Goal: Task Accomplishment & Management: Complete application form

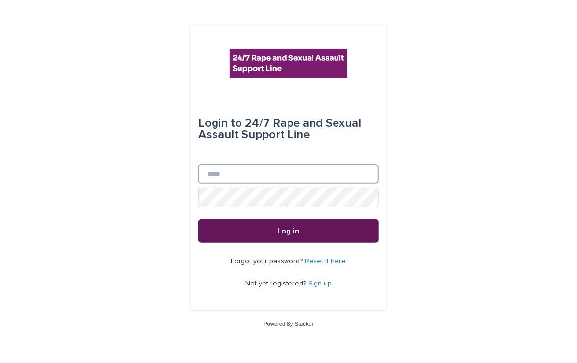
type input "**********"
click at [280, 240] on button "Log in" at bounding box center [288, 231] width 180 height 24
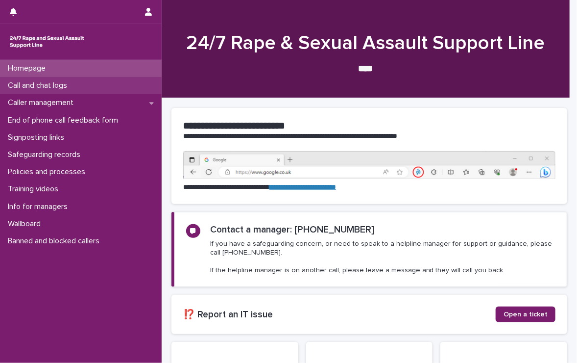
click at [42, 84] on p "Call and chat logs" at bounding box center [39, 85] width 71 height 9
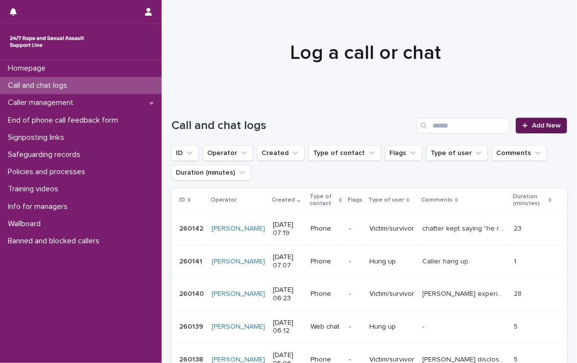
click at [532, 124] on span "Add New" at bounding box center [546, 125] width 29 height 7
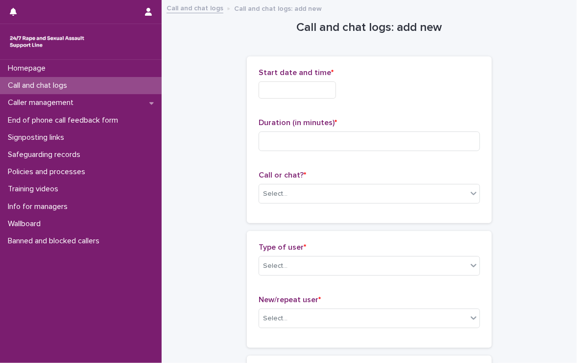
click at [331, 92] on input "text" at bounding box center [297, 89] width 77 height 17
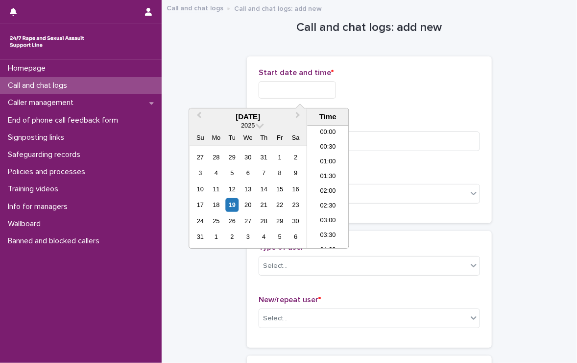
scroll to position [167, 0]
click at [318, 185] on li "07:30" at bounding box center [328, 186] width 42 height 15
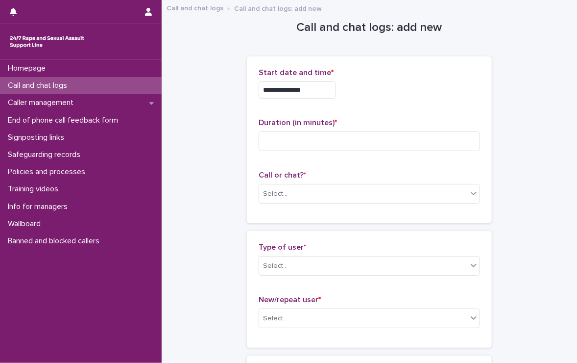
click at [320, 95] on input "**********" at bounding box center [297, 89] width 77 height 17
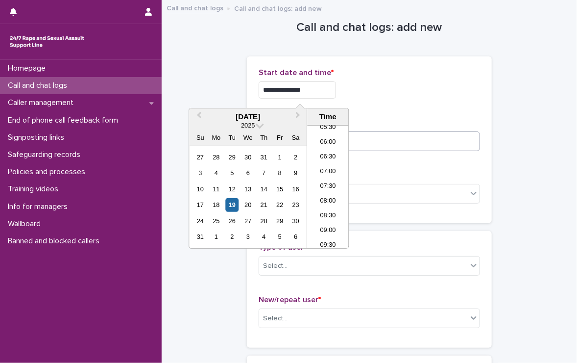
type input "**********"
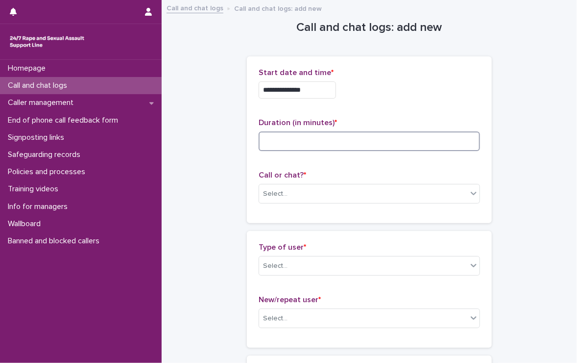
click at [419, 145] on input at bounding box center [369, 141] width 221 height 20
type input "*"
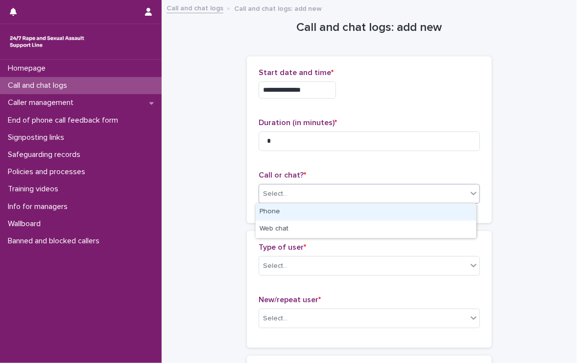
click at [358, 192] on div "Select..." at bounding box center [363, 194] width 208 height 16
click at [295, 211] on div "Phone" at bounding box center [366, 211] width 221 height 17
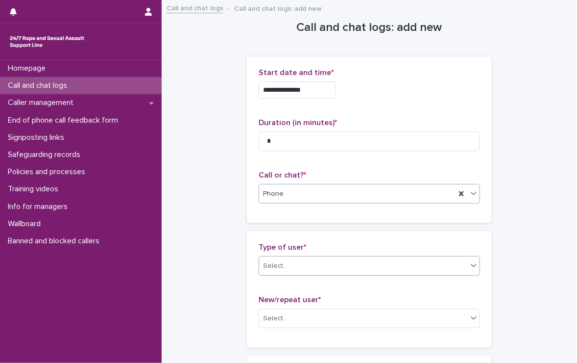
click at [336, 264] on div "Select..." at bounding box center [363, 266] width 208 height 16
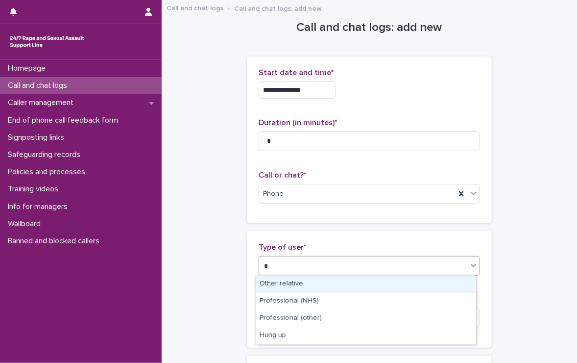
type input "**"
click at [332, 281] on div "Hung up" at bounding box center [366, 283] width 221 height 17
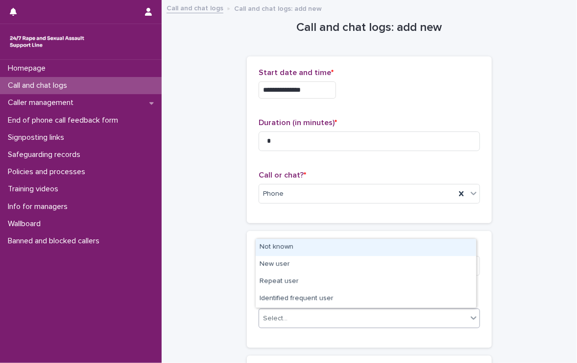
click at [274, 317] on div "Select..." at bounding box center [275, 318] width 25 height 10
click at [281, 246] on div "Not known" at bounding box center [366, 247] width 221 height 17
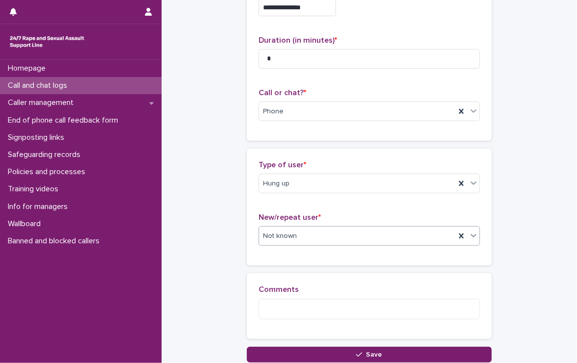
scroll to position [98, 0]
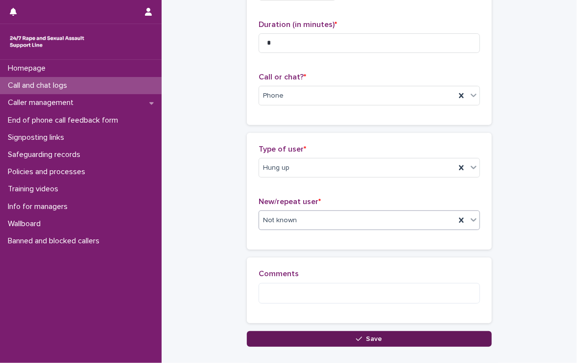
click at [394, 337] on button "Save" at bounding box center [369, 339] width 245 height 16
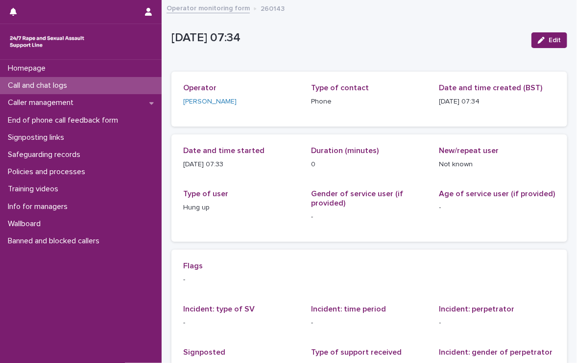
click at [25, 82] on p "Call and chat logs" at bounding box center [39, 85] width 71 height 9
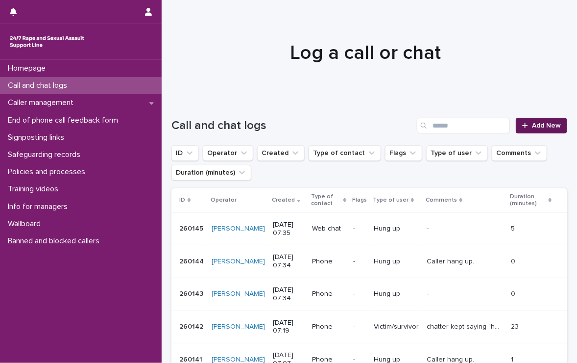
click at [538, 123] on span "Add New" at bounding box center [546, 125] width 29 height 7
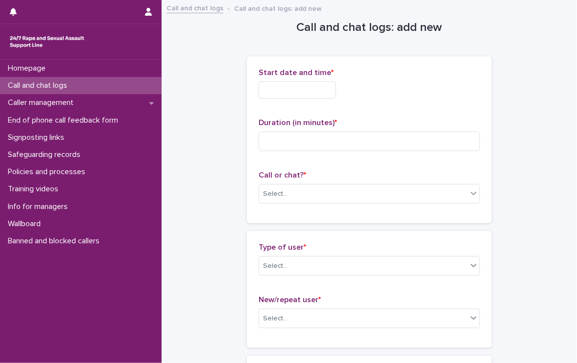
click at [316, 90] on input "text" at bounding box center [297, 89] width 77 height 17
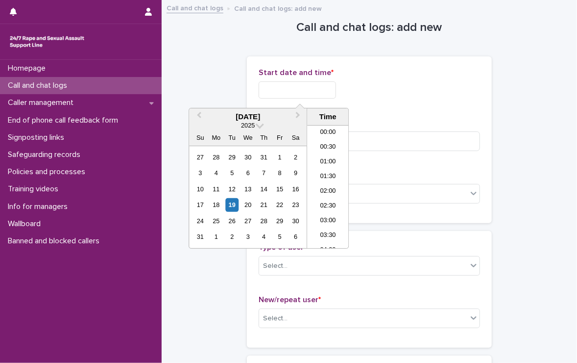
scroll to position [167, 0]
click at [321, 183] on li "07:30" at bounding box center [328, 186] width 42 height 15
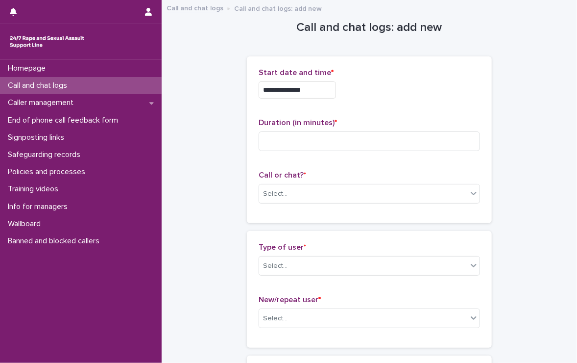
click at [327, 90] on input "**********" at bounding box center [297, 89] width 77 height 17
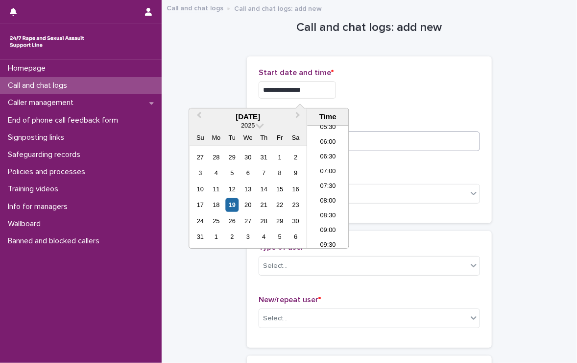
type input "**********"
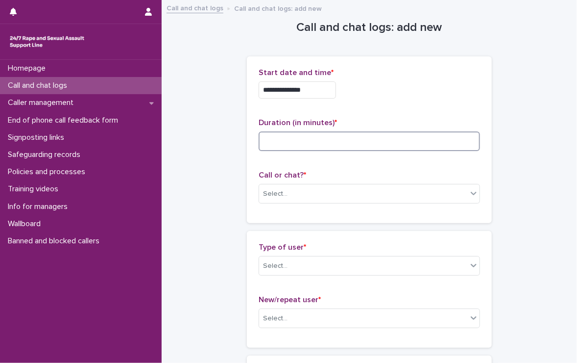
click at [377, 137] on input at bounding box center [369, 141] width 221 height 20
type input "*"
click at [328, 188] on div "Select..." at bounding box center [363, 194] width 208 height 16
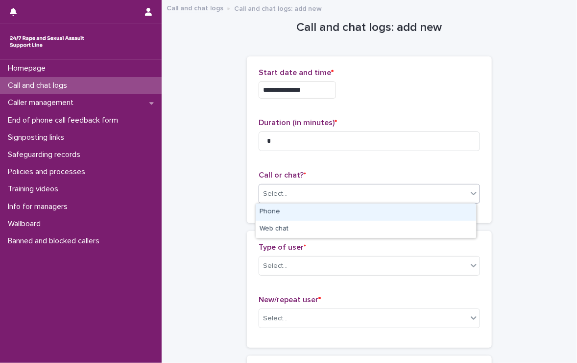
click at [316, 211] on div "Phone" at bounding box center [366, 211] width 221 height 17
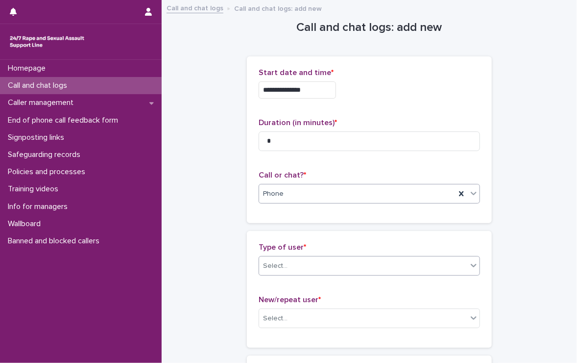
click at [316, 260] on div "Select..." at bounding box center [363, 266] width 208 height 16
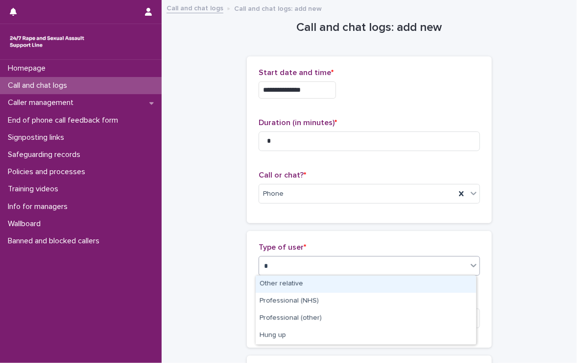
type input "**"
click at [315, 282] on div "Hung up" at bounding box center [366, 283] width 221 height 17
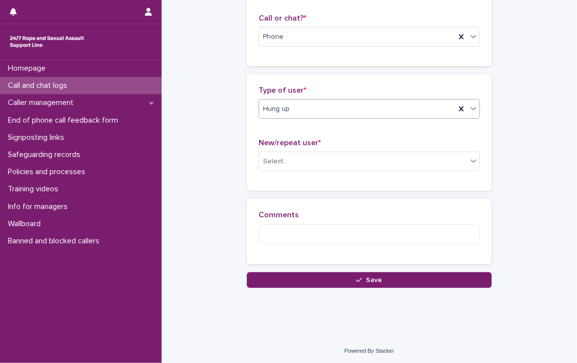
scroll to position [158, 0]
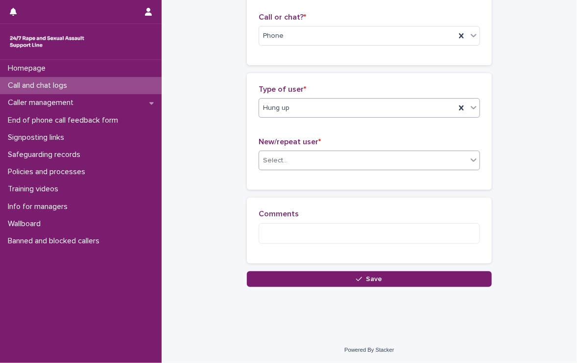
click at [315, 160] on div "Select..." at bounding box center [363, 160] width 208 height 16
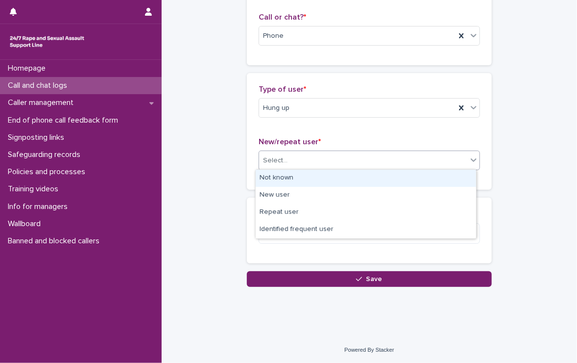
click at [285, 179] on div "Not known" at bounding box center [366, 178] width 221 height 17
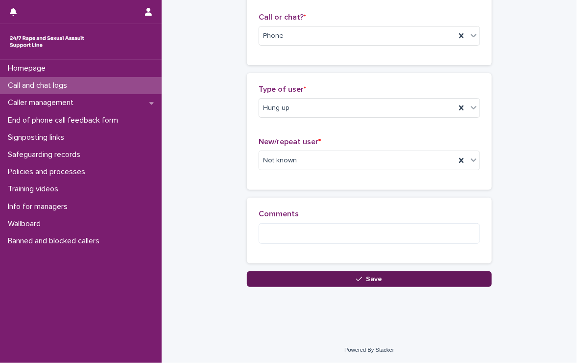
click at [391, 278] on button "Save" at bounding box center [369, 279] width 245 height 16
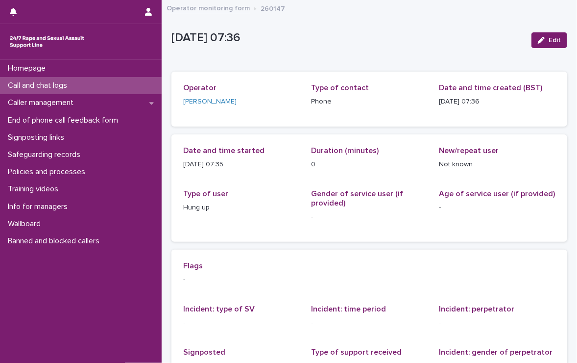
click at [59, 82] on p "Call and chat logs" at bounding box center [39, 85] width 71 height 9
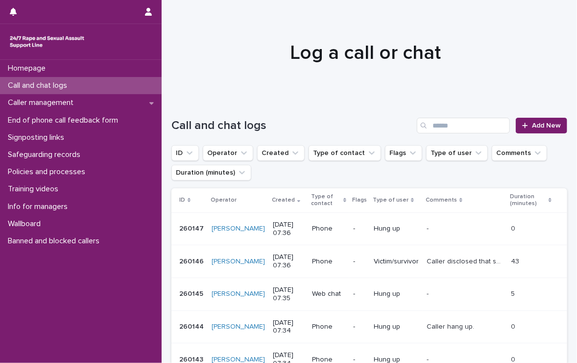
click at [54, 82] on p "Call and chat logs" at bounding box center [39, 85] width 71 height 9
click at [524, 123] on div at bounding box center [527, 125] width 10 height 7
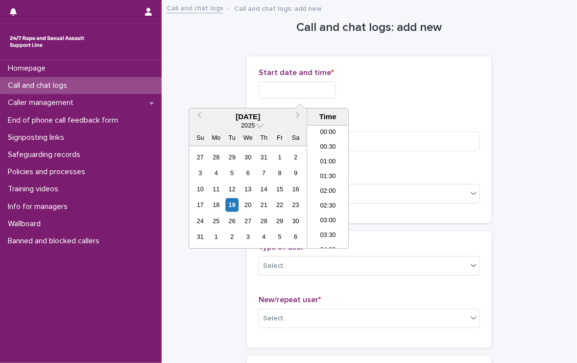
click at [274, 87] on input "text" at bounding box center [297, 89] width 77 height 17
click at [327, 169] on li "07:30" at bounding box center [328, 172] width 42 height 15
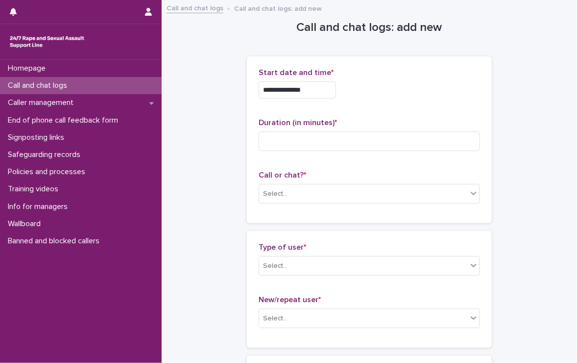
click at [324, 94] on input "**********" at bounding box center [297, 89] width 77 height 17
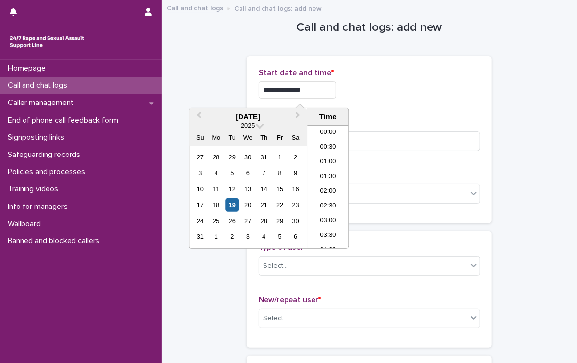
scroll to position [167, 0]
type input "**********"
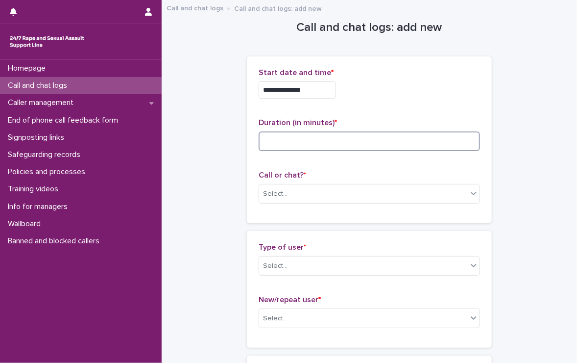
click at [392, 145] on input at bounding box center [369, 141] width 221 height 20
type input "**"
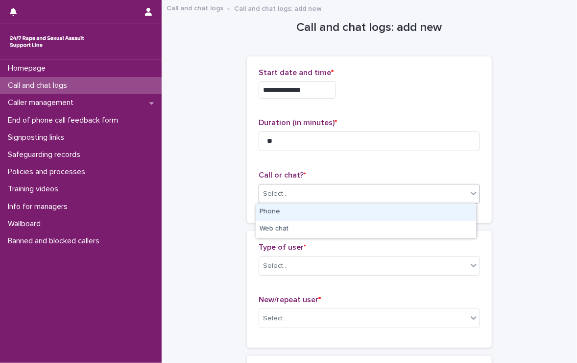
click at [377, 197] on div "Select..." at bounding box center [363, 194] width 208 height 16
click at [369, 213] on div "Phone" at bounding box center [366, 211] width 221 height 17
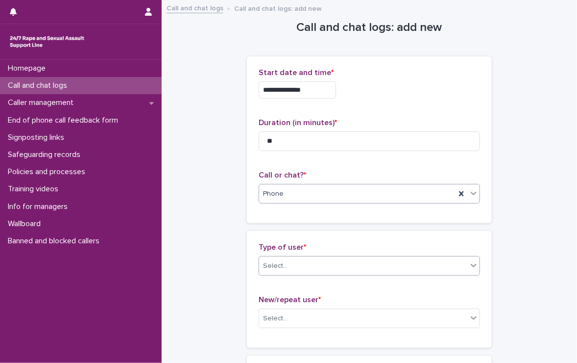
click at [346, 264] on div "Select..." at bounding box center [363, 266] width 208 height 16
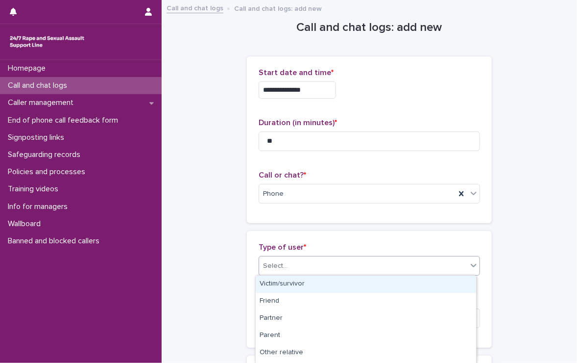
click at [292, 282] on div "Victim/survivor" at bounding box center [366, 283] width 221 height 17
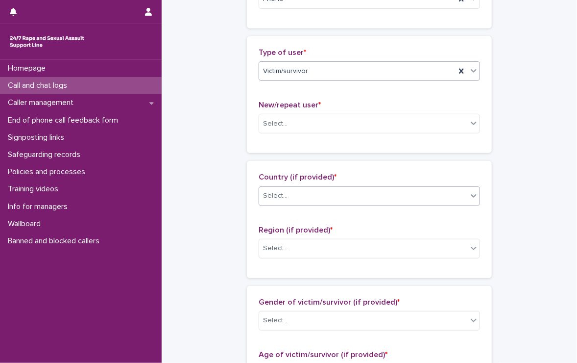
scroll to position [196, 0]
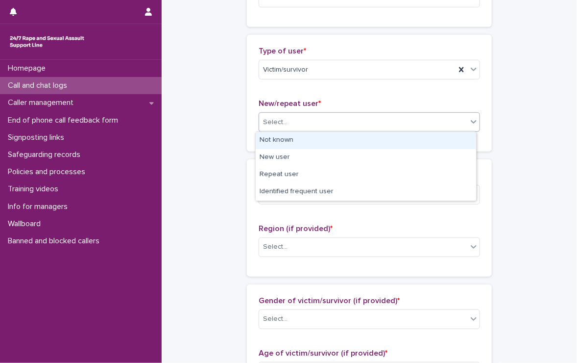
click at [267, 115] on div "Select..." at bounding box center [363, 122] width 208 height 16
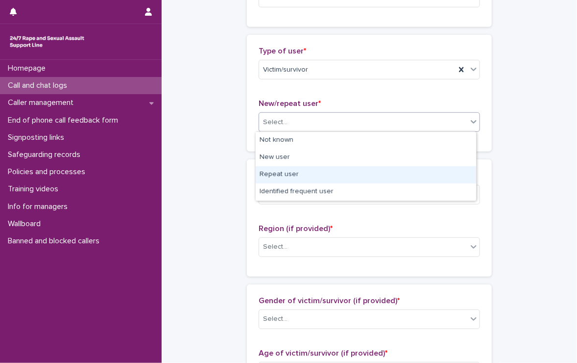
click at [327, 176] on div "Repeat user" at bounding box center [366, 174] width 221 height 17
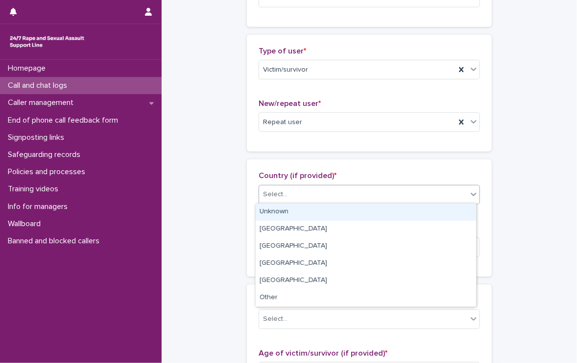
click at [313, 192] on div "Select..." at bounding box center [363, 194] width 208 height 16
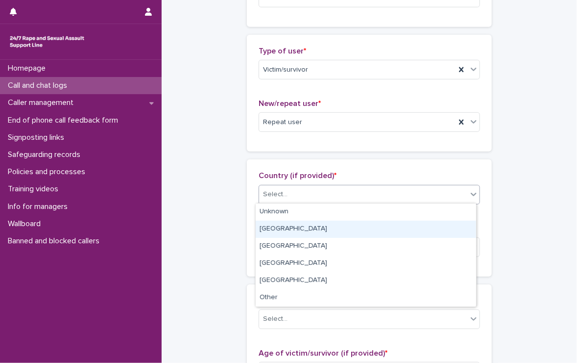
click at [304, 228] on div "England" at bounding box center [366, 229] width 221 height 17
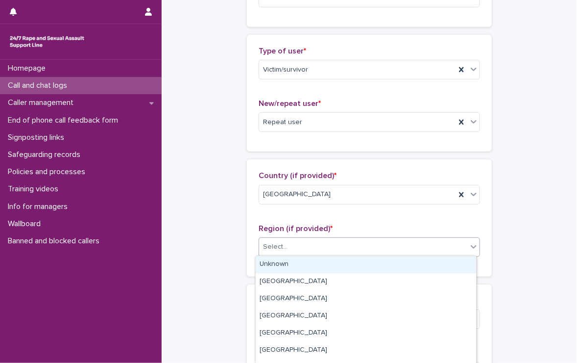
click at [298, 248] on div "Select..." at bounding box center [363, 247] width 208 height 16
click at [295, 261] on div "Unknown" at bounding box center [366, 264] width 221 height 17
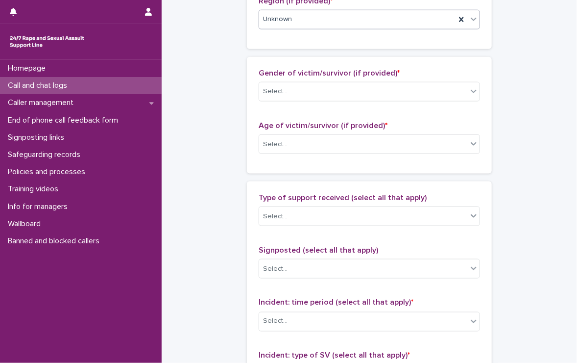
scroll to position [392, 0]
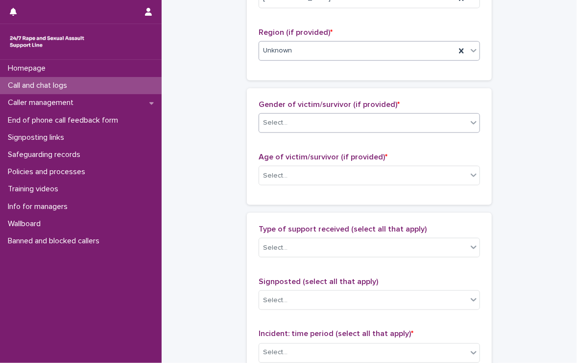
click at [304, 118] on div "Select..." at bounding box center [363, 123] width 208 height 16
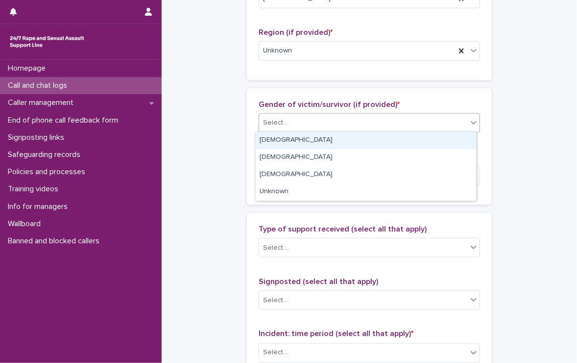
click at [299, 138] on div "Female" at bounding box center [366, 140] width 221 height 17
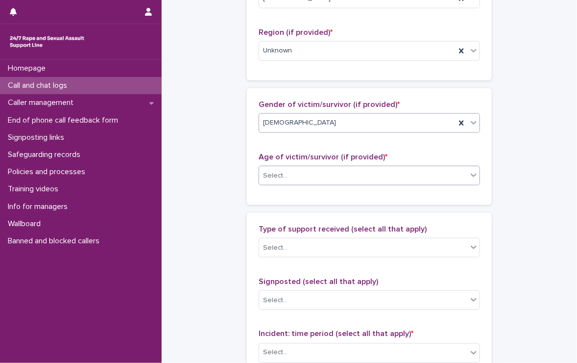
click at [289, 173] on div "Select..." at bounding box center [363, 176] width 208 height 16
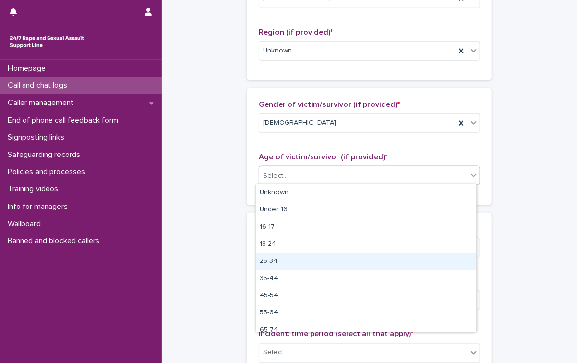
click at [273, 261] on div "25-34" at bounding box center [366, 261] width 221 height 17
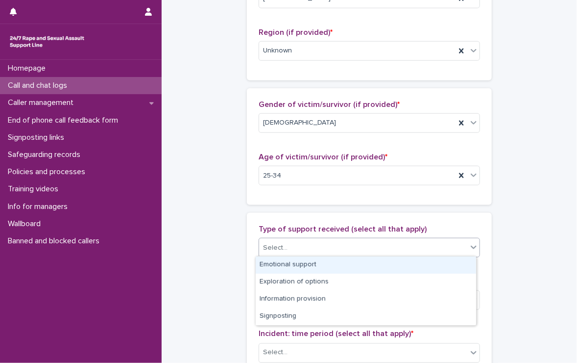
click at [294, 243] on div "Select..." at bounding box center [363, 248] width 208 height 16
click at [340, 262] on div "Emotional support" at bounding box center [366, 264] width 221 height 17
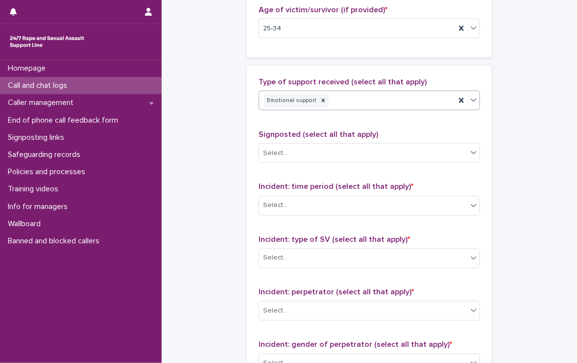
scroll to position [588, 0]
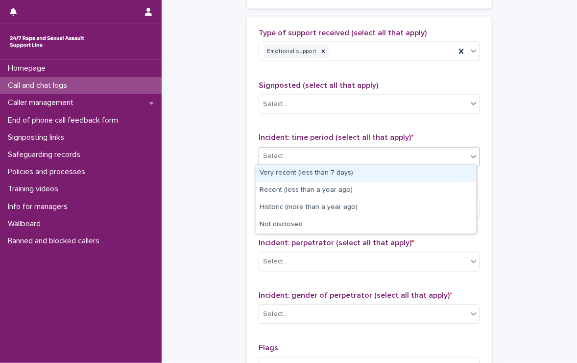
click at [280, 155] on div "Select..." at bounding box center [275, 156] width 25 height 10
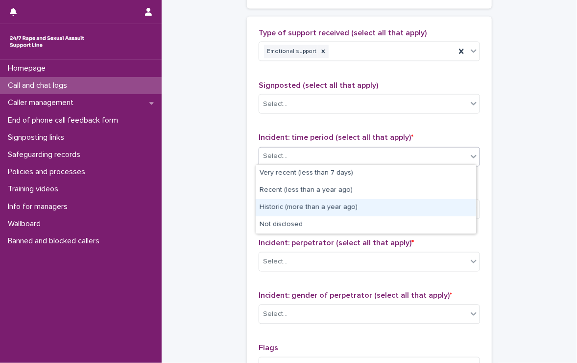
click at [353, 207] on div "Historic (more than a year ago)" at bounding box center [366, 207] width 221 height 17
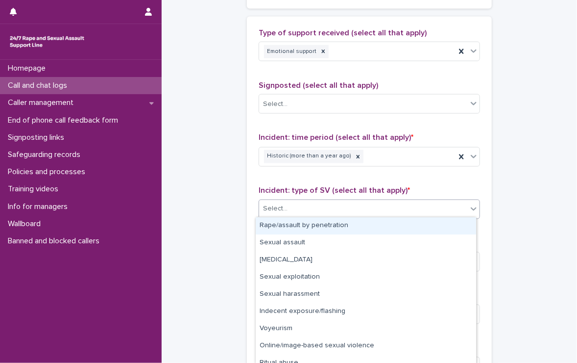
click at [353, 207] on div "Select..." at bounding box center [363, 209] width 208 height 16
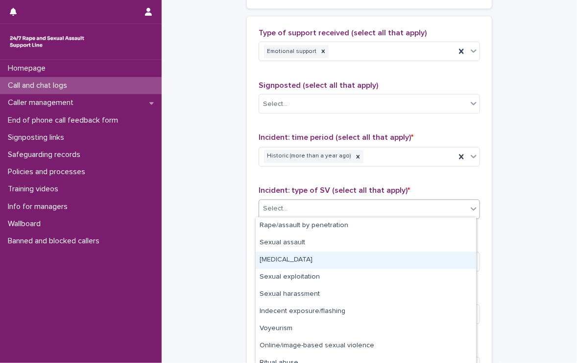
click at [284, 260] on div "Child sexual abuse" at bounding box center [366, 259] width 221 height 17
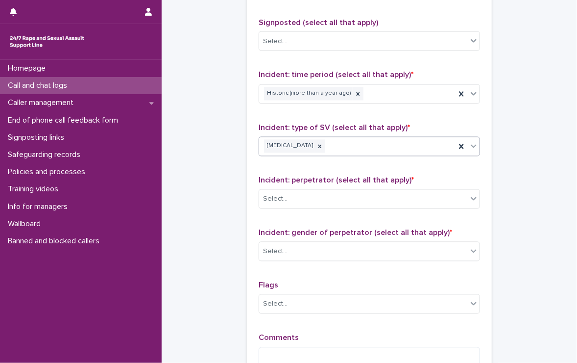
scroll to position [686, 0]
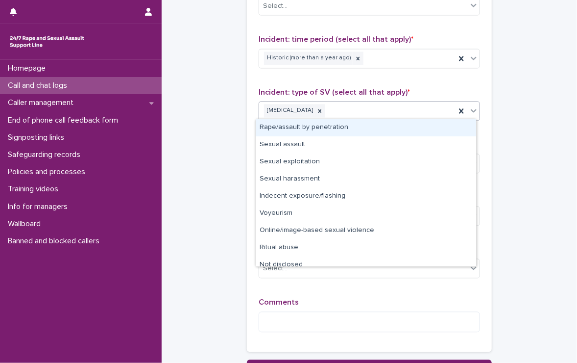
click at [353, 108] on div "Child sexual abuse" at bounding box center [357, 110] width 197 height 17
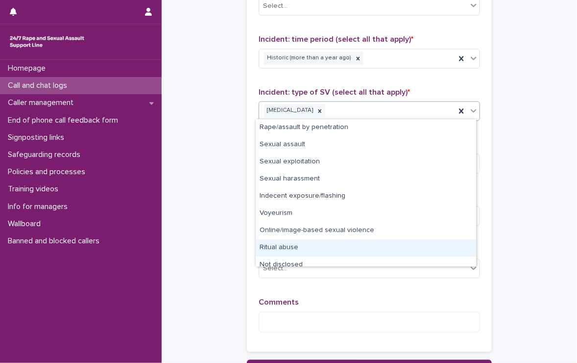
scroll to position [0, 0]
click at [312, 246] on div "Ritual abuse" at bounding box center [366, 247] width 221 height 17
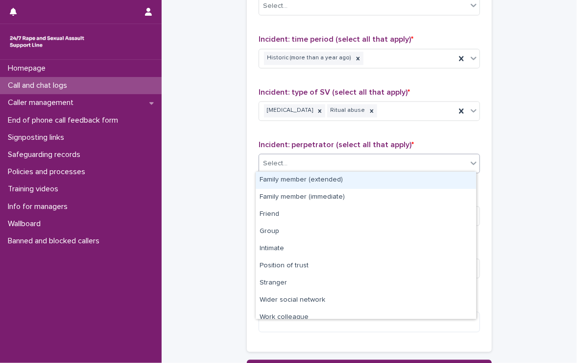
click at [317, 159] on div "Select..." at bounding box center [363, 164] width 208 height 16
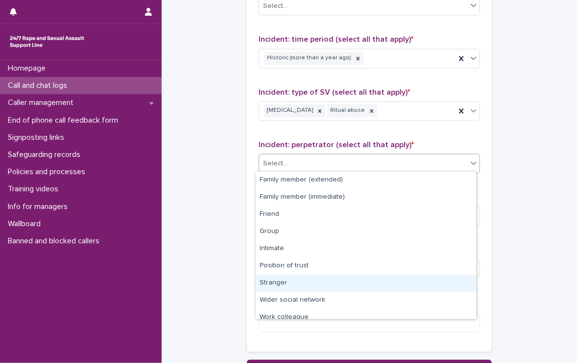
scroll to position [41, 0]
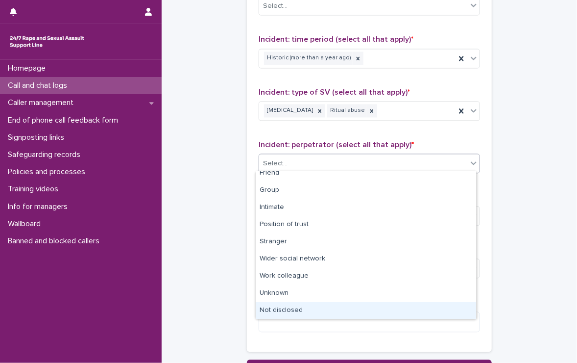
click at [319, 312] on div "Not disclosed" at bounding box center [366, 310] width 221 height 17
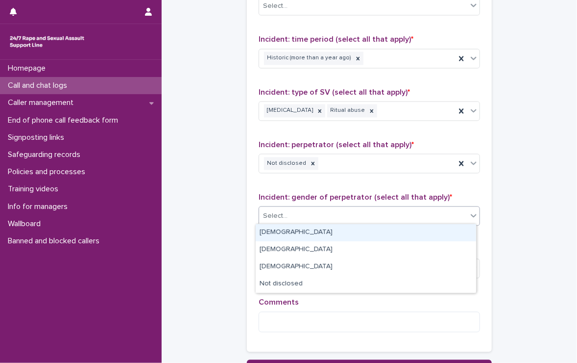
click at [313, 209] on div "Select..." at bounding box center [363, 216] width 208 height 16
click at [306, 233] on div "Male" at bounding box center [366, 232] width 221 height 17
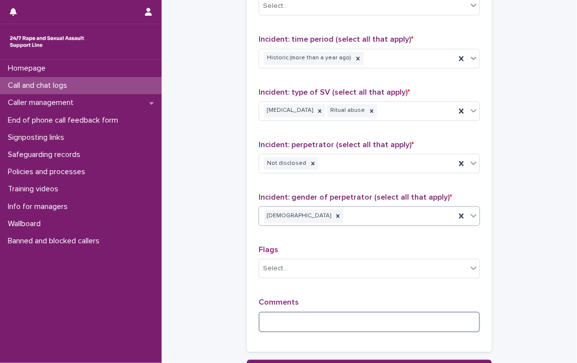
click at [313, 317] on textarea at bounding box center [369, 322] width 221 height 21
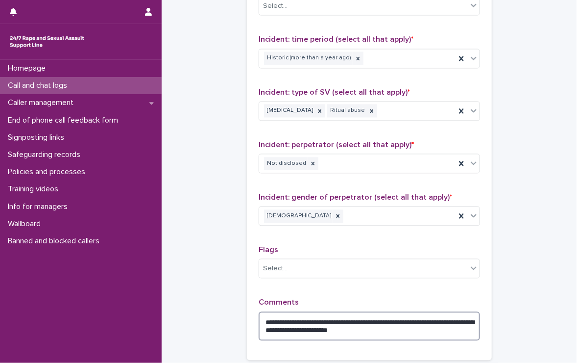
click at [415, 329] on textarea "**********" at bounding box center [369, 326] width 221 height 29
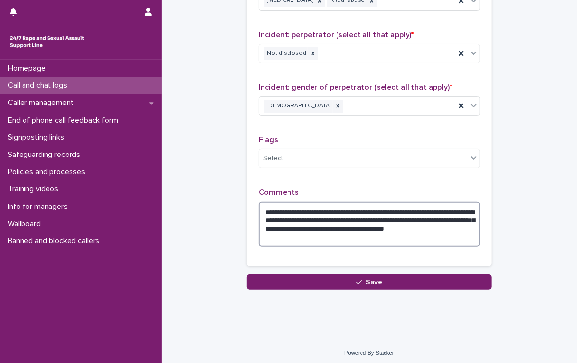
scroll to position [797, 0]
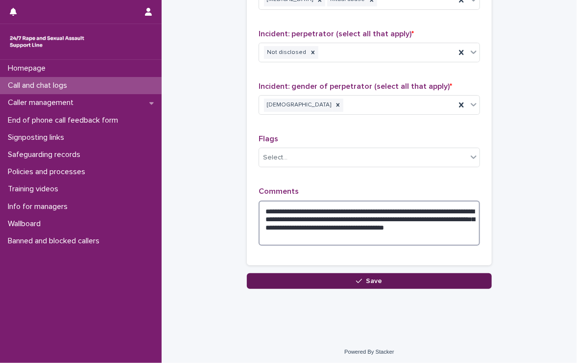
type textarea "**********"
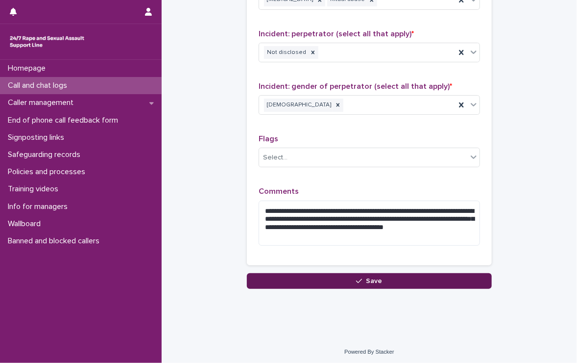
click at [356, 280] on icon "button" at bounding box center [359, 280] width 6 height 7
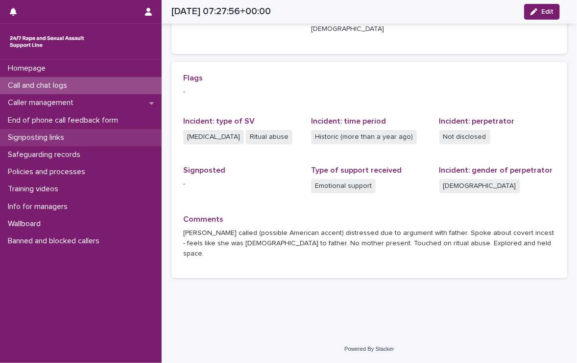
scroll to position [177, 0]
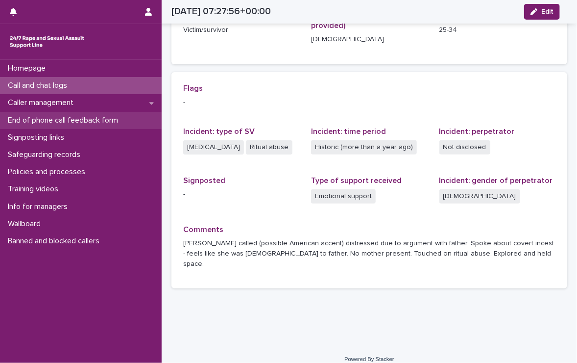
click at [43, 117] on p "End of phone call feedback form" at bounding box center [65, 120] width 122 height 9
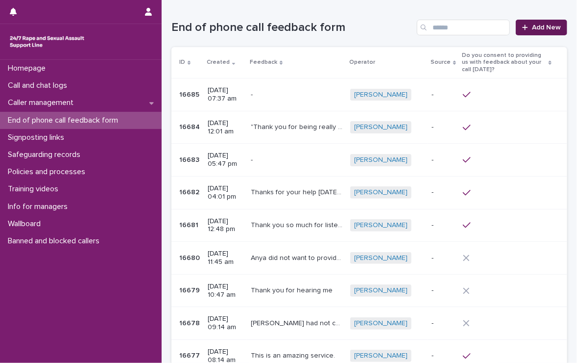
click at [548, 25] on span "Add New" at bounding box center [546, 27] width 29 height 7
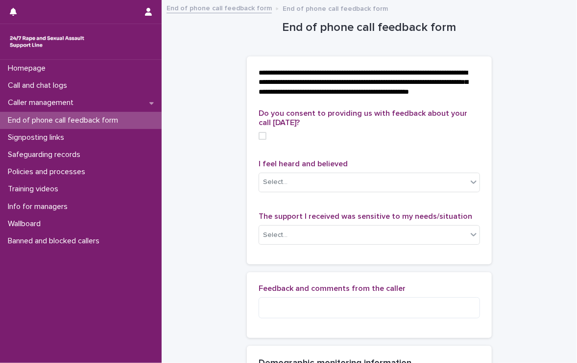
click at [261, 140] on span at bounding box center [263, 136] width 8 height 8
click at [260, 138] on icon at bounding box center [263, 135] width 6 height 5
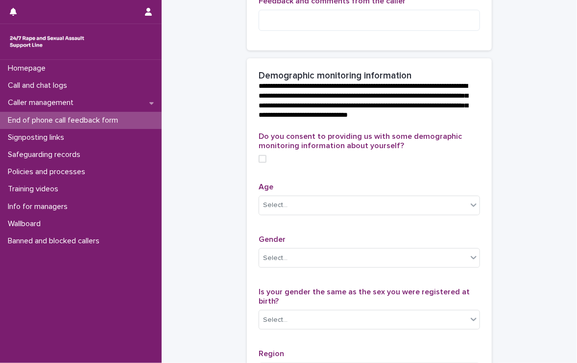
scroll to position [308, 0]
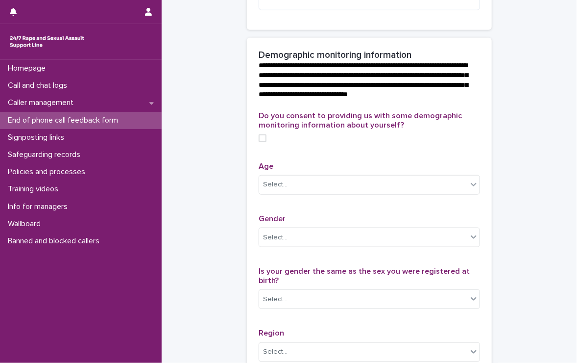
click at [259, 142] on span at bounding box center [263, 138] width 8 height 8
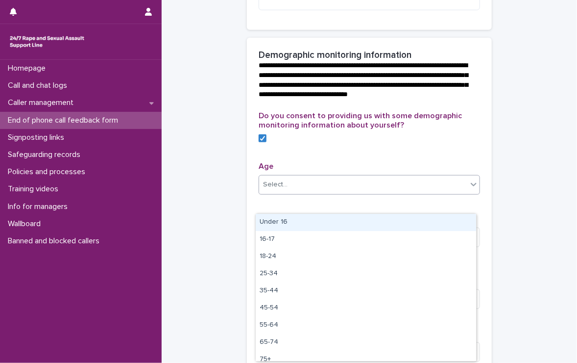
click at [320, 193] on div "Select..." at bounding box center [363, 184] width 208 height 16
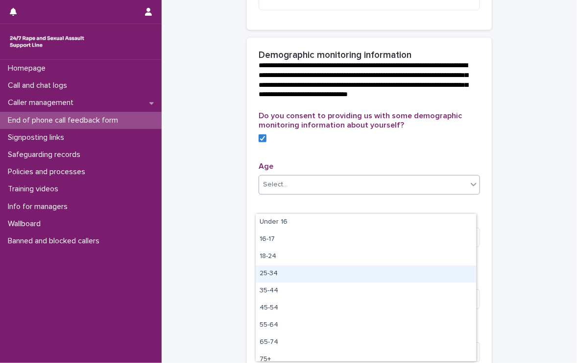
click at [283, 272] on div "25-34" at bounding box center [366, 273] width 221 height 17
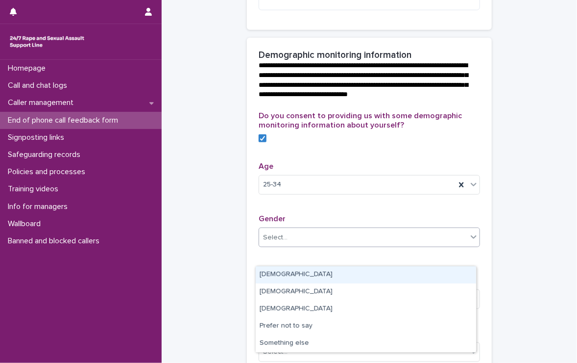
click at [294, 246] on div "Select..." at bounding box center [363, 237] width 208 height 16
click at [284, 275] on div "Female" at bounding box center [366, 274] width 221 height 17
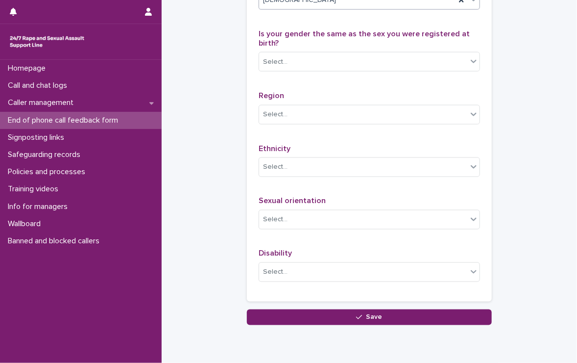
scroll to position [602, 0]
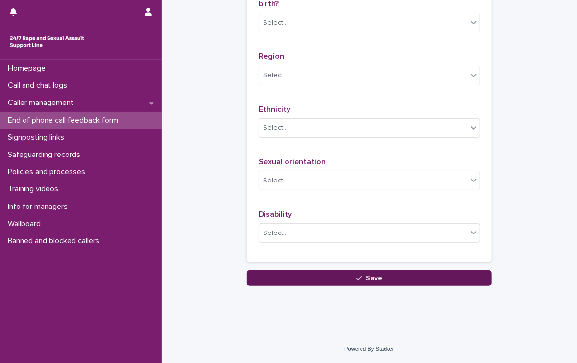
click at [345, 270] on button "Save" at bounding box center [369, 278] width 245 height 16
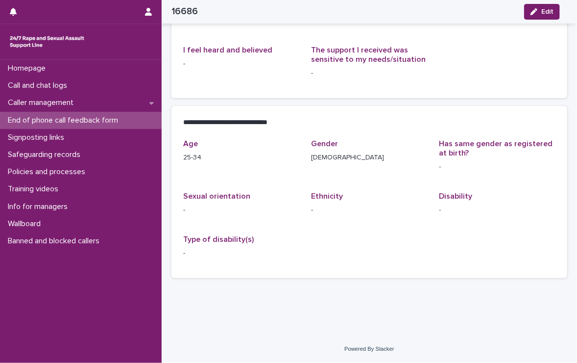
scroll to position [143, 0]
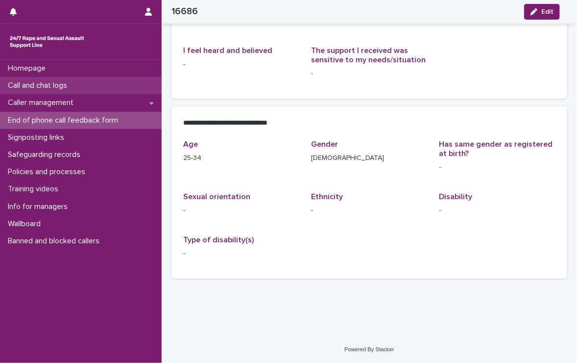
click at [30, 82] on p "Call and chat logs" at bounding box center [39, 85] width 71 height 9
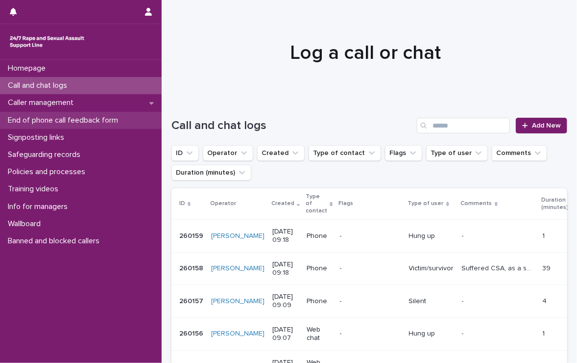
click at [101, 117] on p "End of phone call feedback form" at bounding box center [65, 120] width 122 height 9
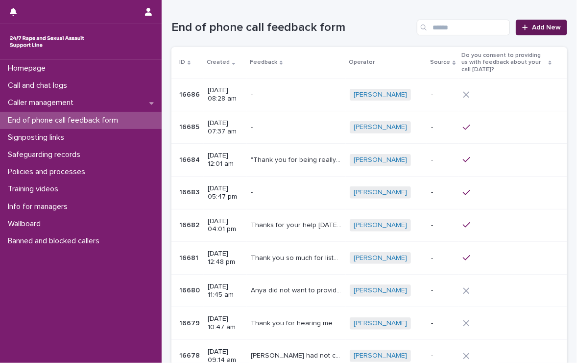
click at [539, 25] on span "Add New" at bounding box center [546, 27] width 29 height 7
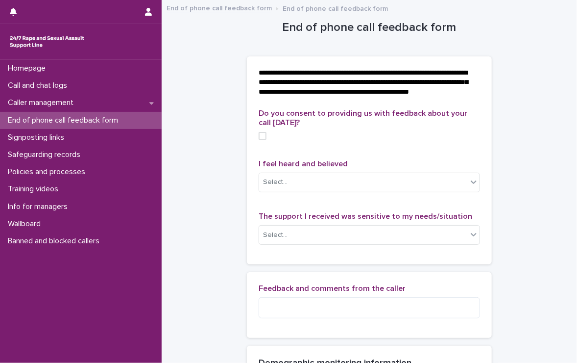
click at [261, 140] on span at bounding box center [263, 136] width 8 height 8
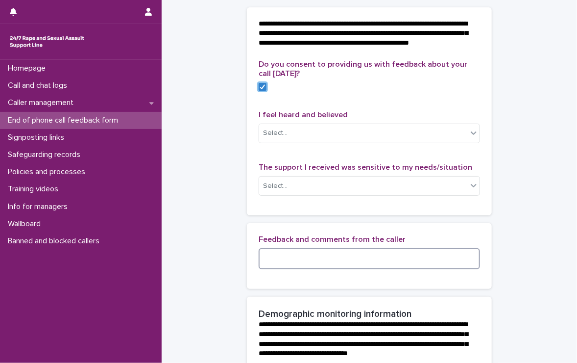
click at [317, 269] on textarea at bounding box center [369, 258] width 221 height 21
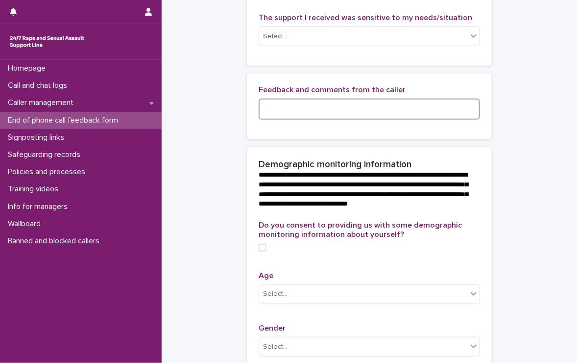
scroll to position [196, 0]
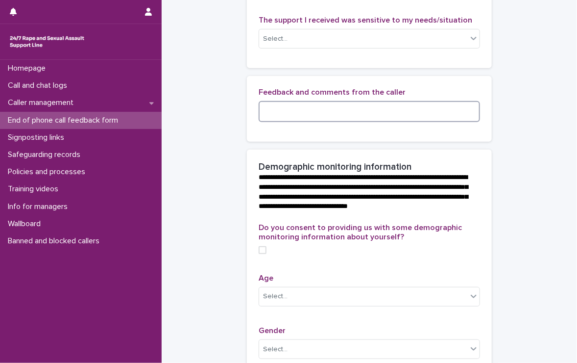
click at [261, 254] on span at bounding box center [263, 250] width 8 height 8
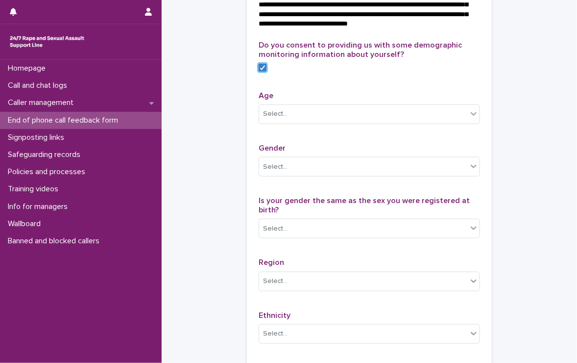
scroll to position [392, 0]
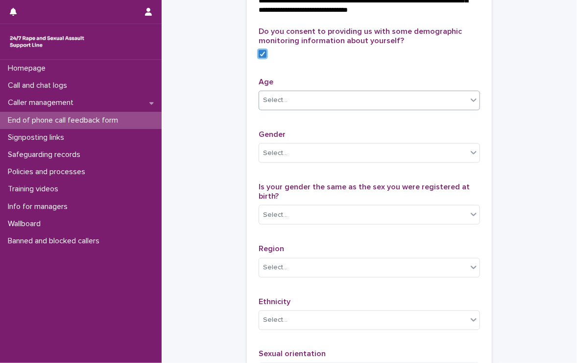
click at [352, 108] on div "Select..." at bounding box center [363, 100] width 208 height 16
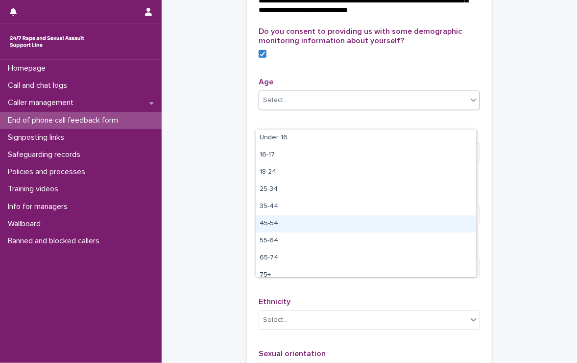
click at [288, 223] on div "45-54" at bounding box center [366, 223] width 221 height 17
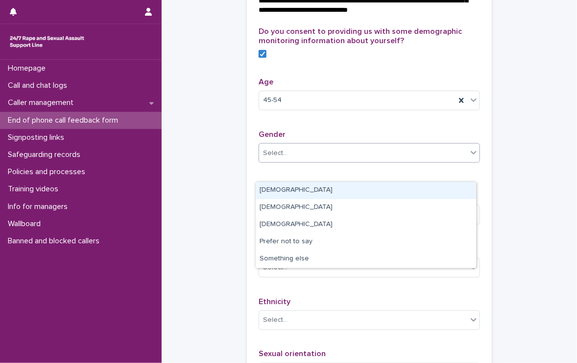
click at [298, 161] on div "Select..." at bounding box center [363, 153] width 208 height 16
click at [271, 182] on div "Female" at bounding box center [366, 190] width 221 height 17
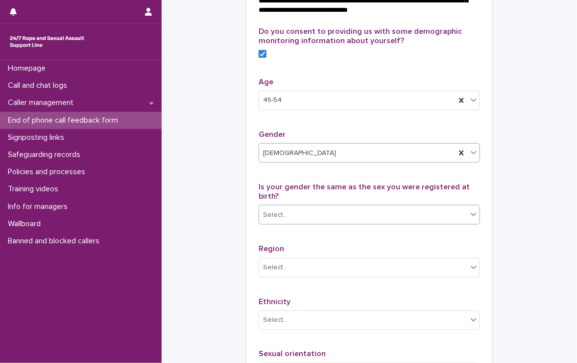
scroll to position [441, 0]
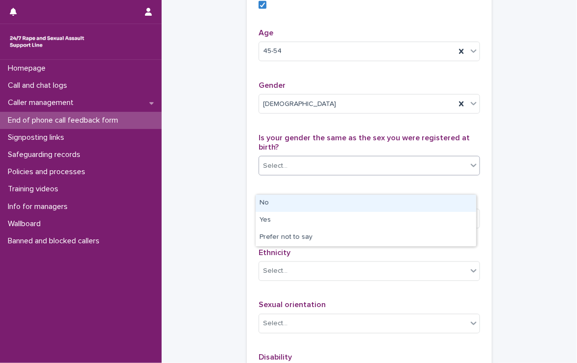
click at [326, 174] on div "Select..." at bounding box center [363, 166] width 208 height 16
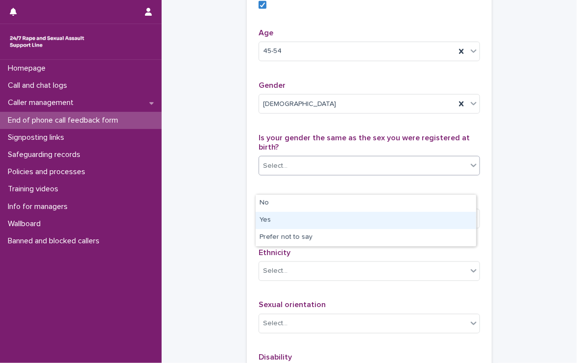
click at [298, 222] on div "Yes" at bounding box center [366, 220] width 221 height 17
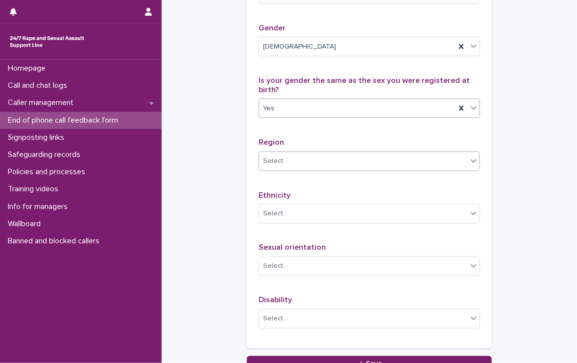
scroll to position [539, 0]
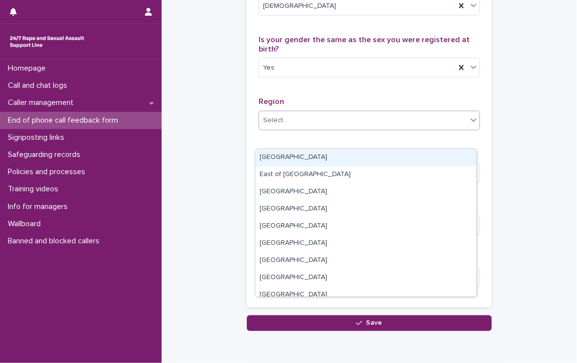
click at [302, 128] on div "Select..." at bounding box center [363, 120] width 208 height 16
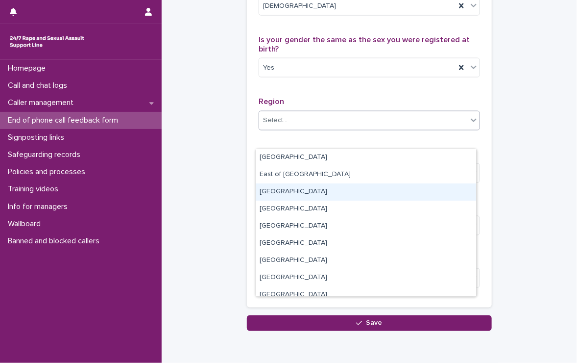
click at [283, 190] on div "Greater London" at bounding box center [366, 191] width 221 height 17
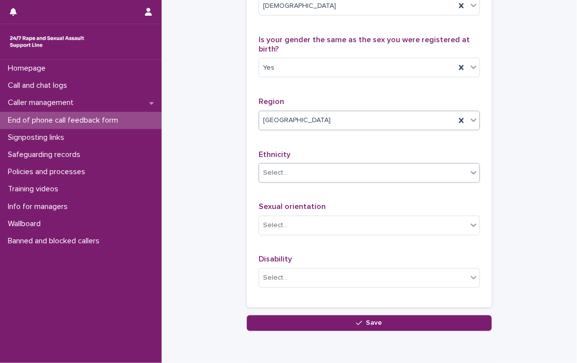
click at [302, 181] on div "Select..." at bounding box center [363, 173] width 208 height 16
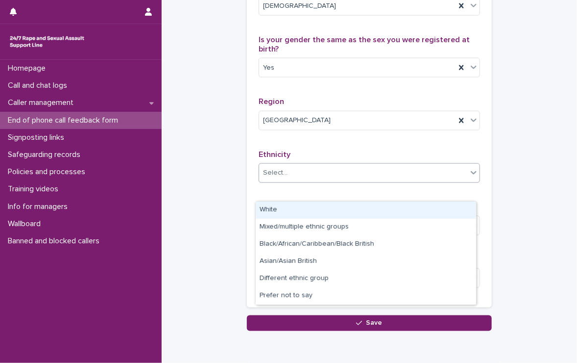
click at [287, 206] on div "White" at bounding box center [366, 209] width 221 height 17
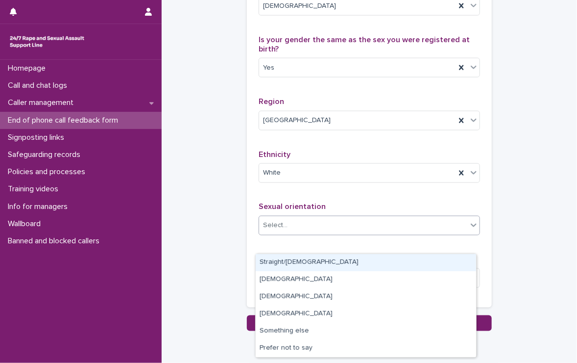
click at [341, 234] on div "Select..." at bounding box center [363, 226] width 208 height 16
click at [343, 258] on div "Straight/heterosexual" at bounding box center [366, 262] width 221 height 17
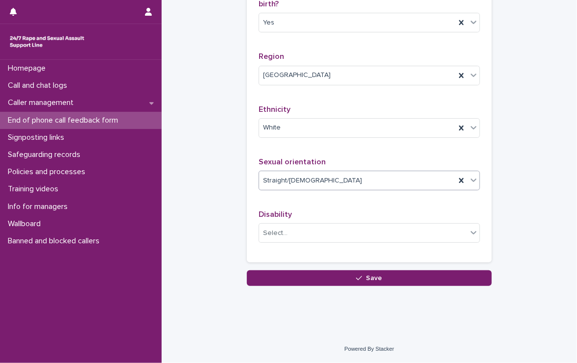
scroll to position [602, 0]
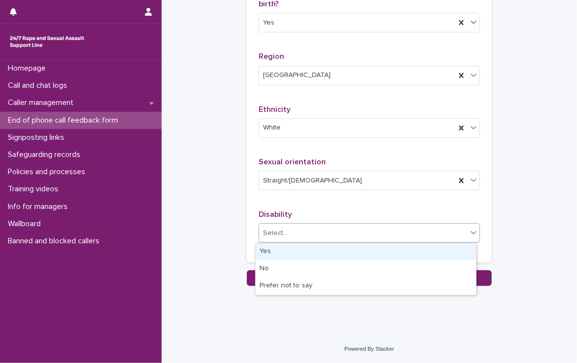
click at [307, 231] on div "Select..." at bounding box center [363, 233] width 208 height 16
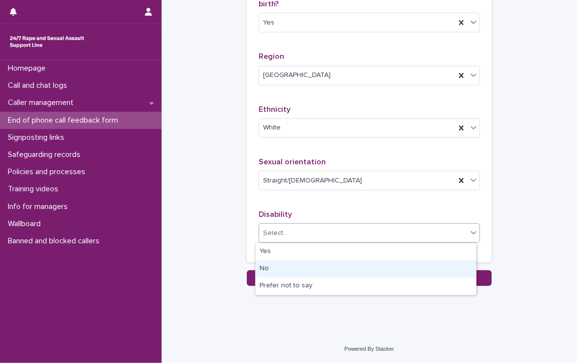
click at [278, 265] on div "No" at bounding box center [366, 268] width 221 height 17
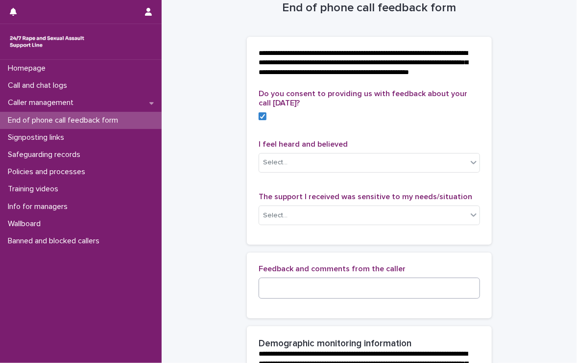
scroll to position [14, 0]
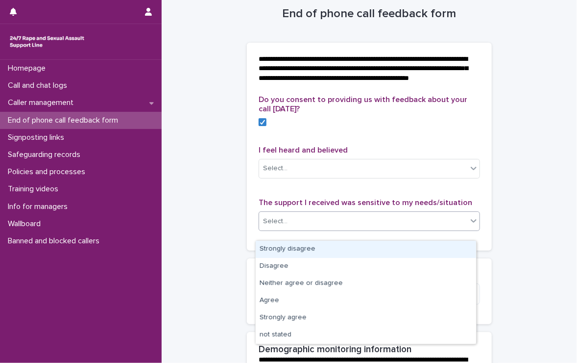
click at [352, 229] on div "Select..." at bounding box center [363, 221] width 208 height 16
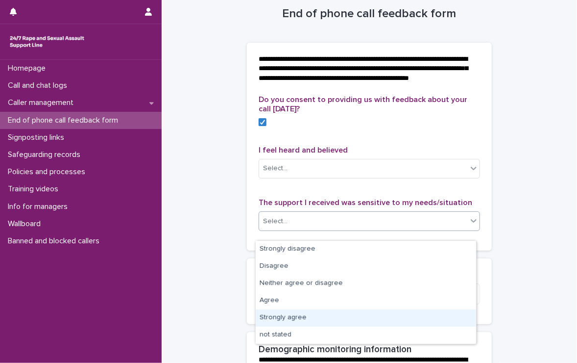
click at [325, 315] on div "Strongly agree" at bounding box center [366, 317] width 221 height 17
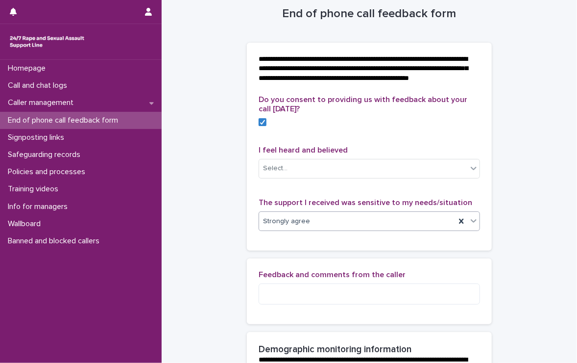
scroll to position [63, 0]
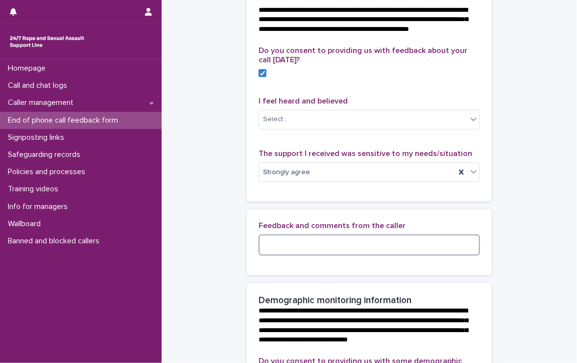
click at [305, 250] on textarea at bounding box center [369, 244] width 221 height 21
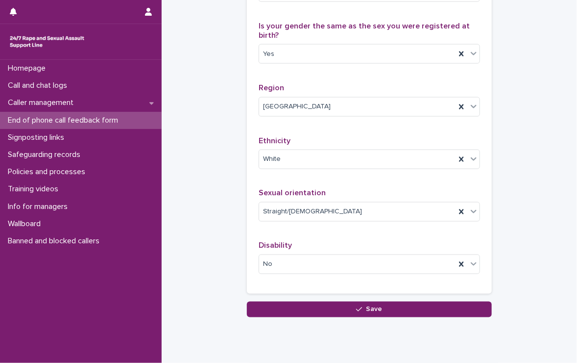
scroll to position [602, 0]
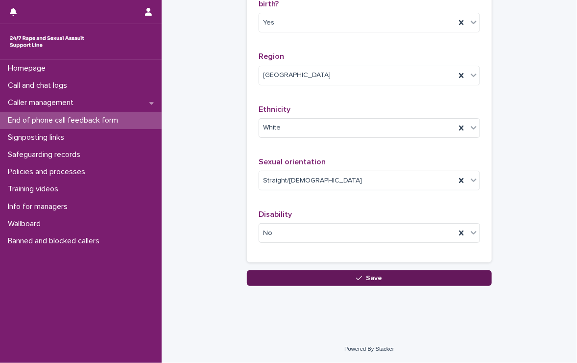
type textarea "**********"
click at [361, 273] on button "Save" at bounding box center [369, 278] width 245 height 16
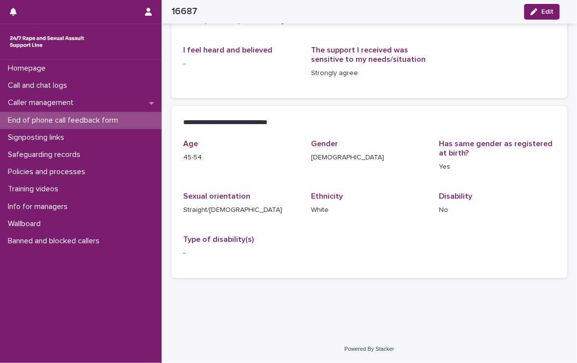
scroll to position [143, 0]
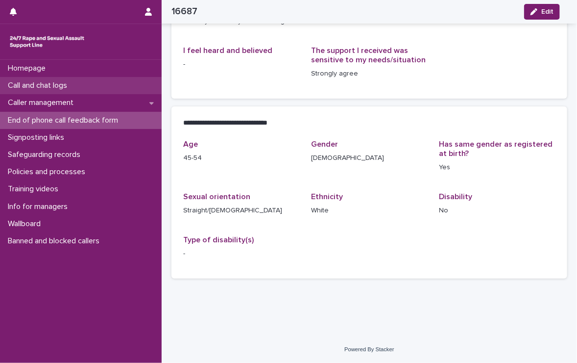
click at [50, 81] on p "Call and chat logs" at bounding box center [39, 85] width 71 height 9
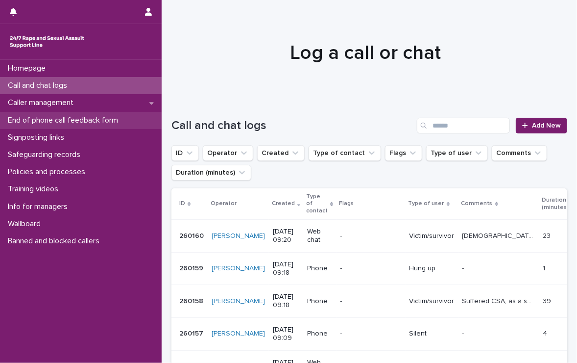
click at [47, 119] on p "End of phone call feedback form" at bounding box center [65, 120] width 122 height 9
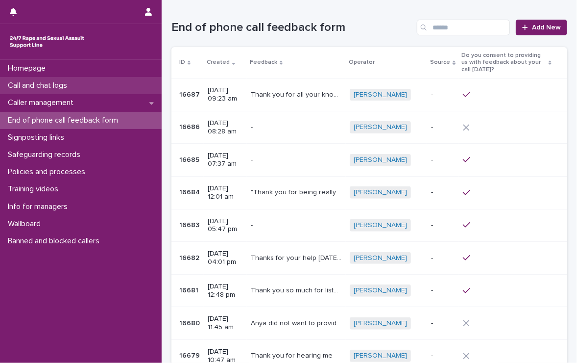
click at [69, 81] on p "Call and chat logs" at bounding box center [39, 85] width 71 height 9
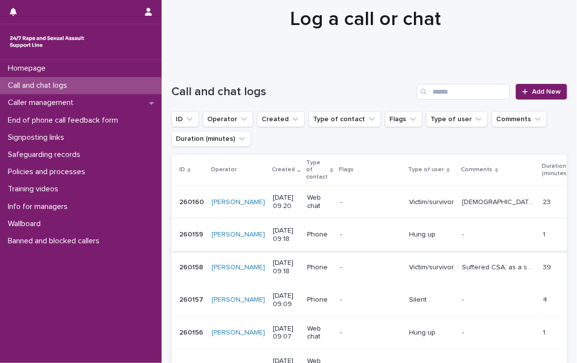
scroll to position [49, 0]
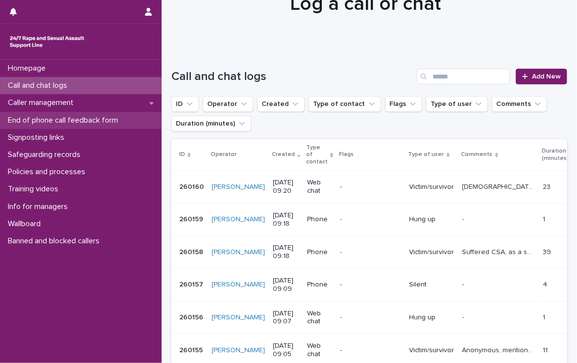
click at [92, 114] on div "End of phone call feedback form" at bounding box center [81, 120] width 162 height 17
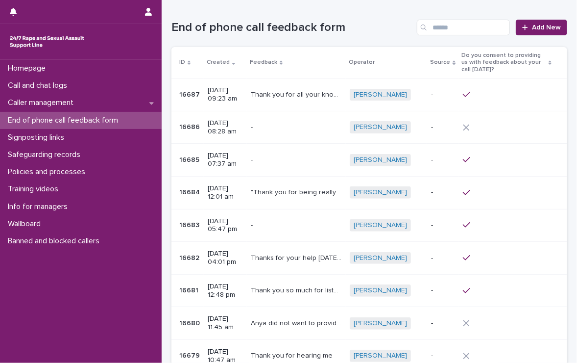
click at [95, 116] on p "End of phone call feedback form" at bounding box center [65, 120] width 122 height 9
click at [74, 84] on p "Call and chat logs" at bounding box center [39, 85] width 71 height 9
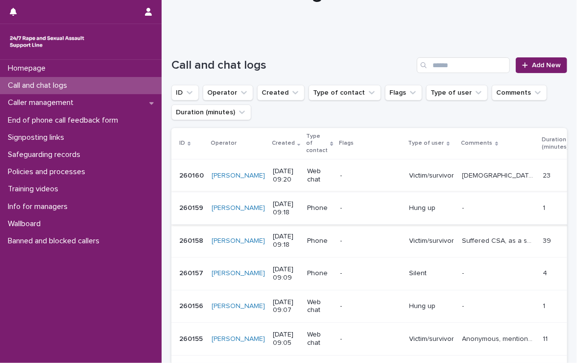
scroll to position [49, 0]
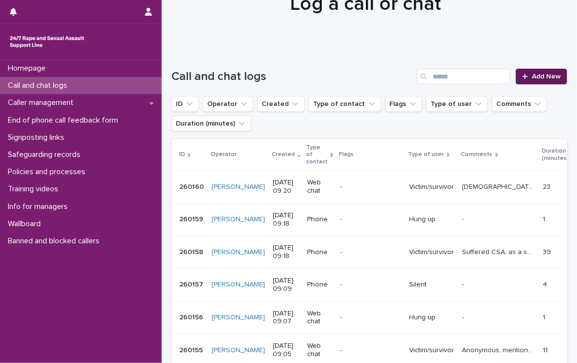
click at [532, 77] on span "Add New" at bounding box center [546, 76] width 29 height 7
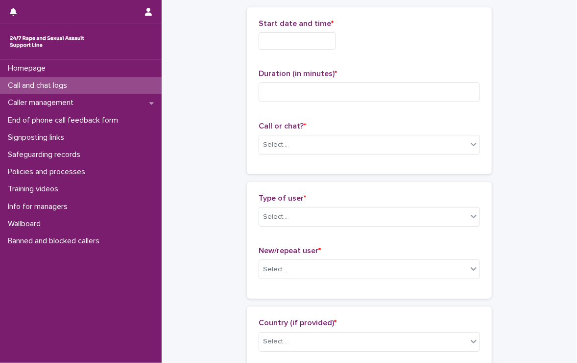
scroll to position [49, 0]
click at [309, 35] on input "text" at bounding box center [297, 40] width 77 height 17
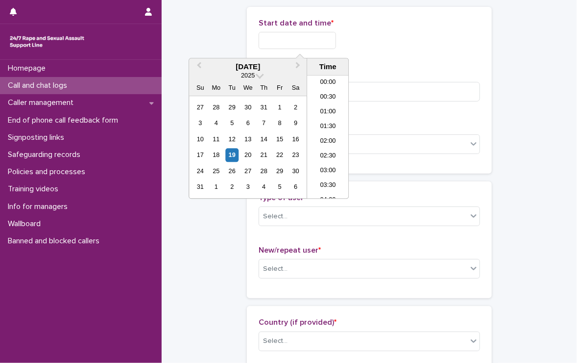
scroll to position [211, 0]
click at [325, 117] on li "08:30" at bounding box center [328, 122] width 42 height 15
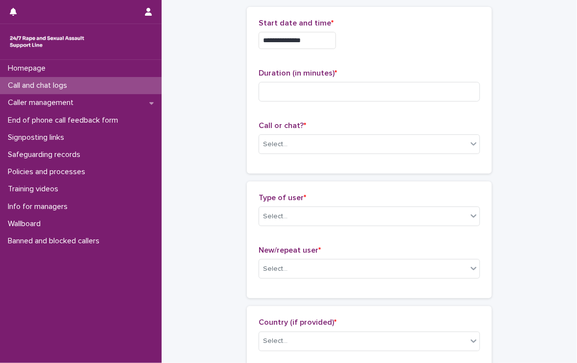
click at [322, 45] on input "**********" at bounding box center [297, 40] width 77 height 17
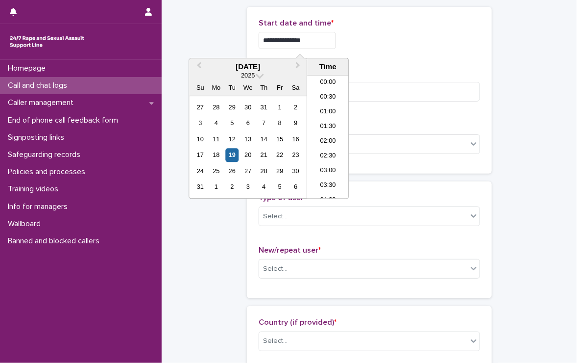
scroll to position [196, 0]
type input "**********"
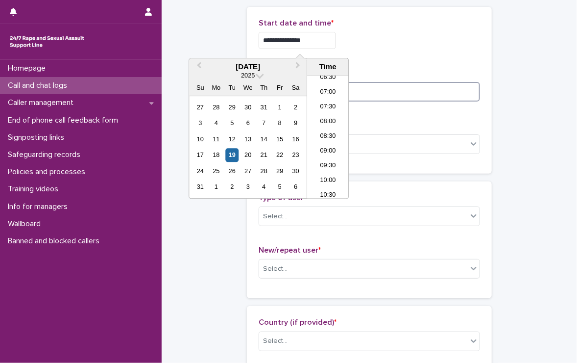
click at [387, 98] on input at bounding box center [369, 92] width 221 height 20
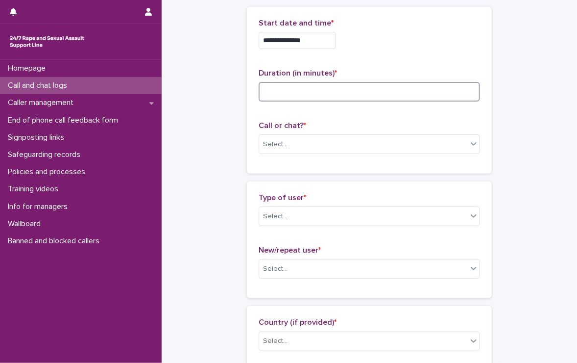
click at [387, 93] on input at bounding box center [369, 92] width 221 height 20
type input "**"
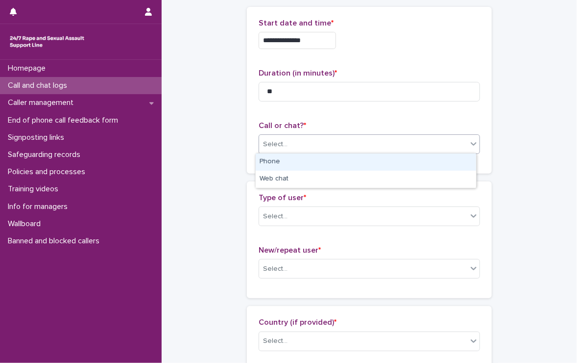
click at [361, 142] on div "Select..." at bounding box center [363, 144] width 208 height 16
click at [351, 159] on div "Phone" at bounding box center [366, 161] width 221 height 17
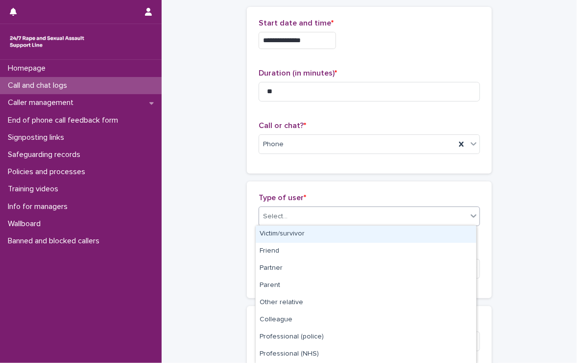
click at [295, 210] on div "Select..." at bounding box center [363, 216] width 208 height 16
click at [329, 234] on div "Victim/survivor" at bounding box center [366, 233] width 221 height 17
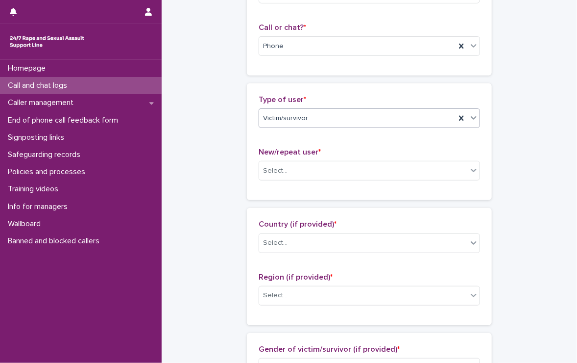
scroll to position [197, 0]
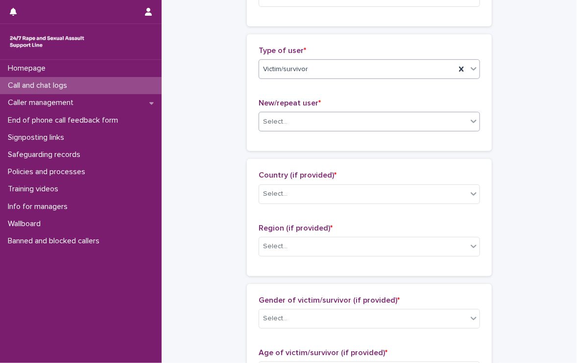
click at [271, 120] on div "Select..." at bounding box center [275, 122] width 25 height 10
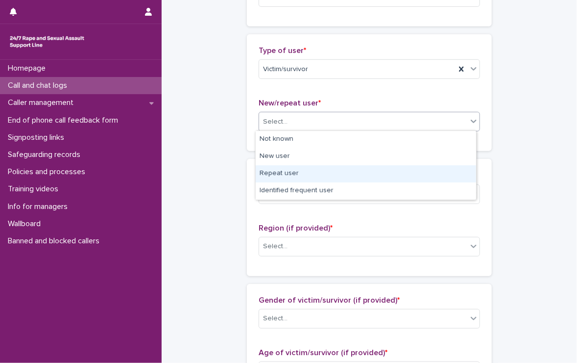
click at [323, 172] on div "Repeat user" at bounding box center [366, 173] width 221 height 17
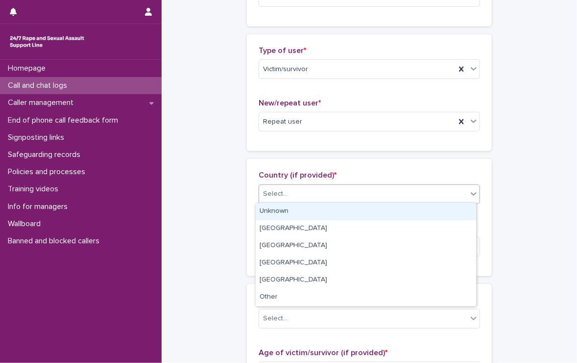
click at [312, 186] on div "Select..." at bounding box center [363, 194] width 208 height 16
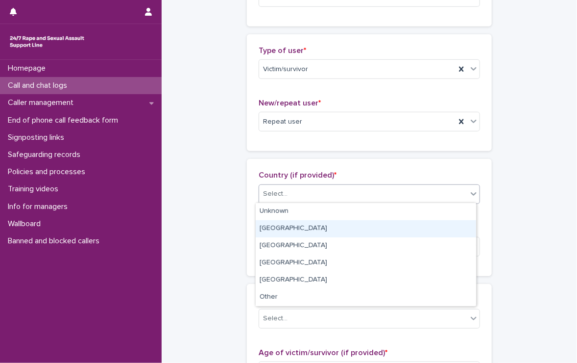
click at [282, 225] on div "England" at bounding box center [366, 228] width 221 height 17
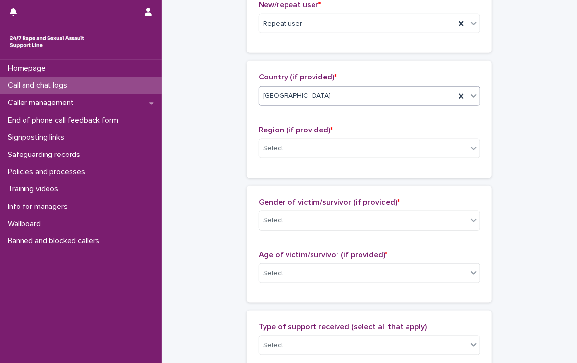
scroll to position [344, 0]
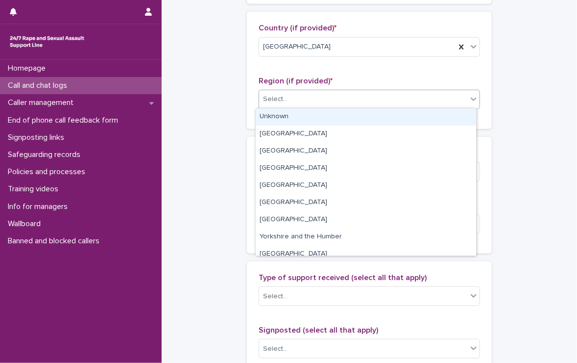
click at [269, 94] on div "Select..." at bounding box center [275, 99] width 25 height 10
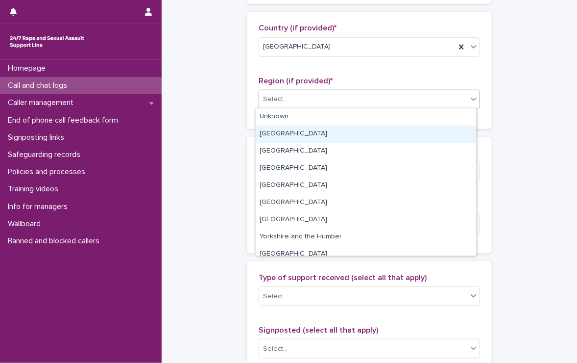
click at [310, 133] on div "Greater London" at bounding box center [366, 133] width 221 height 17
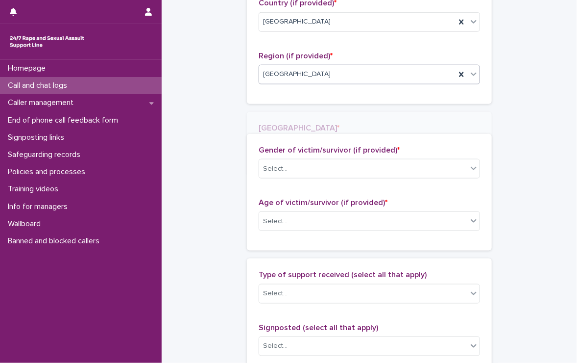
scroll to position [379, 0]
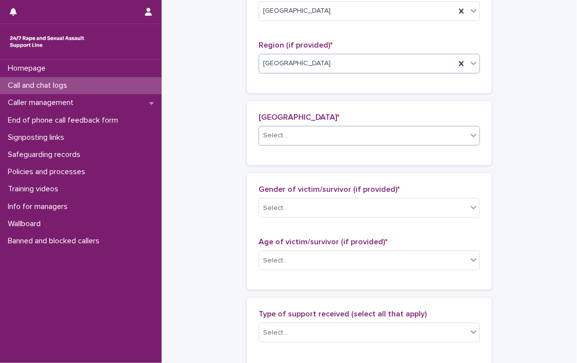
click at [290, 129] on div "Select..." at bounding box center [363, 135] width 208 height 16
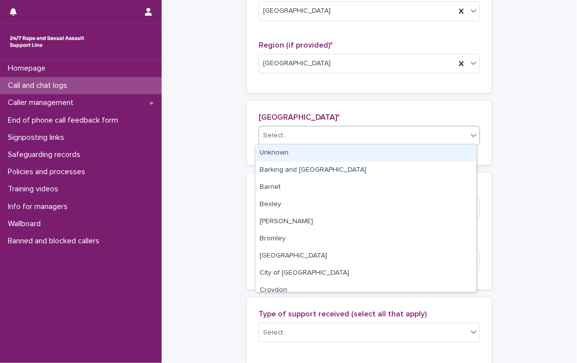
click at [291, 148] on div "Unknown" at bounding box center [366, 153] width 221 height 17
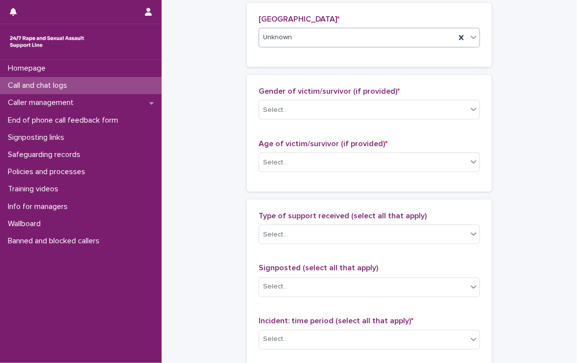
scroll to position [526, 0]
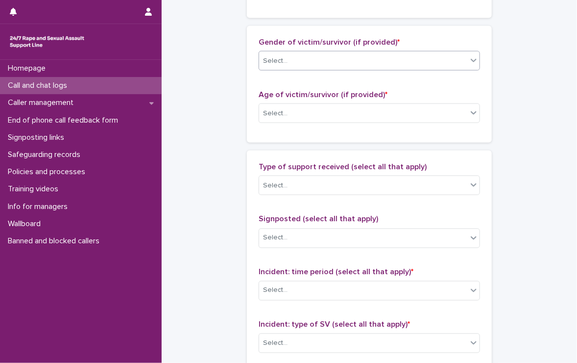
click at [322, 53] on div "Select..." at bounding box center [363, 61] width 208 height 16
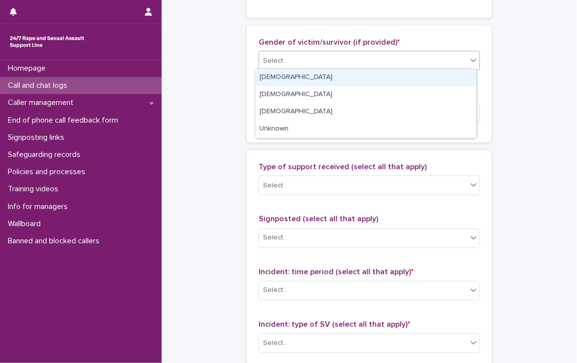
click at [318, 73] on div "Female" at bounding box center [366, 77] width 221 height 17
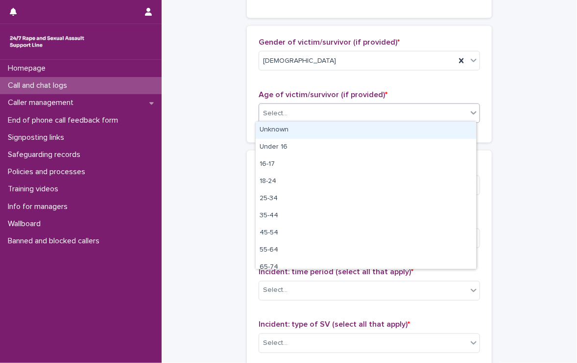
click at [314, 113] on div "Select..." at bounding box center [363, 113] width 208 height 16
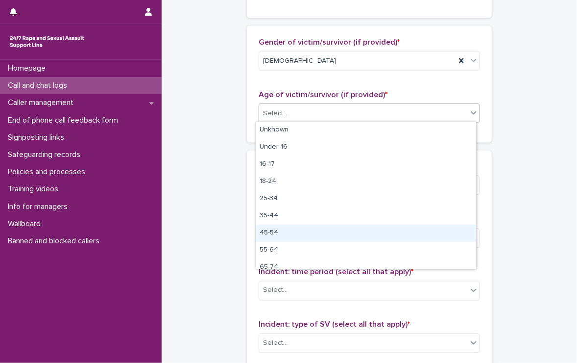
click at [288, 232] on div "45-54" at bounding box center [366, 232] width 221 height 17
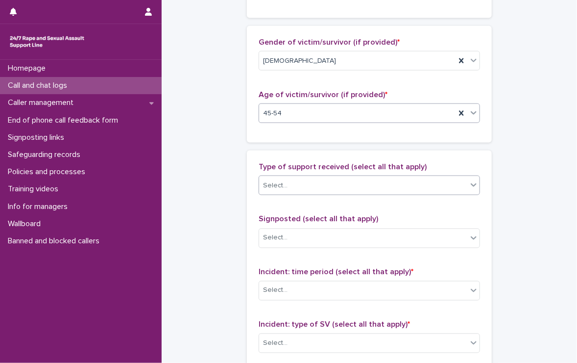
click at [294, 179] on div "Select..." at bounding box center [363, 185] width 208 height 16
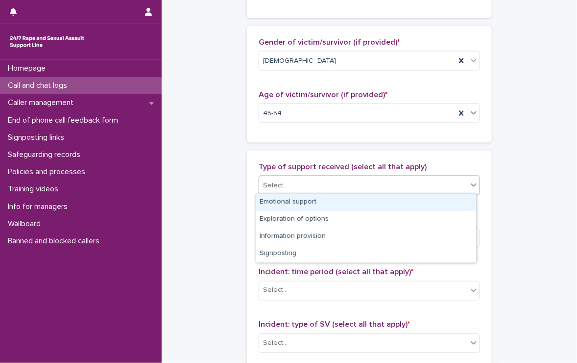
click at [298, 203] on div "Emotional support" at bounding box center [366, 202] width 221 height 17
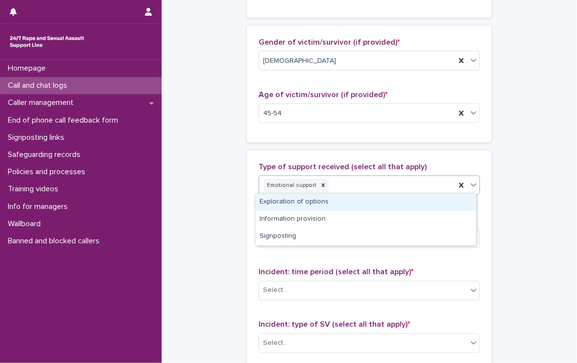
click at [388, 181] on div "Emotional support" at bounding box center [357, 185] width 197 height 17
click at [346, 201] on div "Exploration of options" at bounding box center [366, 202] width 221 height 17
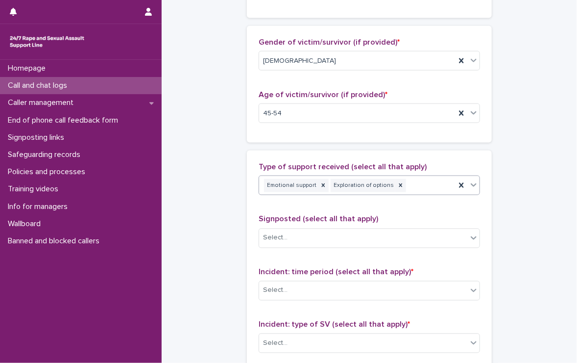
click at [426, 179] on div "Emotional support Exploration of options" at bounding box center [357, 185] width 197 height 17
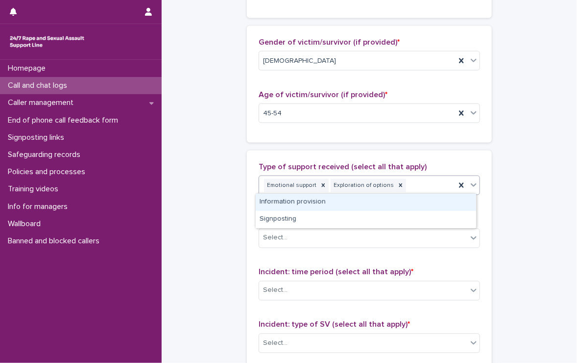
click at [386, 201] on div "Information provision" at bounding box center [366, 202] width 221 height 17
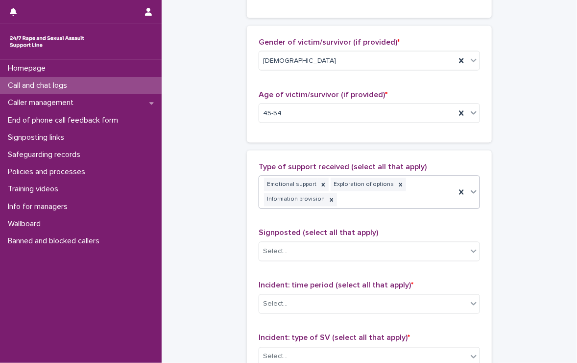
scroll to position [533, 0]
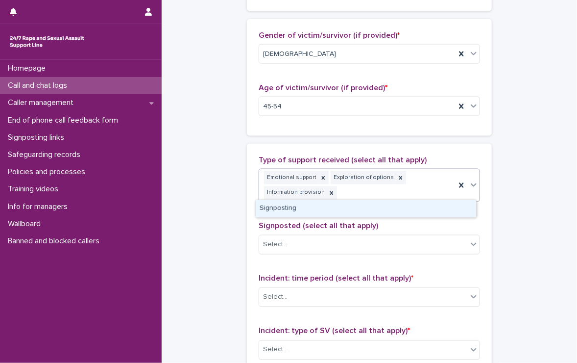
click at [418, 174] on div "Emotional support Exploration of options Information provision" at bounding box center [357, 185] width 197 height 32
click at [372, 207] on div "Signposting" at bounding box center [366, 208] width 221 height 17
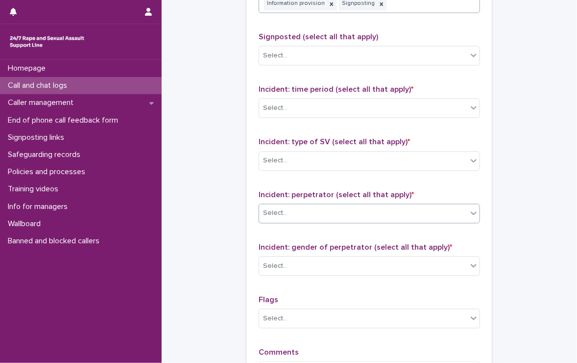
scroll to position [729, 0]
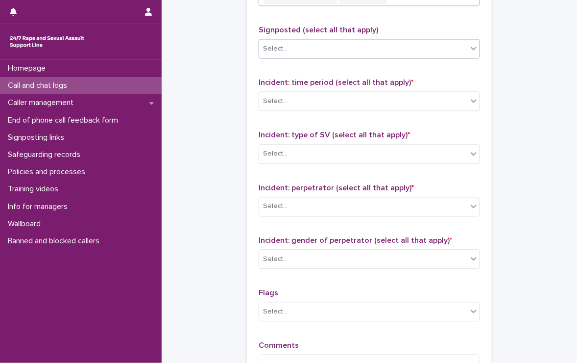
click at [278, 41] on div "Select..." at bounding box center [363, 49] width 208 height 16
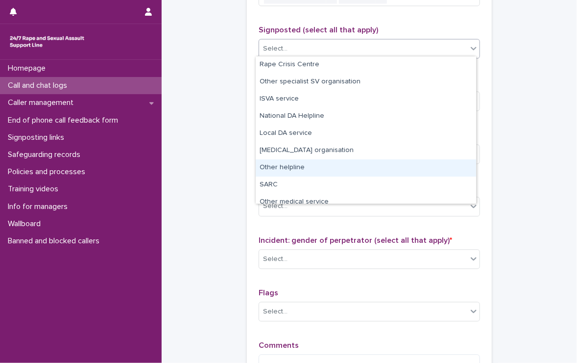
click at [292, 166] on div "Other helpline" at bounding box center [366, 167] width 221 height 17
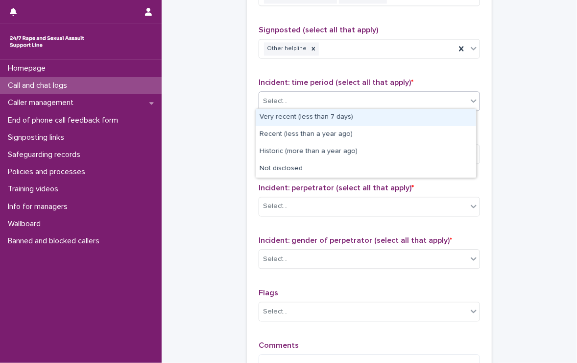
click at [318, 101] on div "Select..." at bounding box center [363, 101] width 208 height 16
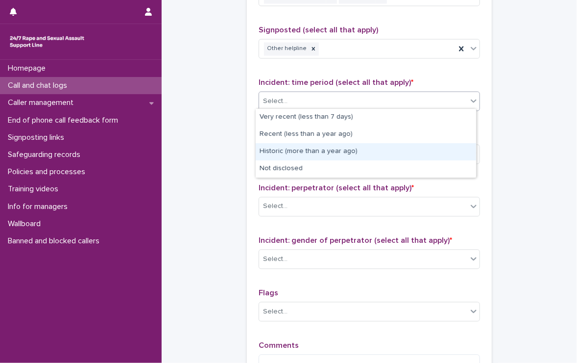
click at [364, 148] on div "Historic (more than a year ago)" at bounding box center [366, 151] width 221 height 17
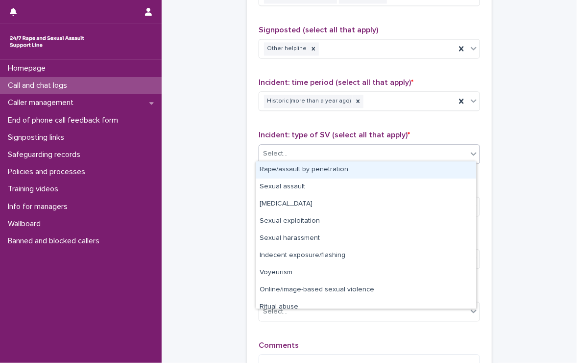
click at [361, 148] on div "Select..." at bounding box center [363, 154] width 208 height 16
click at [333, 166] on div "Rape/assault by penetration" at bounding box center [366, 169] width 221 height 17
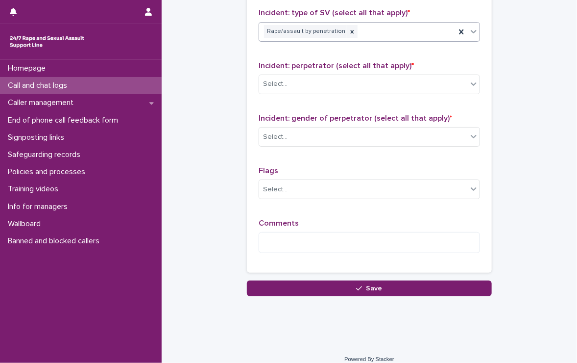
scroll to position [858, 0]
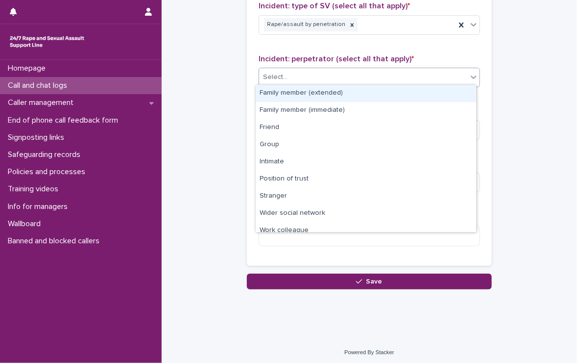
click at [383, 73] on div "Select..." at bounding box center [363, 77] width 208 height 16
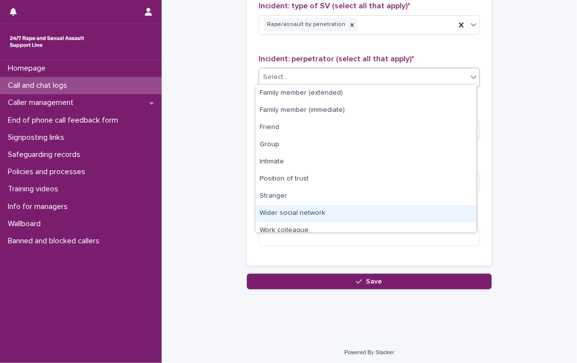
click at [323, 211] on div "Wider social network" at bounding box center [366, 213] width 221 height 17
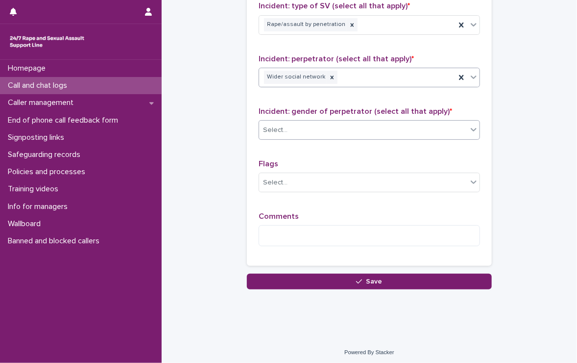
click at [295, 128] on div "Select..." at bounding box center [363, 130] width 208 height 16
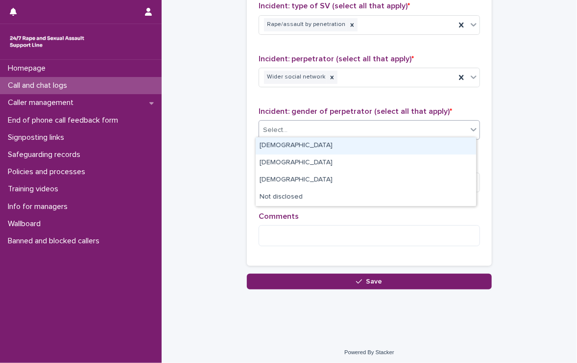
click at [289, 145] on div "Male" at bounding box center [366, 145] width 221 height 17
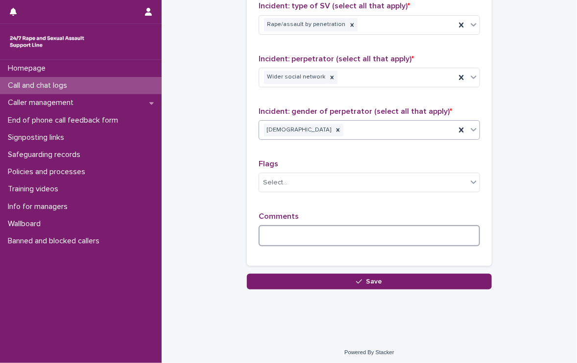
click at [304, 227] on textarea at bounding box center [369, 235] width 221 height 21
type textarea "*"
drag, startPoint x: 267, startPoint y: 234, endPoint x: 308, endPoint y: 249, distance: 43.2
click at [308, 249] on div "Comments *****" at bounding box center [369, 233] width 221 height 42
click at [294, 235] on textarea "*****" at bounding box center [369, 235] width 221 height 21
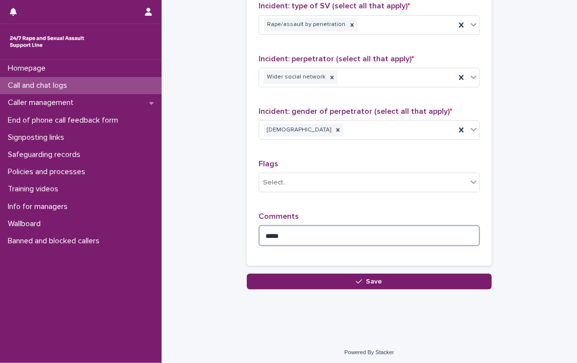
click at [324, 237] on textarea "*****" at bounding box center [369, 235] width 221 height 21
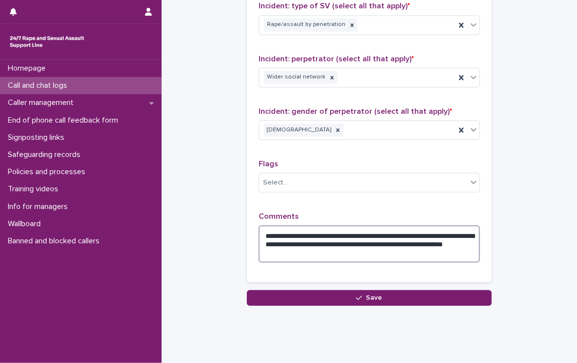
click at [314, 255] on textarea "**********" at bounding box center [369, 243] width 221 height 37
click at [361, 250] on textarea "**********" at bounding box center [369, 243] width 221 height 37
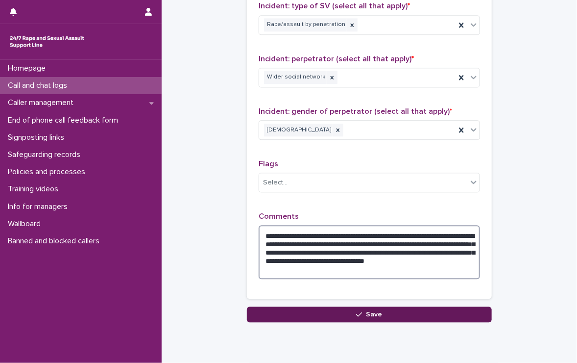
type textarea "**********"
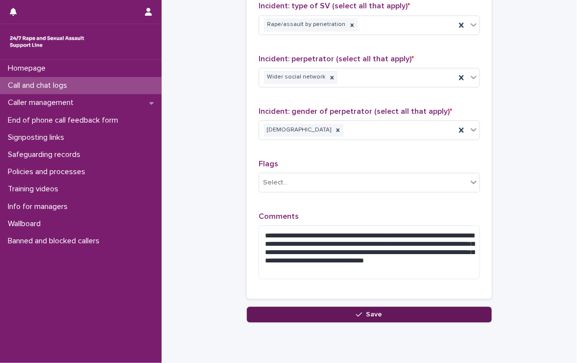
click at [376, 311] on span "Save" at bounding box center [375, 314] width 16 height 7
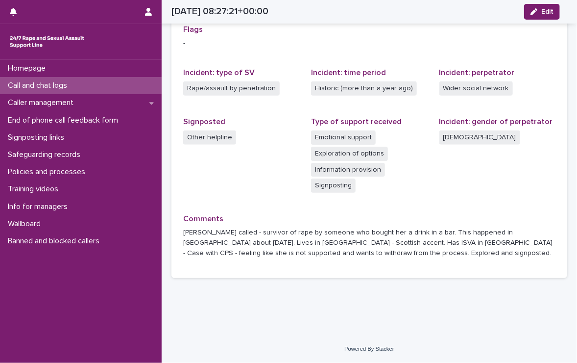
scroll to position [236, 0]
click at [18, 82] on p "Call and chat logs" at bounding box center [39, 85] width 71 height 9
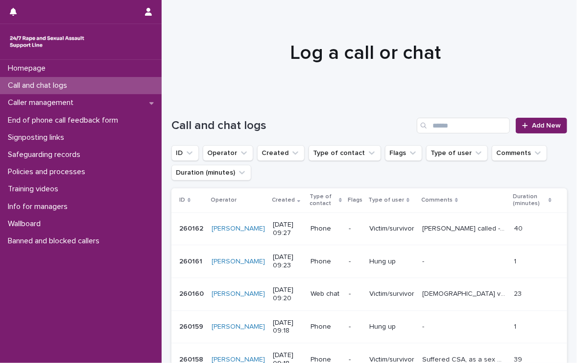
click at [18, 82] on p "Call and chat logs" at bounding box center [39, 85] width 71 height 9
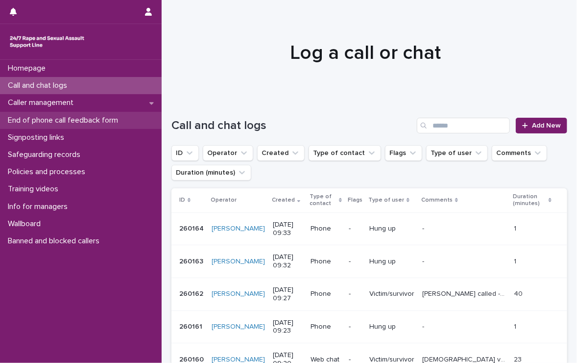
click at [65, 116] on p "End of phone call feedback form" at bounding box center [65, 120] width 122 height 9
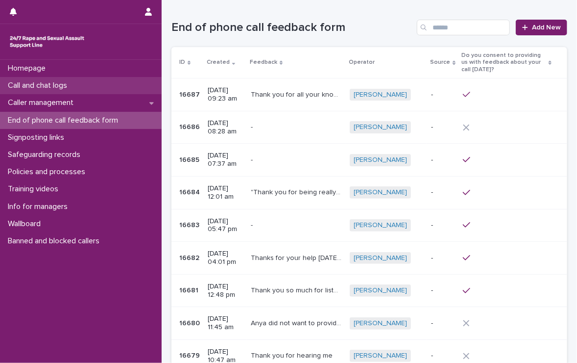
click at [25, 83] on p "Call and chat logs" at bounding box center [39, 85] width 71 height 9
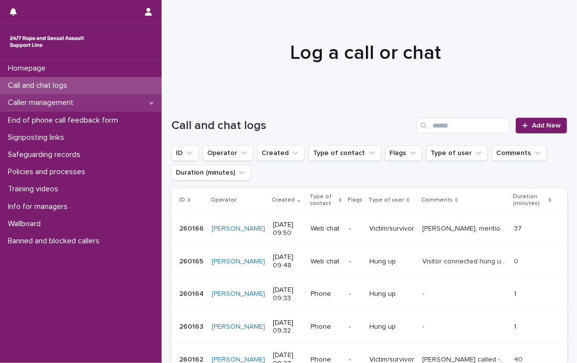
click at [48, 99] on p "Caller management" at bounding box center [42, 102] width 77 height 9
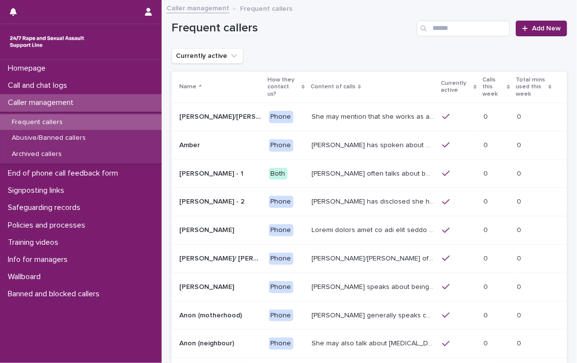
click at [41, 118] on p "Frequent callers" at bounding box center [37, 122] width 67 height 8
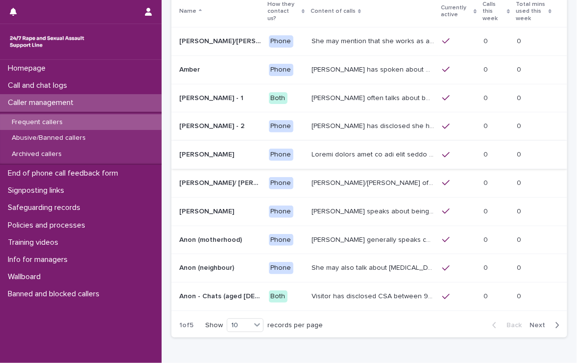
scroll to position [98, 0]
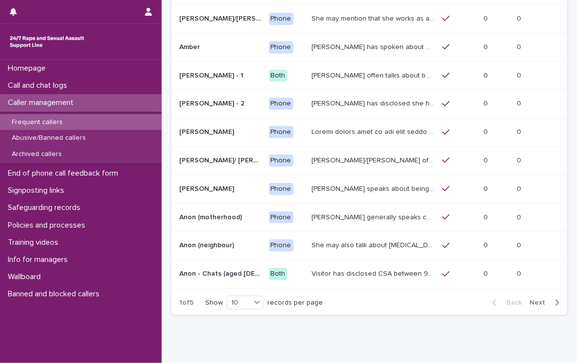
click at [530, 299] on span "Next" at bounding box center [541, 302] width 22 height 7
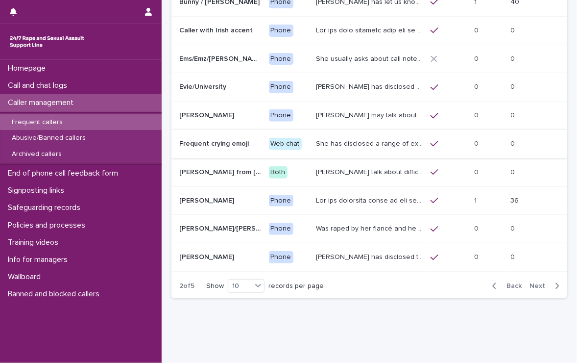
scroll to position [133, 0]
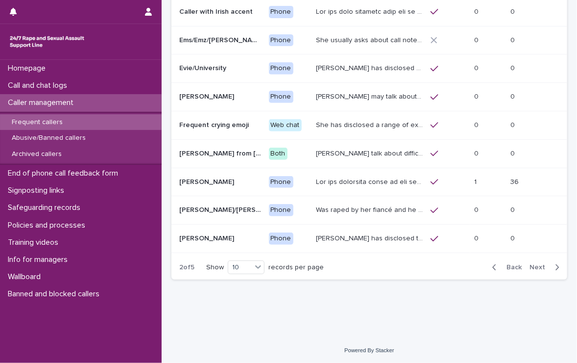
click at [533, 264] on span "Next" at bounding box center [541, 267] width 22 height 7
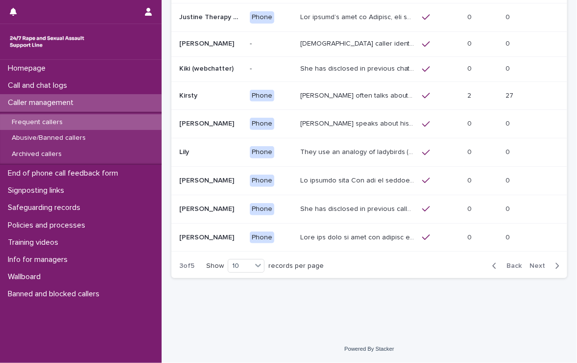
scroll to position [120, 0]
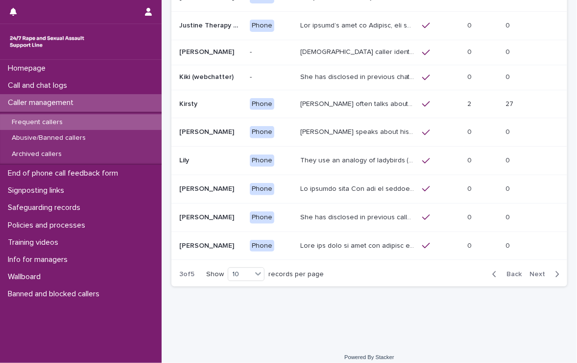
click at [533, 271] on span "Next" at bounding box center [541, 274] width 22 height 7
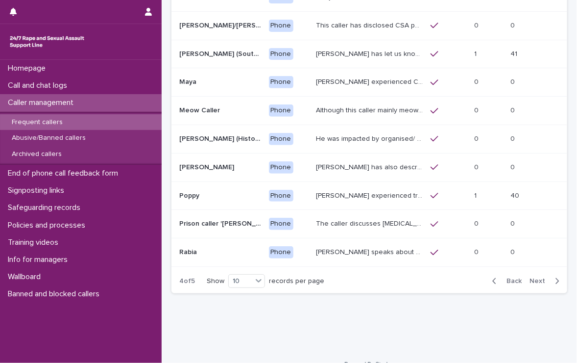
scroll to position [123, 0]
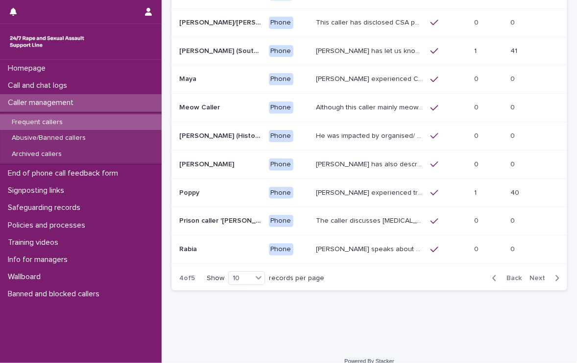
click at [533, 274] on span "Next" at bounding box center [541, 277] width 22 height 7
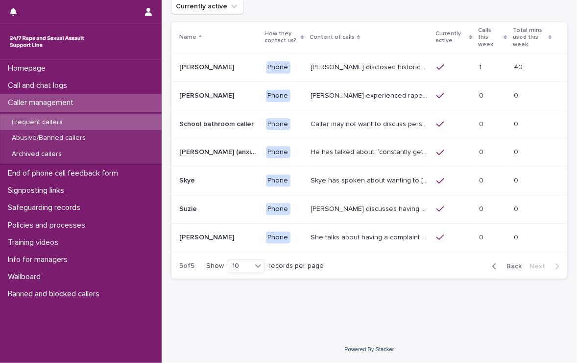
scroll to position [41, 0]
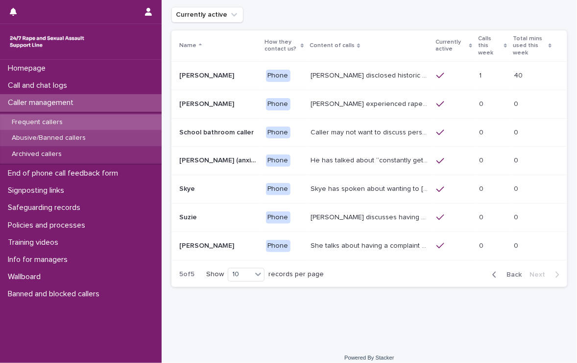
click at [69, 136] on p "Abusive/Banned callers" at bounding box center [49, 138] width 90 height 8
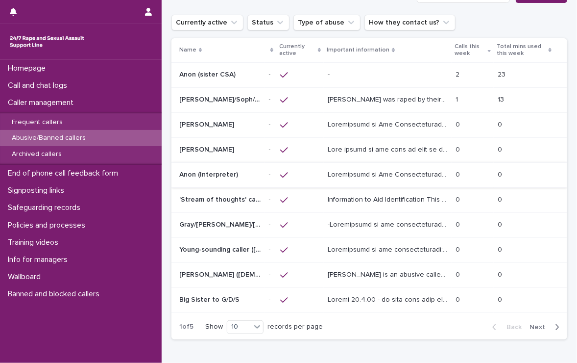
scroll to position [49, 0]
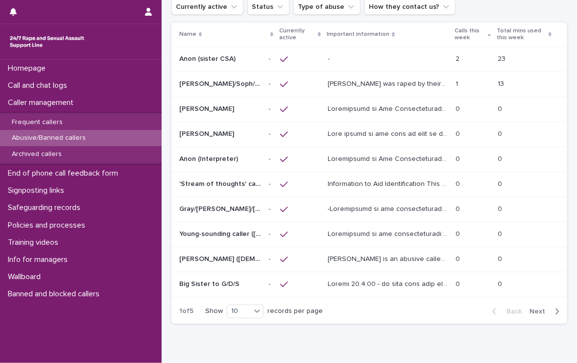
click at [529, 307] on button "Next" at bounding box center [547, 311] width 42 height 9
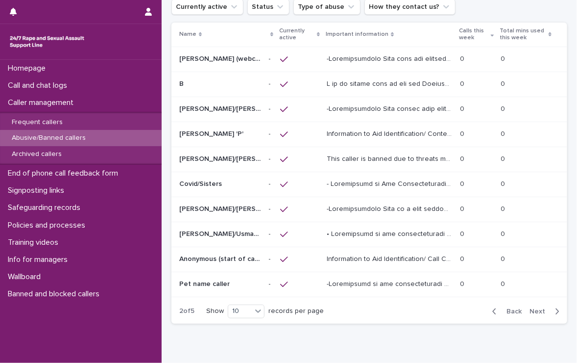
click at [531, 308] on span "Next" at bounding box center [541, 311] width 22 height 7
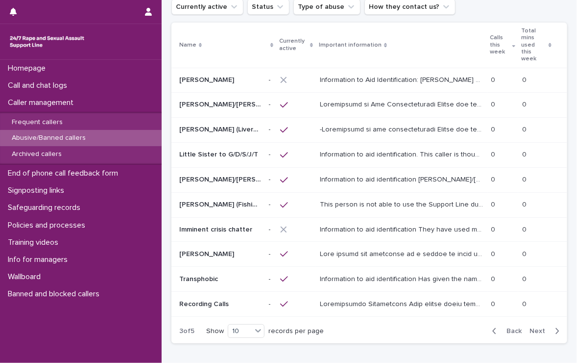
scroll to position [48, 0]
click at [531, 328] on span "Next" at bounding box center [541, 331] width 22 height 7
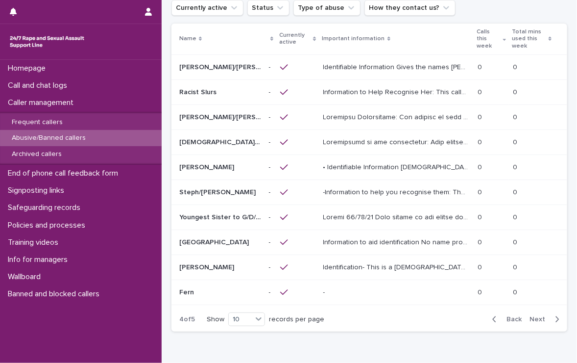
scroll to position [49, 0]
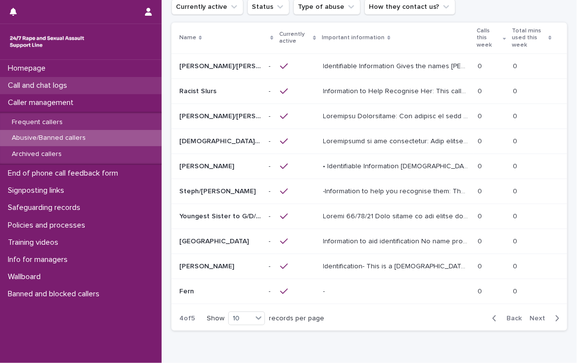
click at [78, 81] on div "Call and chat logs" at bounding box center [81, 85] width 162 height 17
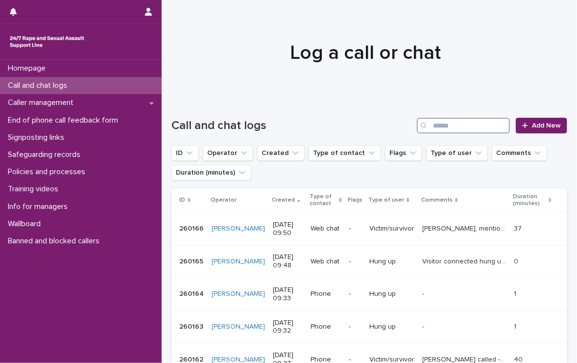
click at [468, 127] on input "Search" at bounding box center [463, 126] width 93 height 16
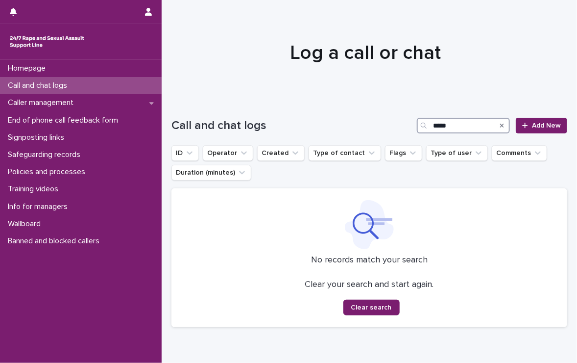
type input "*****"
click at [500, 124] on icon "Search" at bounding box center [502, 126] width 4 height 6
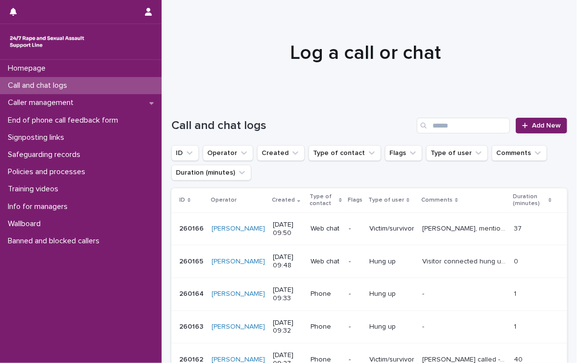
click at [31, 81] on p "Call and chat logs" at bounding box center [39, 85] width 71 height 9
click at [535, 124] on span "Add New" at bounding box center [546, 125] width 29 height 7
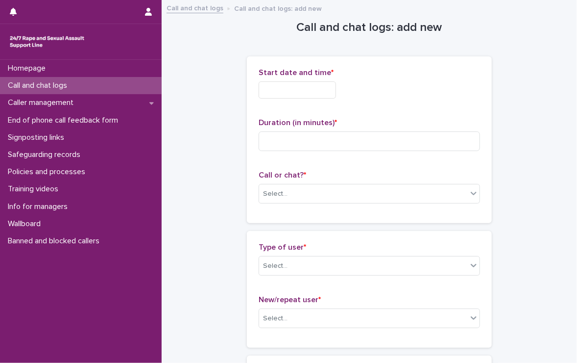
click at [291, 90] on input "text" at bounding box center [297, 89] width 77 height 17
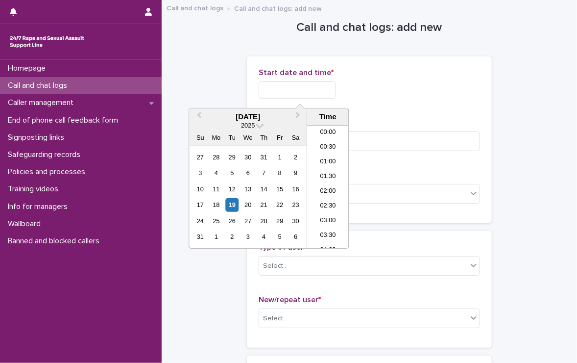
scroll to position [240, 0]
click at [327, 166] on li "09:30" at bounding box center [328, 172] width 42 height 15
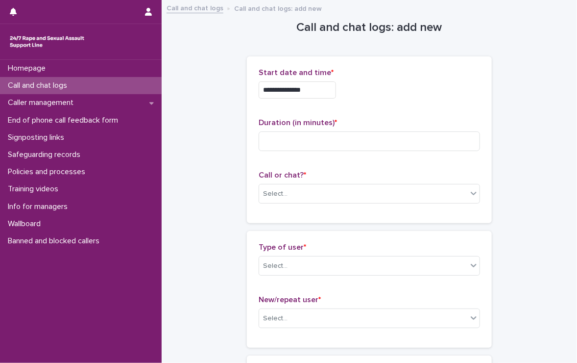
click at [327, 86] on input "**********" at bounding box center [297, 89] width 77 height 17
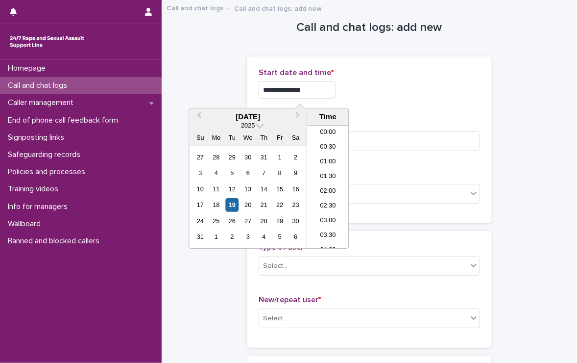
scroll to position [225, 0]
type input "**********"
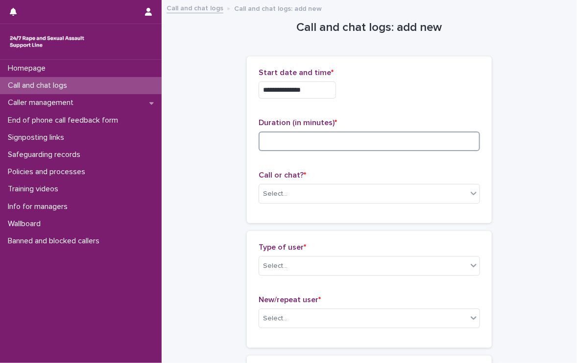
click at [376, 141] on input at bounding box center [369, 141] width 221 height 20
type input "**"
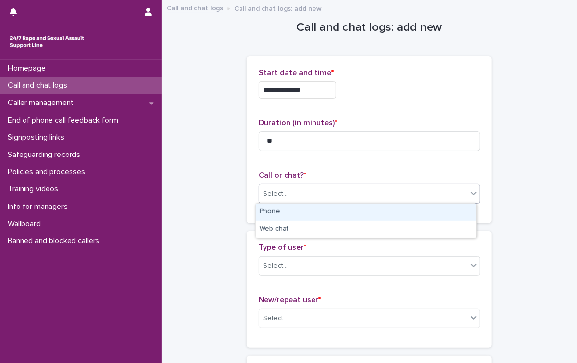
click at [302, 190] on div "Select..." at bounding box center [363, 194] width 208 height 16
click at [284, 210] on div "Phone" at bounding box center [366, 211] width 221 height 17
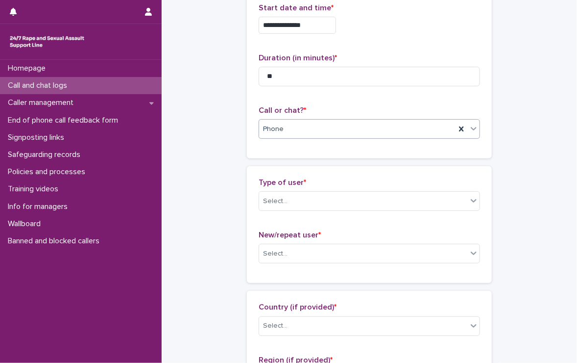
scroll to position [98, 0]
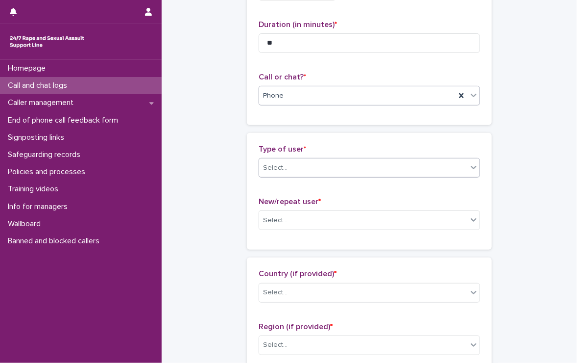
click at [282, 167] on div "Select..." at bounding box center [275, 168] width 25 height 10
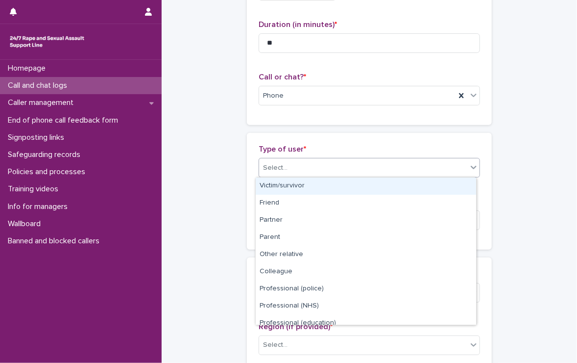
click at [296, 182] on div "Victim/survivor" at bounding box center [366, 185] width 221 height 17
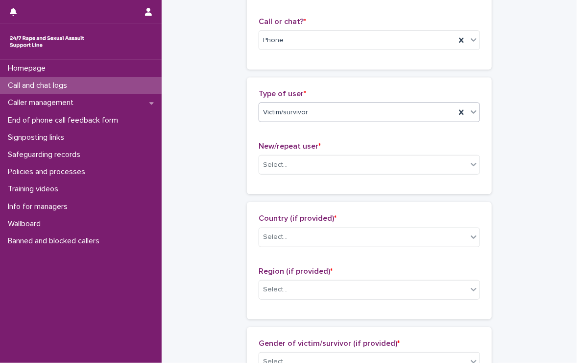
scroll to position [147, 0]
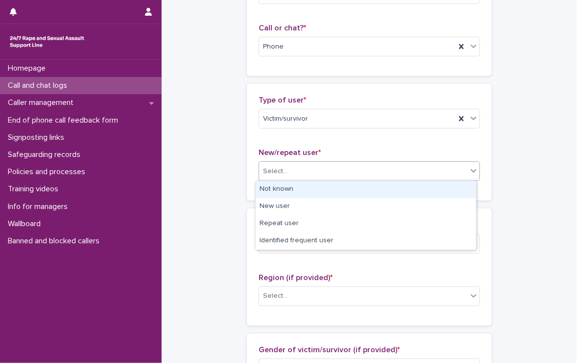
click at [264, 170] on div "Select..." at bounding box center [275, 171] width 25 height 10
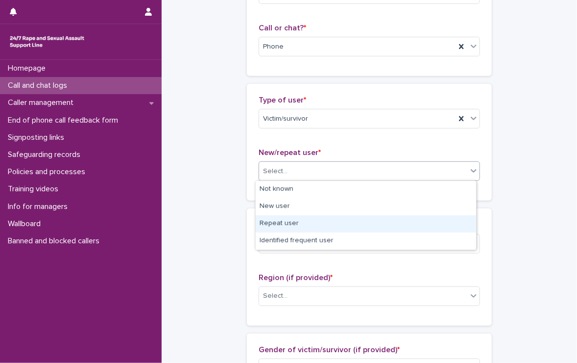
click at [283, 220] on div "Repeat user" at bounding box center [366, 223] width 221 height 17
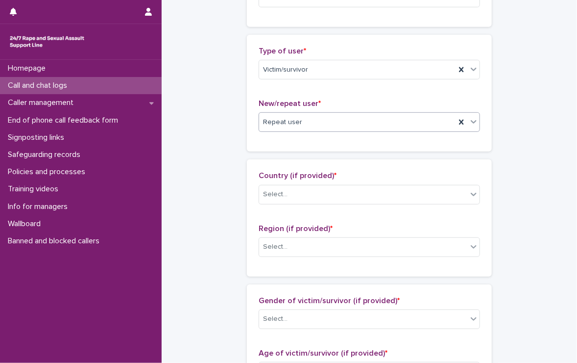
scroll to position [294, 0]
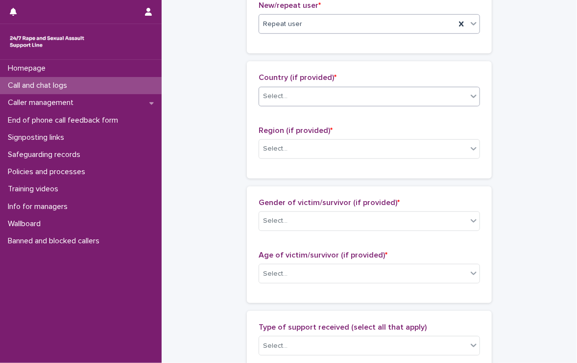
click at [289, 93] on input "text" at bounding box center [289, 96] width 1 height 8
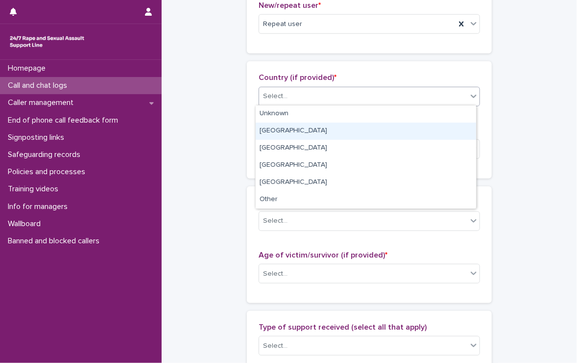
click at [286, 133] on div "England" at bounding box center [366, 131] width 221 height 17
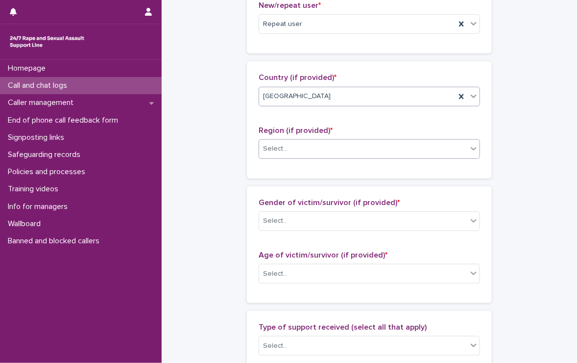
click at [292, 146] on div "Select..." at bounding box center [363, 149] width 208 height 16
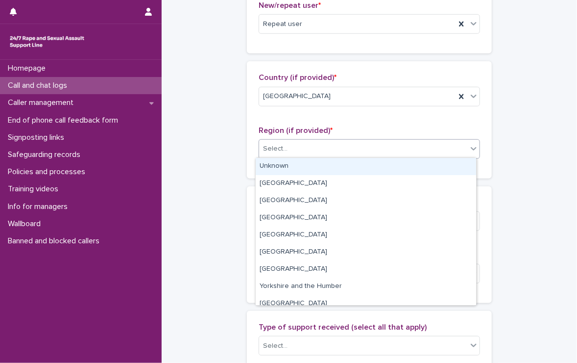
click at [301, 168] on div "Unknown" at bounding box center [366, 166] width 221 height 17
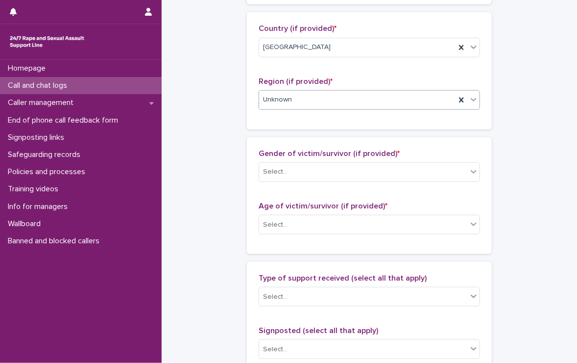
scroll to position [441, 0]
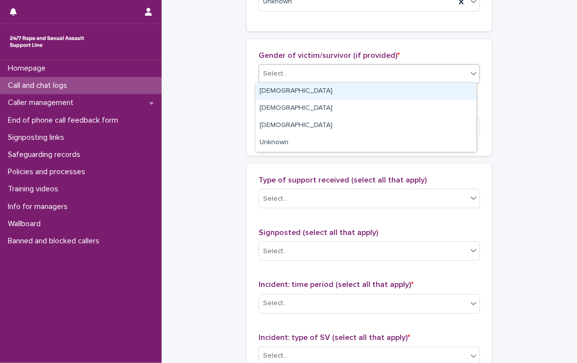
click at [306, 69] on div "Select..." at bounding box center [363, 74] width 208 height 16
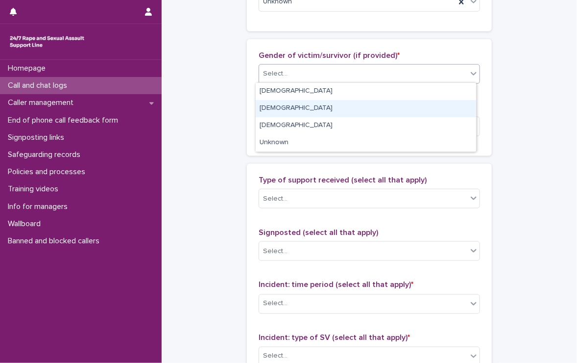
click at [275, 104] on div "Male" at bounding box center [366, 108] width 221 height 17
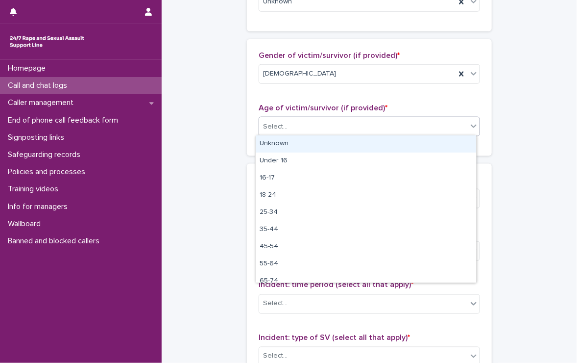
click at [286, 125] on div "Select..." at bounding box center [363, 127] width 208 height 16
click at [290, 142] on div "Unknown" at bounding box center [366, 143] width 221 height 17
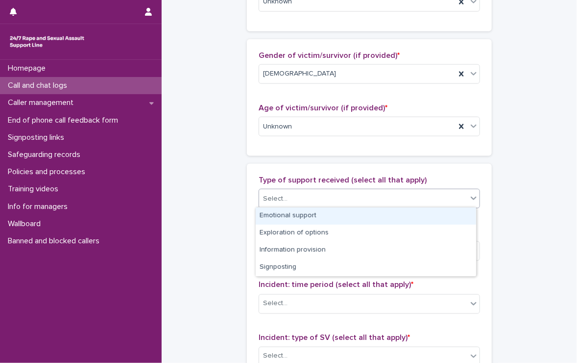
click at [306, 193] on div "Select..." at bounding box center [363, 199] width 208 height 16
click at [325, 211] on div "Emotional support" at bounding box center [366, 215] width 221 height 17
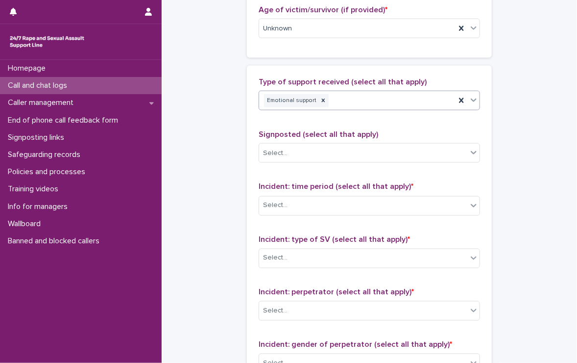
scroll to position [588, 0]
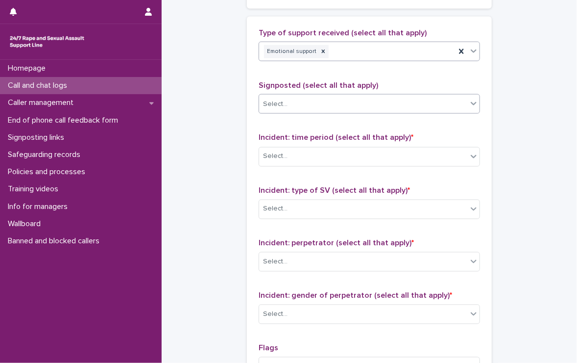
click at [311, 98] on div "Select..." at bounding box center [363, 104] width 208 height 16
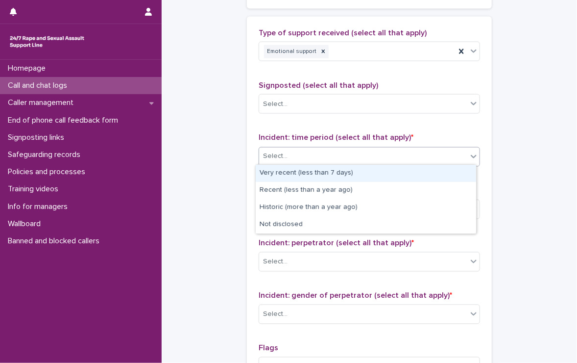
click at [296, 154] on div "Select..." at bounding box center [363, 156] width 208 height 16
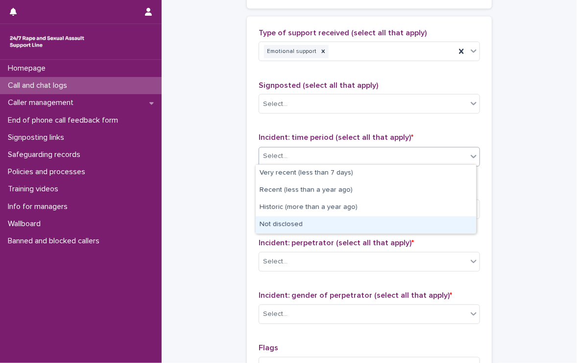
click at [329, 225] on div "Not disclosed" at bounding box center [366, 224] width 221 height 17
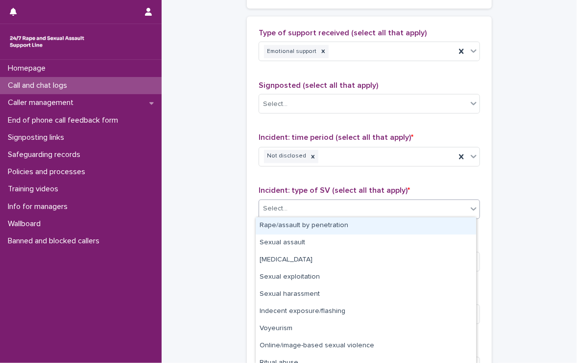
click at [315, 207] on div "Select..." at bounding box center [363, 209] width 208 height 16
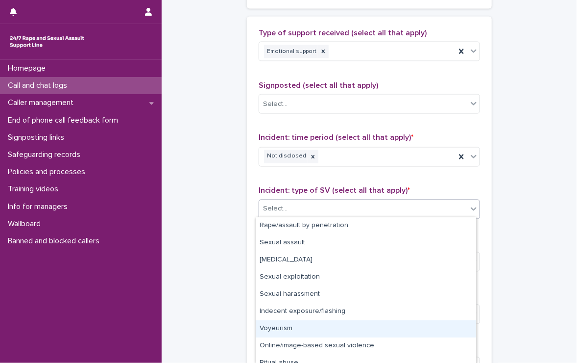
scroll to position [25, 0]
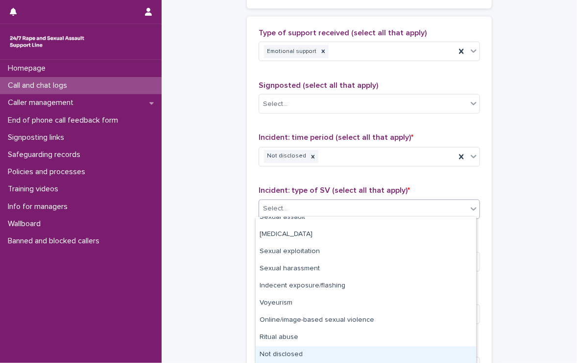
click at [327, 352] on div "Not disclosed" at bounding box center [366, 354] width 221 height 17
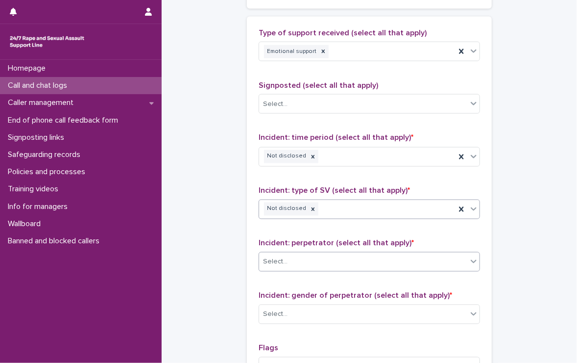
click at [263, 257] on div "Select..." at bounding box center [275, 262] width 25 height 10
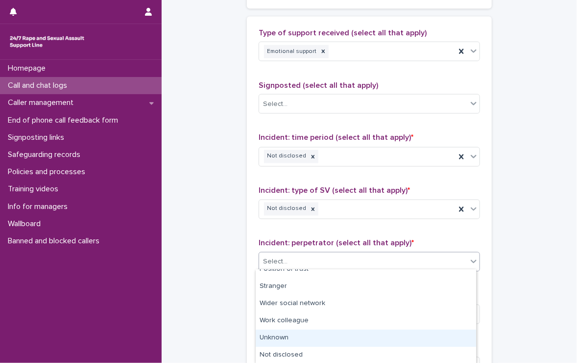
scroll to position [95, 0]
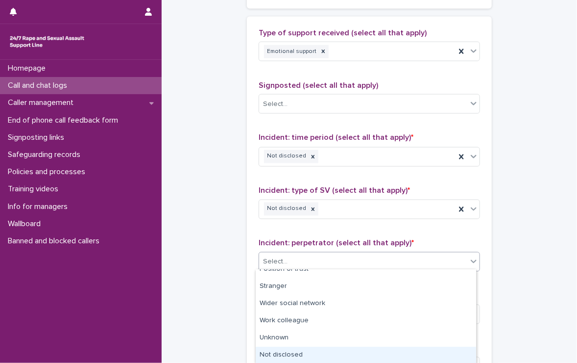
click at [348, 354] on div "Not disclosed" at bounding box center [366, 354] width 221 height 17
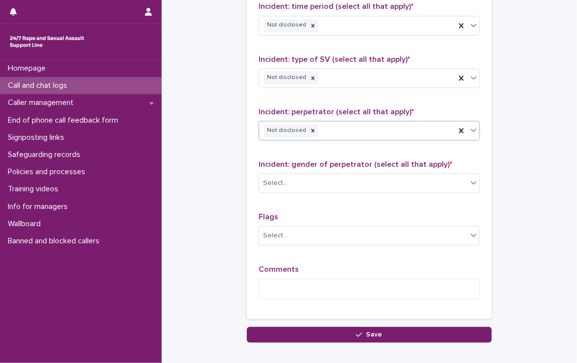
scroll to position [735, 0]
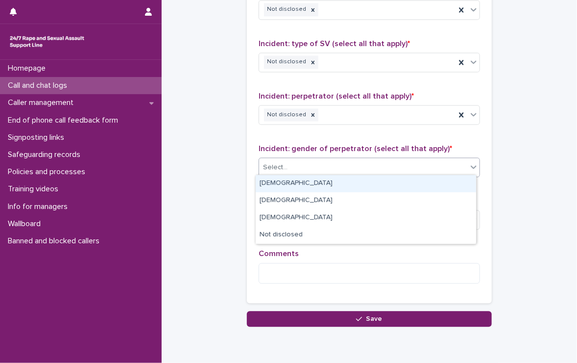
click at [308, 161] on div "Select..." at bounding box center [363, 167] width 208 height 16
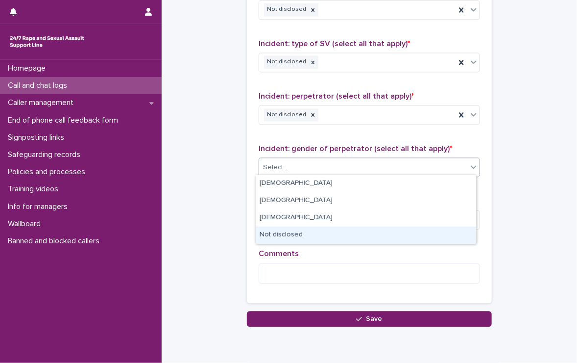
click at [298, 235] on div "Not disclosed" at bounding box center [366, 234] width 221 height 17
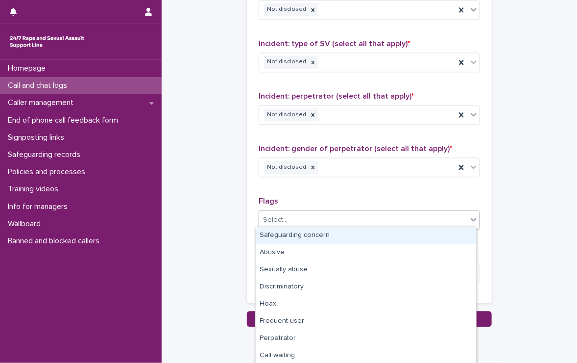
click at [299, 215] on div "Select..." at bounding box center [363, 220] width 208 height 16
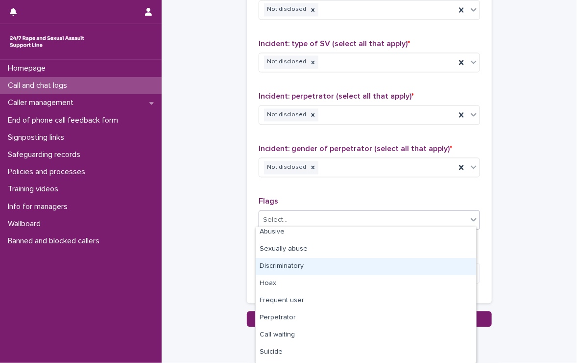
scroll to position [0, 0]
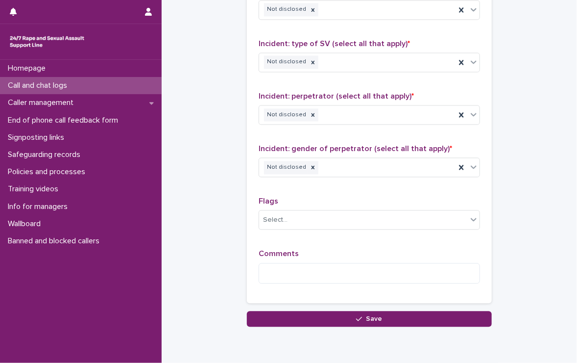
click at [329, 268] on textarea at bounding box center [369, 273] width 221 height 21
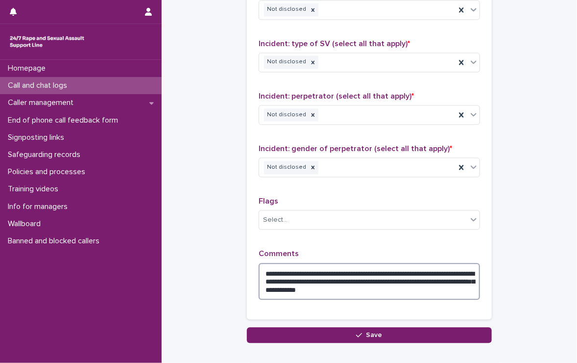
click at [458, 291] on textarea "**********" at bounding box center [369, 281] width 221 height 37
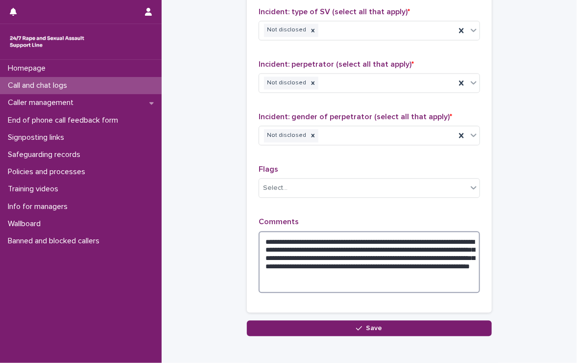
scroll to position [784, 0]
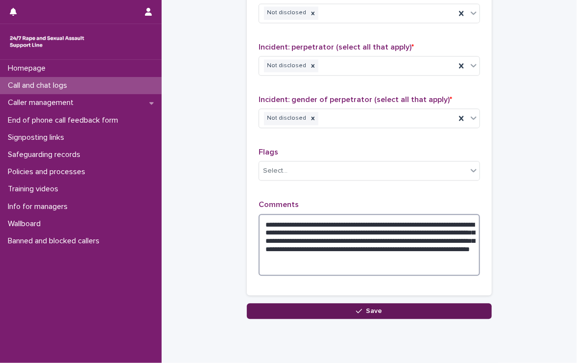
type textarea "**********"
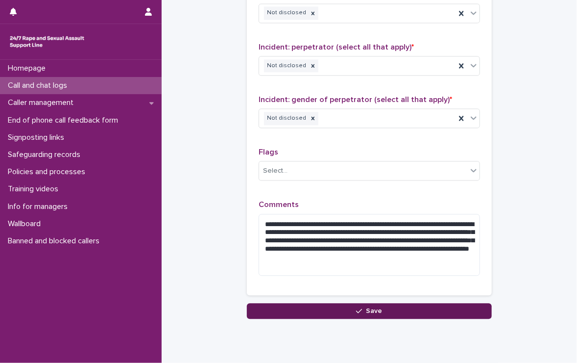
click at [356, 309] on icon "button" at bounding box center [359, 311] width 6 height 4
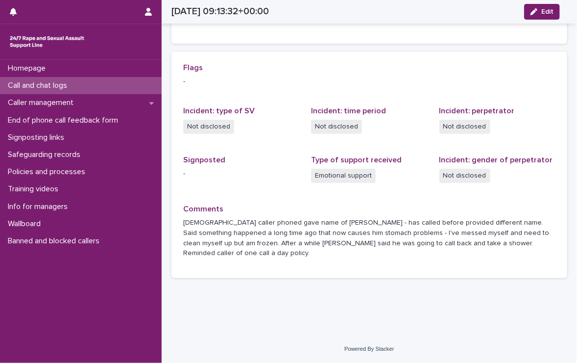
scroll to position [188, 0]
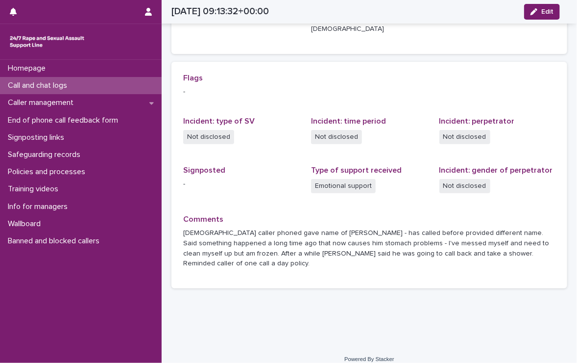
click at [39, 83] on p "Call and chat logs" at bounding box center [39, 85] width 71 height 9
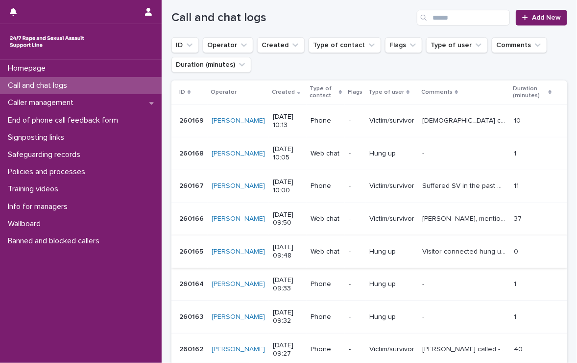
scroll to position [147, 0]
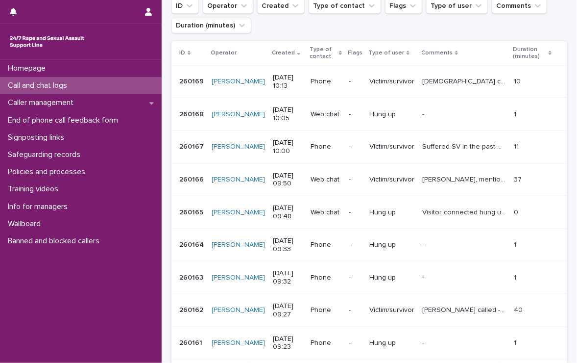
click at [36, 80] on div "Call and chat logs" at bounding box center [81, 85] width 162 height 17
click at [105, 86] on div "Call and chat logs" at bounding box center [81, 85] width 162 height 17
click at [53, 83] on p "Call and chat logs" at bounding box center [39, 85] width 71 height 9
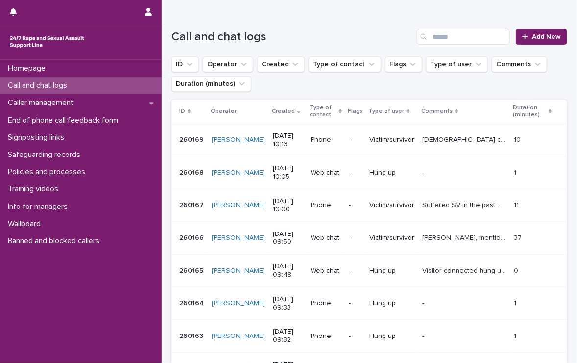
scroll to position [0, 0]
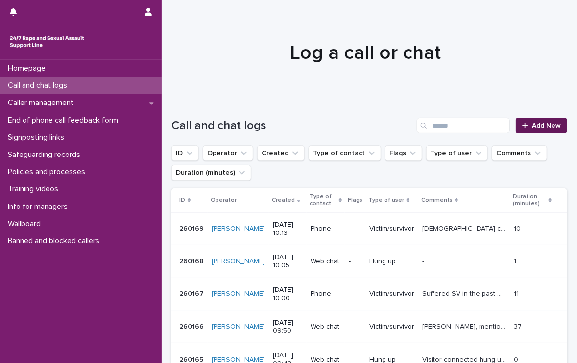
click at [535, 123] on span "Add New" at bounding box center [546, 125] width 29 height 7
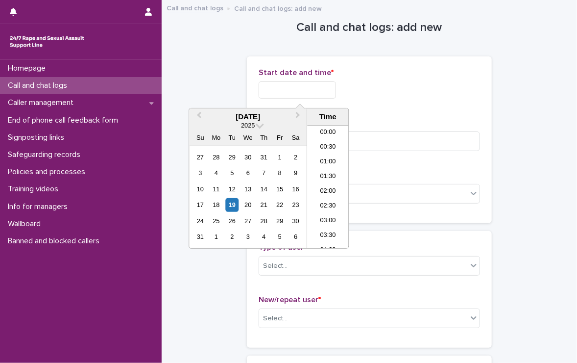
click at [300, 87] on input "text" at bounding box center [297, 89] width 77 height 17
click at [321, 182] on li "10:00" at bounding box center [328, 186] width 42 height 15
click at [317, 90] on input "**********" at bounding box center [297, 89] width 77 height 17
type input "**********"
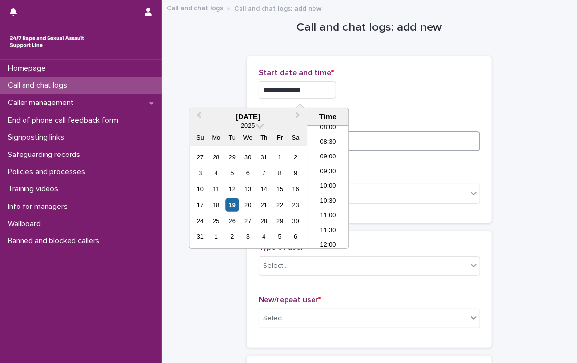
click at [389, 146] on input at bounding box center [369, 141] width 221 height 20
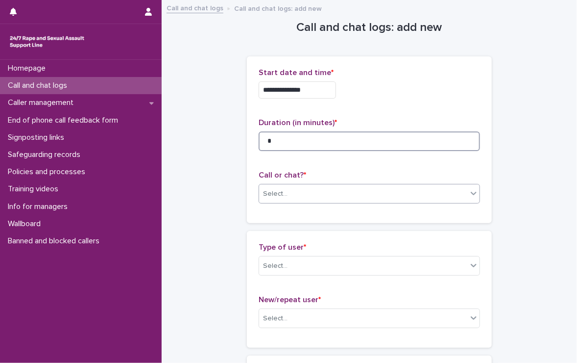
type input "*"
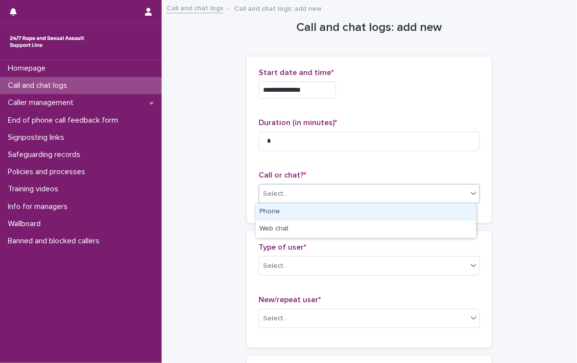
click at [315, 187] on div "Select..." at bounding box center [363, 194] width 208 height 16
click at [294, 211] on div "Phone" at bounding box center [366, 211] width 221 height 17
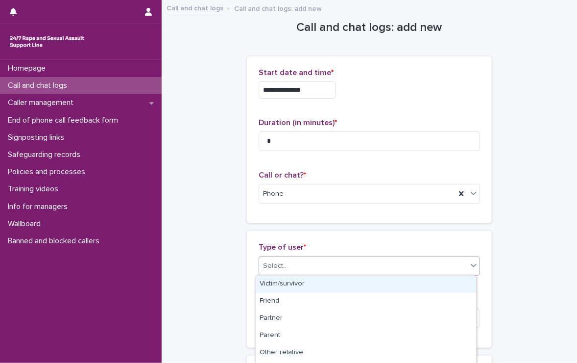
click at [303, 266] on div "Select..." at bounding box center [363, 266] width 208 height 16
type input "***"
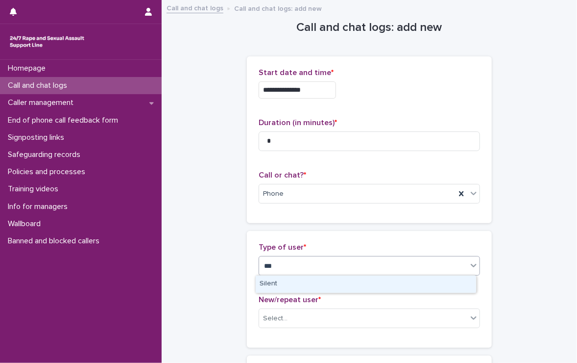
click at [288, 280] on div "Silent" at bounding box center [366, 283] width 221 height 17
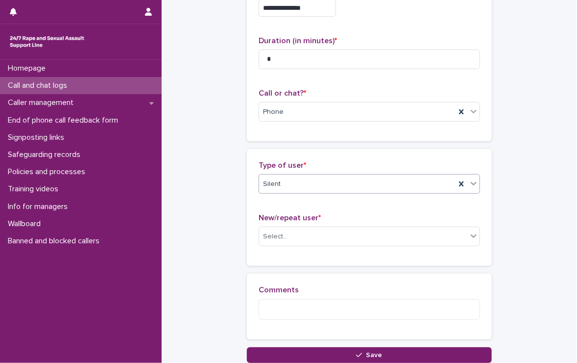
scroll to position [98, 0]
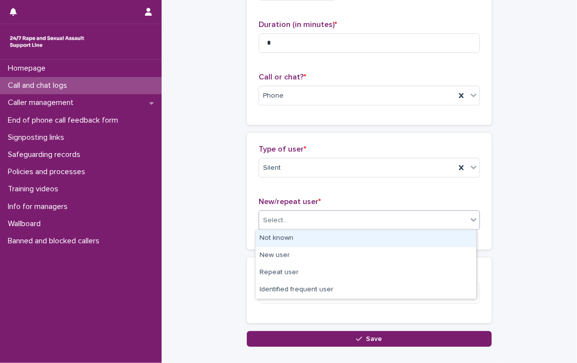
click at [274, 216] on div "Select..." at bounding box center [275, 220] width 25 height 10
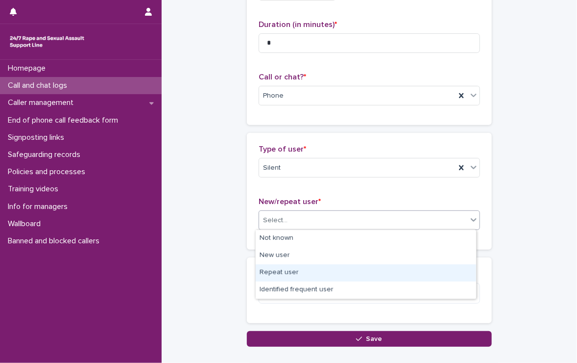
click at [304, 272] on div "Repeat user" at bounding box center [366, 272] width 221 height 17
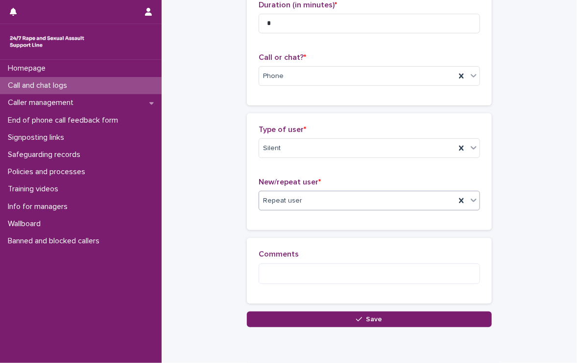
scroll to position [109, 0]
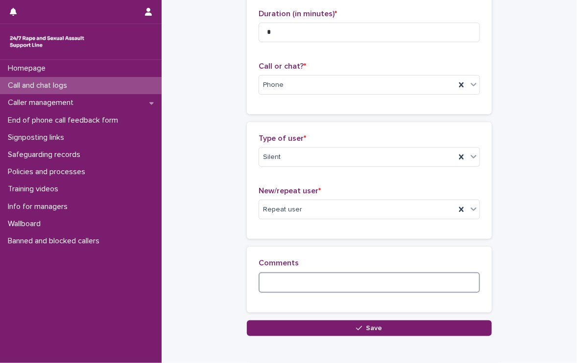
click at [303, 283] on textarea at bounding box center [369, 282] width 221 height 21
type textarea "*"
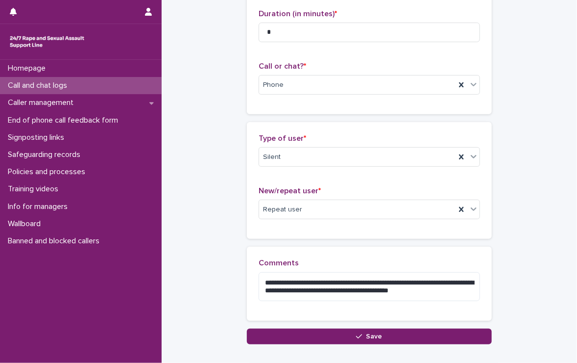
drag, startPoint x: 412, startPoint y: 283, endPoint x: 550, endPoint y: 316, distance: 142.0
click at [550, 316] on div "**********" at bounding box center [370, 118] width 396 height 452
click at [425, 282] on textarea "**********" at bounding box center [369, 286] width 221 height 29
click at [467, 291] on textarea "**********" at bounding box center [369, 286] width 221 height 29
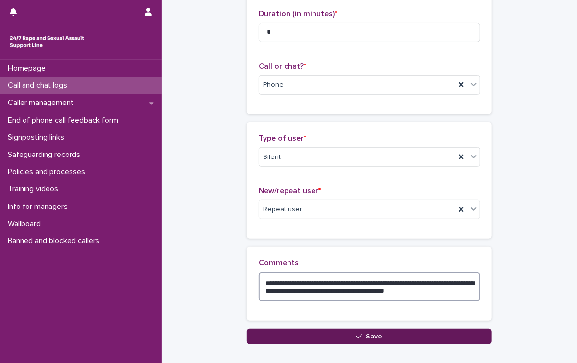
type textarea "**********"
click at [369, 334] on span "Save" at bounding box center [375, 336] width 16 height 7
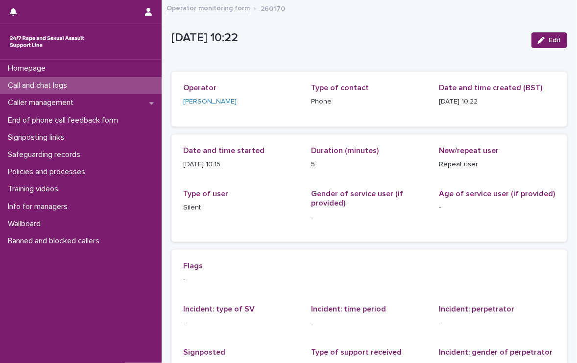
drag, startPoint x: 38, startPoint y: 86, endPoint x: 9, endPoint y: 84, distance: 29.0
click at [9, 84] on p "Call and chat logs" at bounding box center [39, 85] width 71 height 9
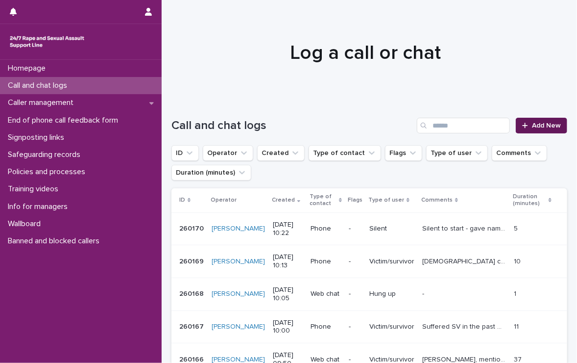
click at [532, 121] on link "Add New" at bounding box center [541, 126] width 51 height 16
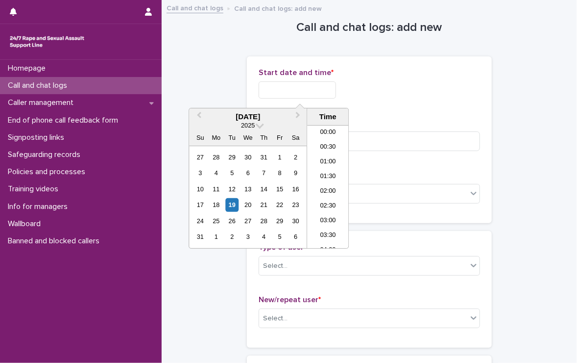
click at [286, 86] on input "text" at bounding box center [297, 89] width 77 height 17
click at [335, 183] on li "10:00" at bounding box center [328, 186] width 42 height 15
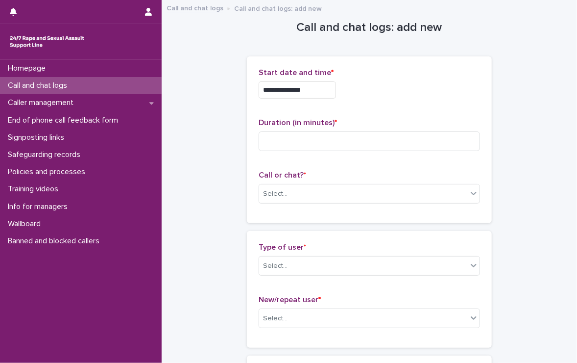
click at [311, 92] on input "**********" at bounding box center [297, 89] width 77 height 17
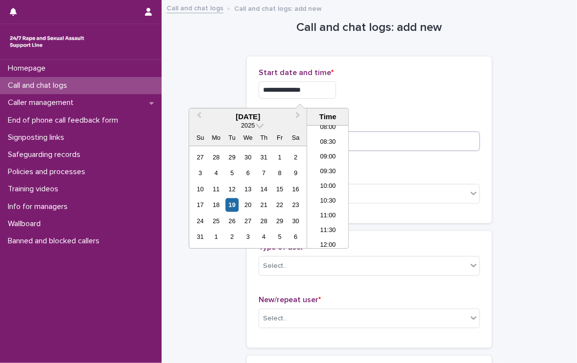
type input "**********"
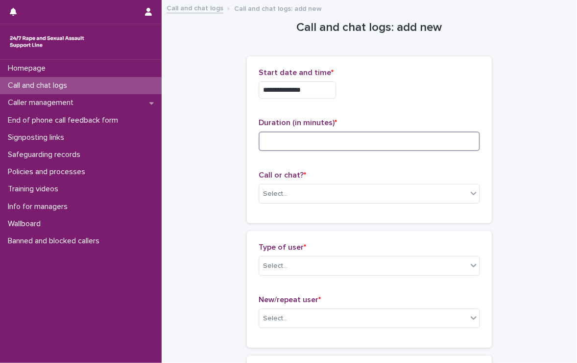
click at [417, 145] on input at bounding box center [369, 141] width 221 height 20
type input "*"
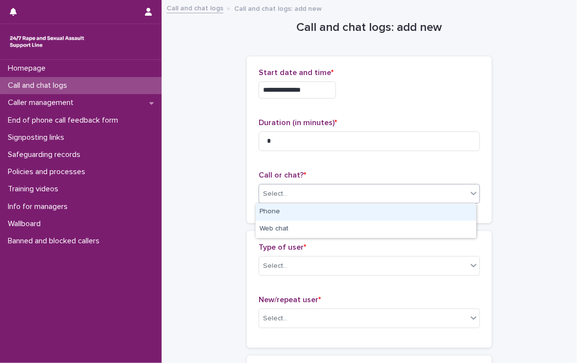
click at [397, 190] on div "Select..." at bounding box center [363, 194] width 208 height 16
click at [316, 211] on div "Phone" at bounding box center [366, 211] width 221 height 17
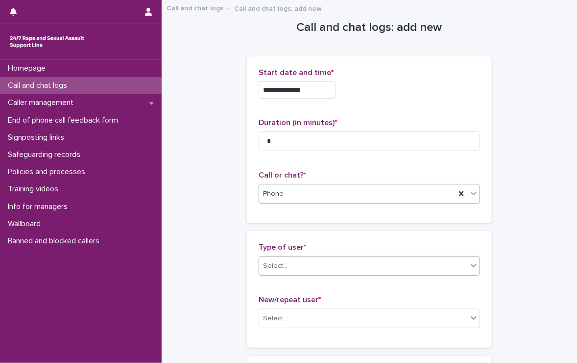
click at [318, 259] on div "Select..." at bounding box center [363, 266] width 208 height 16
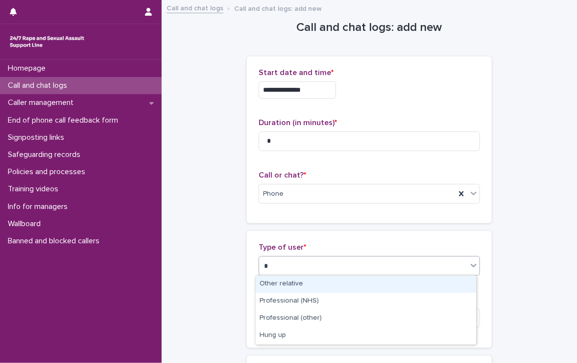
type input "**"
click at [295, 281] on div "Hung up" at bounding box center [366, 283] width 221 height 17
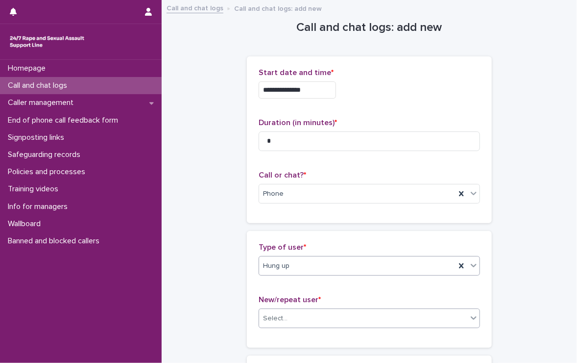
click at [301, 316] on div "Select..." at bounding box center [363, 318] width 208 height 16
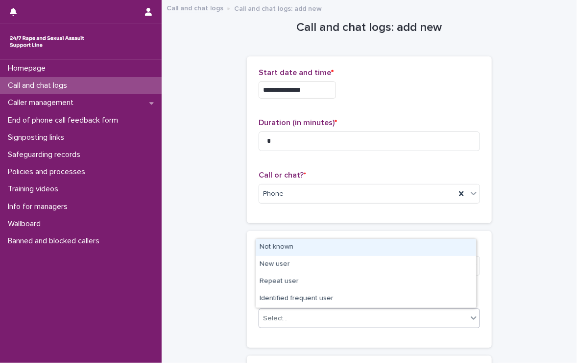
click at [308, 250] on div "Not known" at bounding box center [366, 247] width 221 height 17
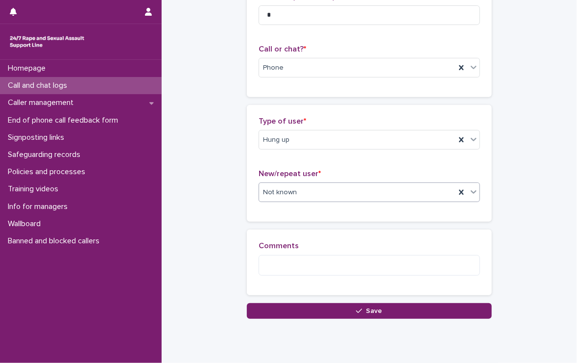
scroll to position [147, 0]
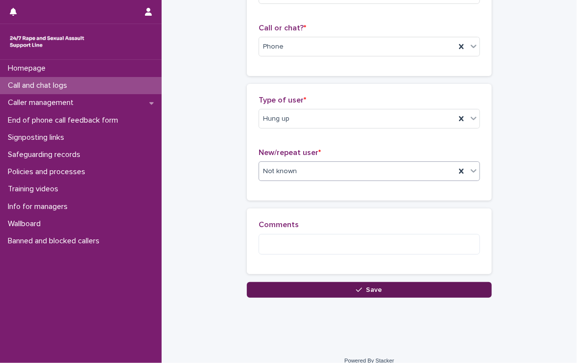
click at [311, 284] on button "Save" at bounding box center [369, 290] width 245 height 16
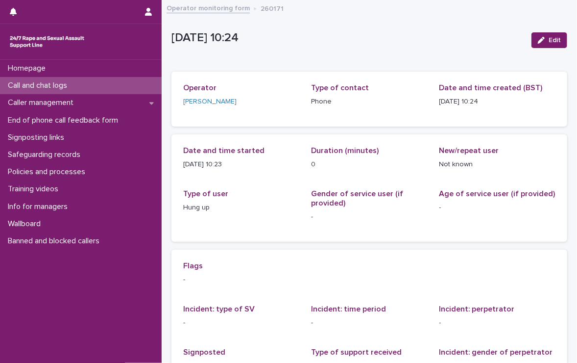
click at [19, 84] on p "Call and chat logs" at bounding box center [39, 85] width 71 height 9
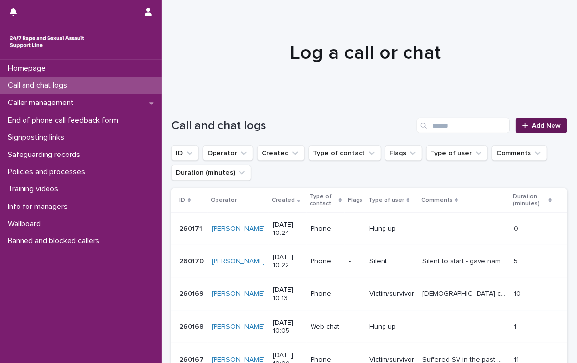
click at [532, 123] on span "Add New" at bounding box center [546, 125] width 29 height 7
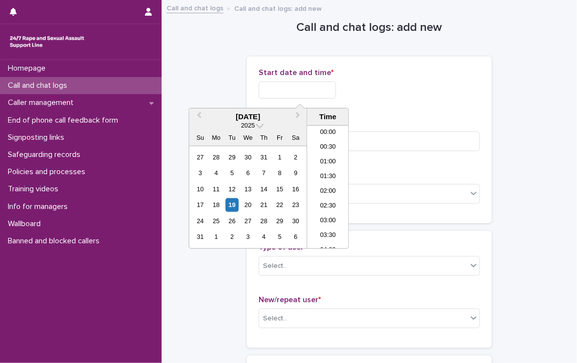
click at [306, 94] on input "text" at bounding box center [297, 89] width 77 height 17
click at [317, 183] on li "10:00" at bounding box center [328, 186] width 42 height 15
click at [325, 93] on input "**********" at bounding box center [297, 89] width 77 height 17
type input "**********"
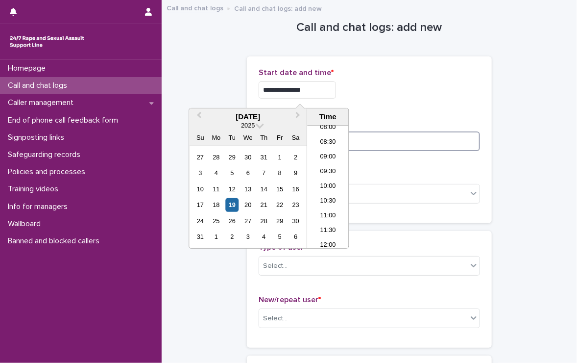
click at [383, 148] on input at bounding box center [369, 141] width 221 height 20
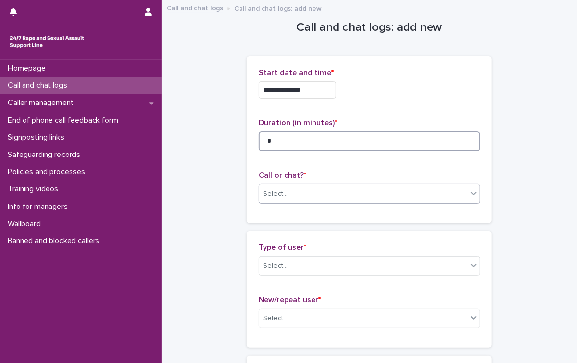
type input "*"
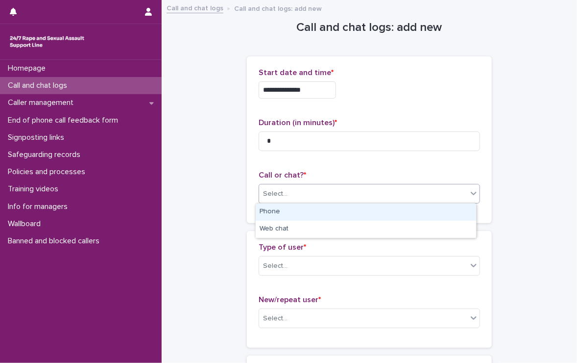
click at [357, 189] on div "Select..." at bounding box center [363, 194] width 208 height 16
click at [333, 214] on div "Phone" at bounding box center [366, 211] width 221 height 17
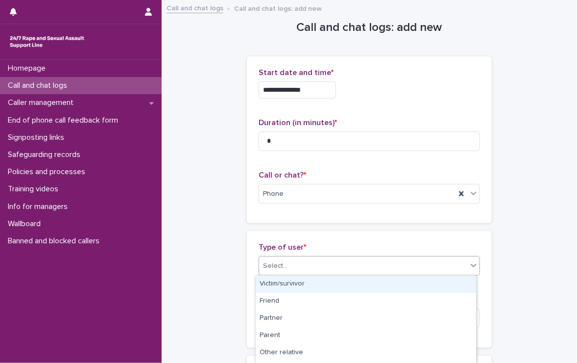
click at [282, 261] on div "Select..." at bounding box center [275, 266] width 25 height 10
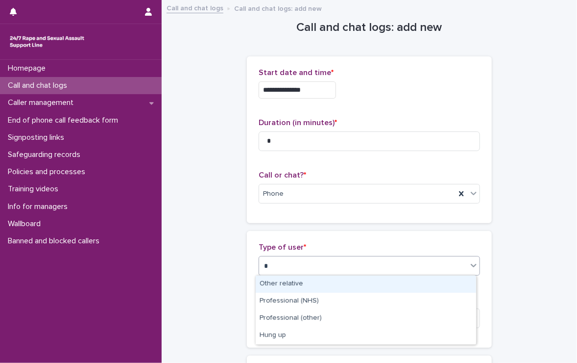
type input "**"
click at [349, 280] on div "Hung up" at bounding box center [366, 283] width 221 height 17
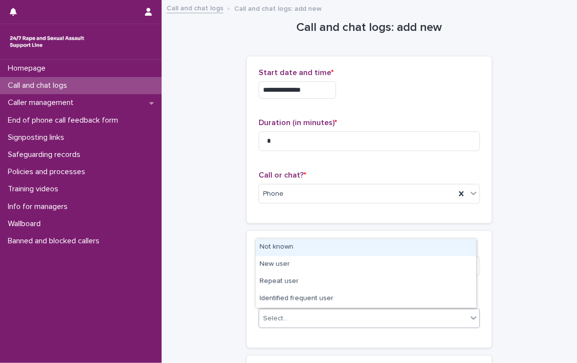
click at [331, 316] on div "Select..." at bounding box center [363, 318] width 208 height 16
click at [280, 245] on div "Not known" at bounding box center [366, 247] width 221 height 17
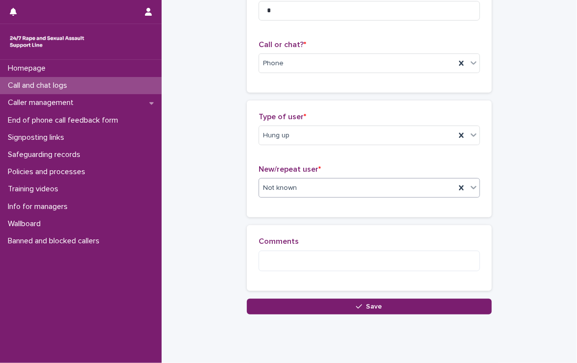
scroll to position [147, 0]
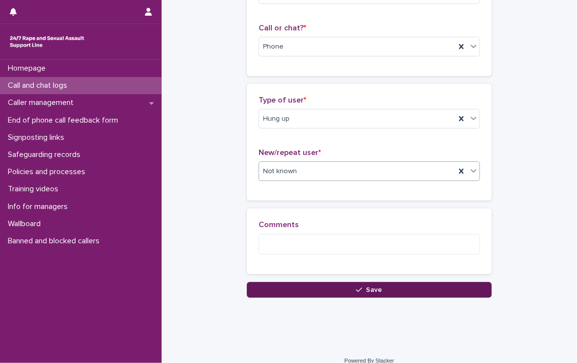
click at [281, 286] on button "Save" at bounding box center [369, 290] width 245 height 16
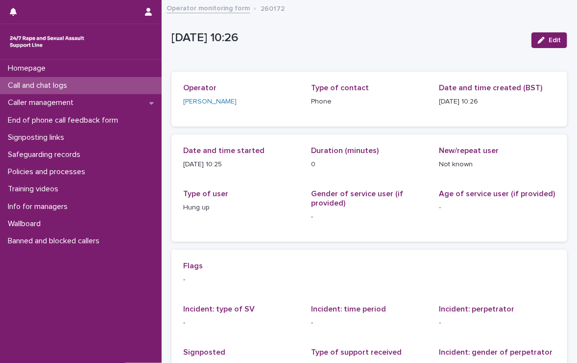
click at [46, 82] on p "Call and chat logs" at bounding box center [39, 85] width 71 height 9
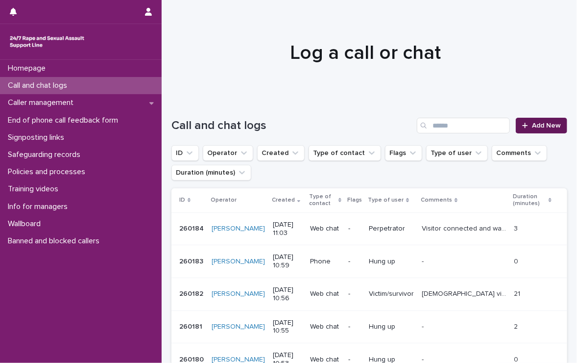
click at [547, 122] on span "Add New" at bounding box center [546, 125] width 29 height 7
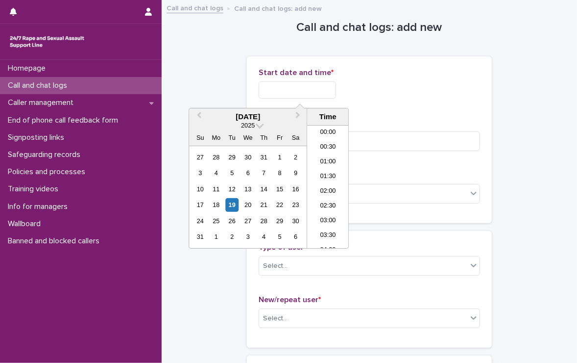
click at [318, 90] on input "text" at bounding box center [297, 89] width 77 height 17
click at [325, 169] on li "10:30" at bounding box center [328, 172] width 42 height 15
click at [315, 89] on input "**********" at bounding box center [297, 89] width 77 height 17
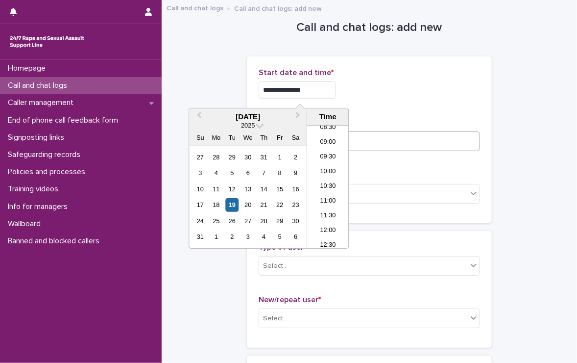
type input "**********"
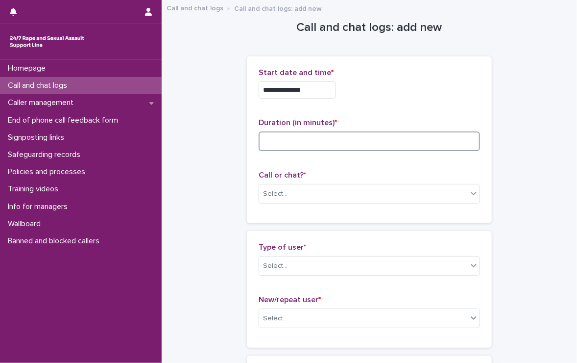
click at [360, 141] on input at bounding box center [369, 141] width 221 height 20
type input "**"
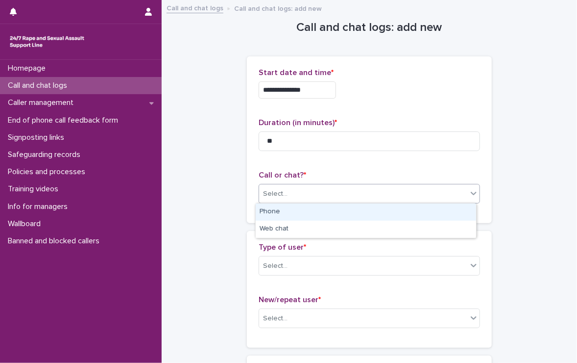
click at [276, 196] on div "Select..." at bounding box center [275, 194] width 25 height 10
click at [287, 213] on div "Phone" at bounding box center [366, 211] width 221 height 17
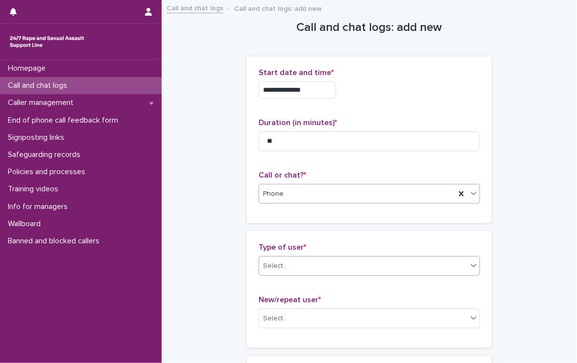
click at [299, 260] on div "Select..." at bounding box center [363, 266] width 208 height 16
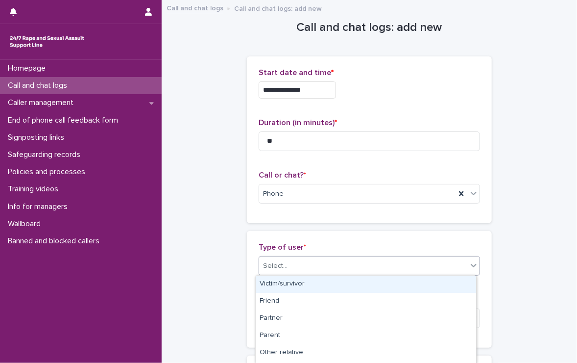
click at [300, 284] on div "Victim/survivor" at bounding box center [366, 283] width 221 height 17
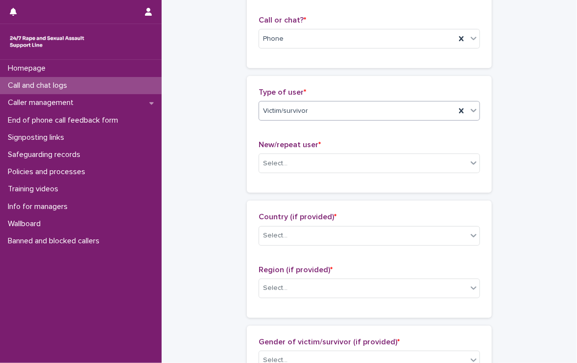
scroll to position [147, 0]
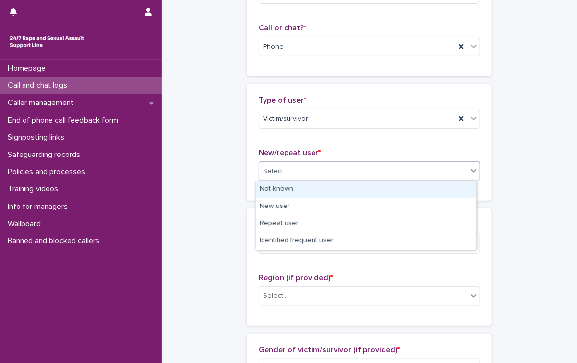
click at [279, 168] on div "Select..." at bounding box center [275, 171] width 25 height 10
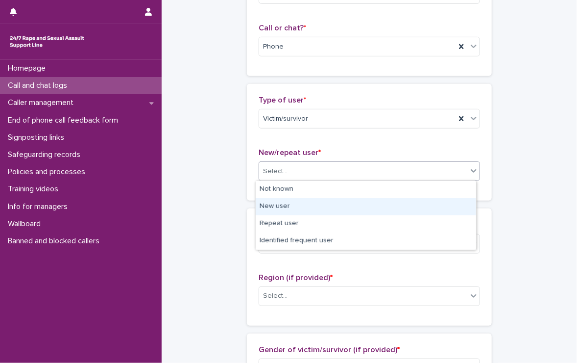
click at [297, 206] on div "New user" at bounding box center [366, 206] width 221 height 17
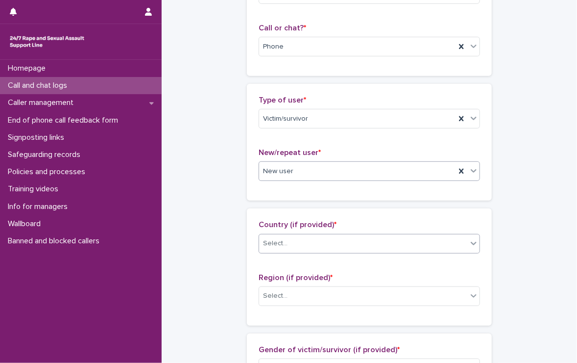
click at [287, 245] on div "Select..." at bounding box center [363, 243] width 208 height 16
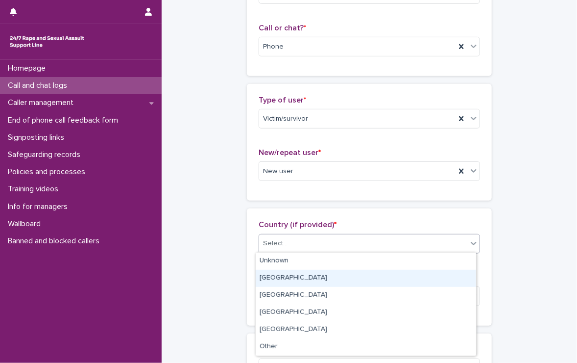
click at [280, 276] on div "England" at bounding box center [366, 278] width 221 height 17
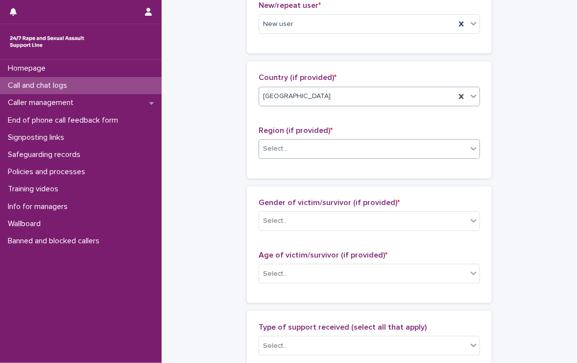
scroll to position [343, 0]
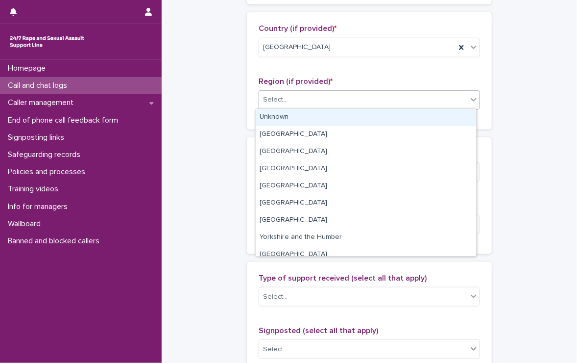
click at [287, 98] on div "Select..." at bounding box center [363, 100] width 208 height 16
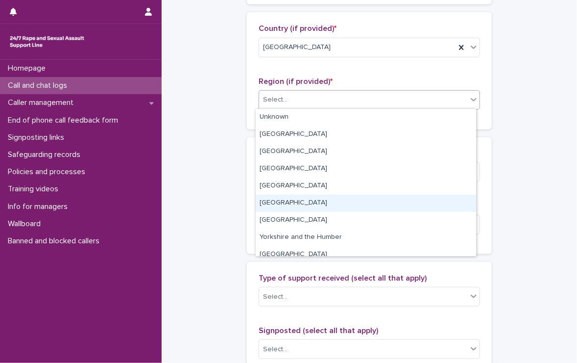
click at [291, 199] on div "North West" at bounding box center [366, 203] width 221 height 17
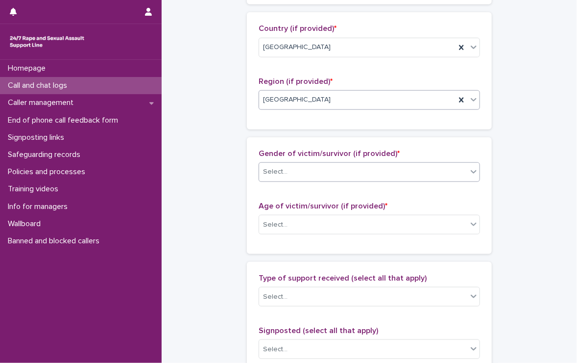
click at [282, 167] on div "Select..." at bounding box center [275, 172] width 25 height 10
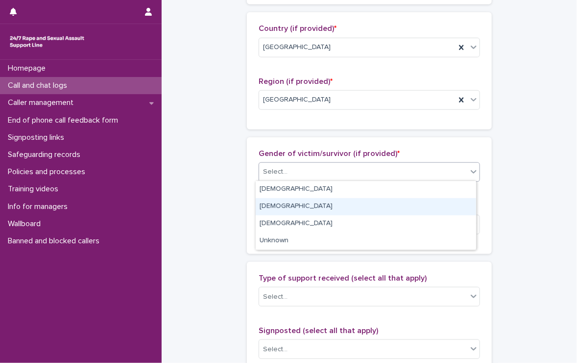
click at [280, 203] on div "Male" at bounding box center [366, 206] width 221 height 17
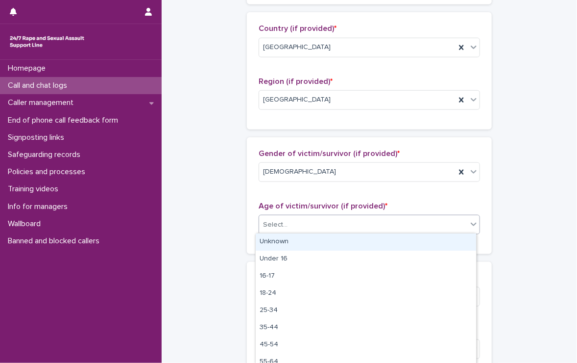
click at [298, 226] on div "Select..." at bounding box center [363, 225] width 208 height 16
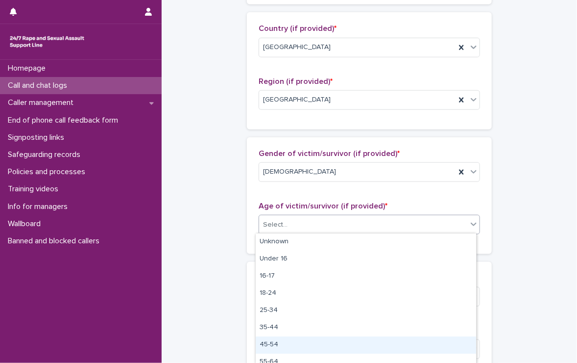
click at [277, 343] on div "45-54" at bounding box center [366, 344] width 221 height 17
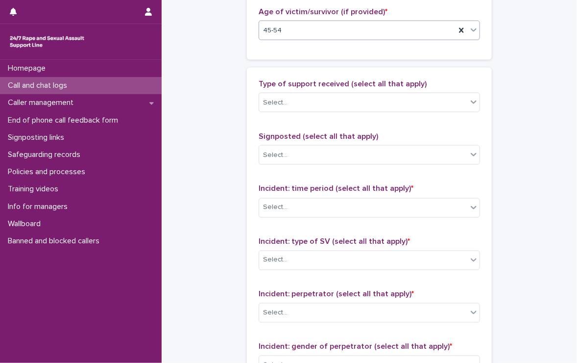
scroll to position [539, 0]
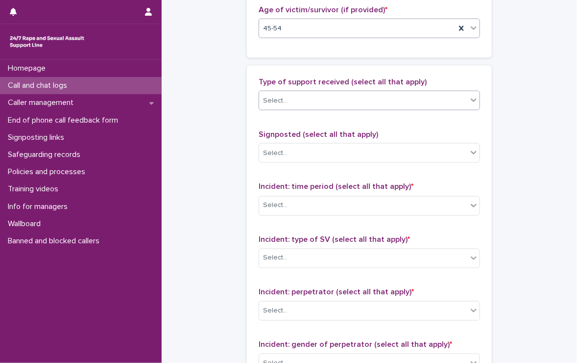
click at [332, 94] on div "Select..." at bounding box center [363, 101] width 208 height 16
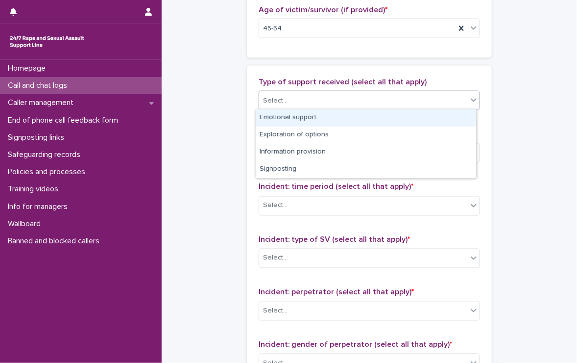
click at [333, 113] on div "Emotional support" at bounding box center [366, 117] width 221 height 17
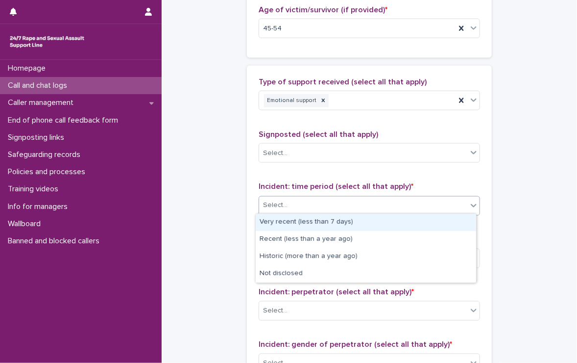
click at [307, 201] on div "Select..." at bounding box center [363, 205] width 208 height 16
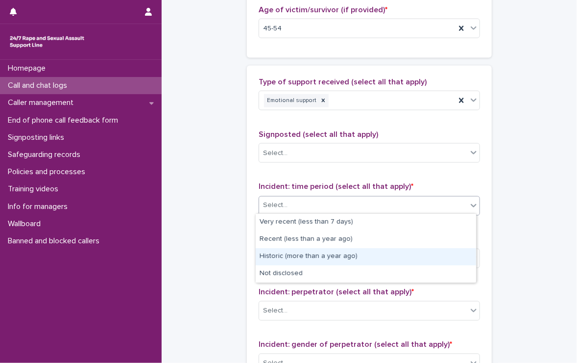
click at [346, 255] on div "Historic (more than a year ago)" at bounding box center [366, 256] width 221 height 17
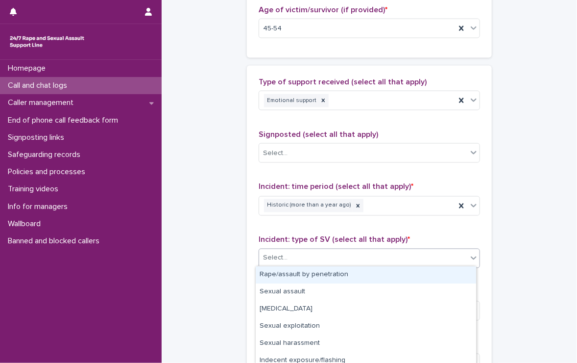
click at [346, 255] on div "Select..." at bounding box center [363, 258] width 208 height 16
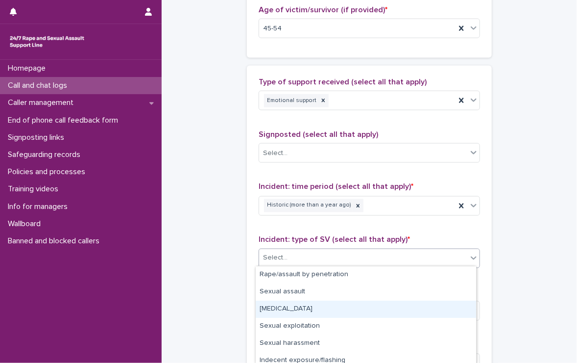
click at [296, 307] on div "Child sexual abuse" at bounding box center [366, 308] width 221 height 17
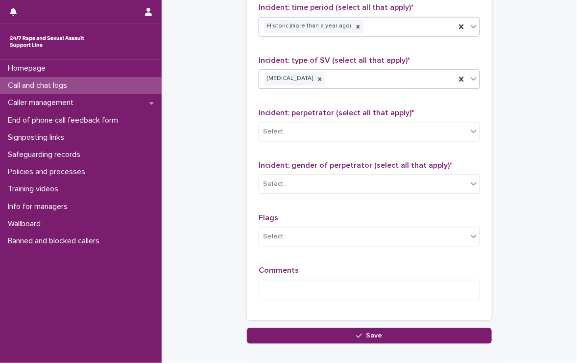
scroll to position [735, 0]
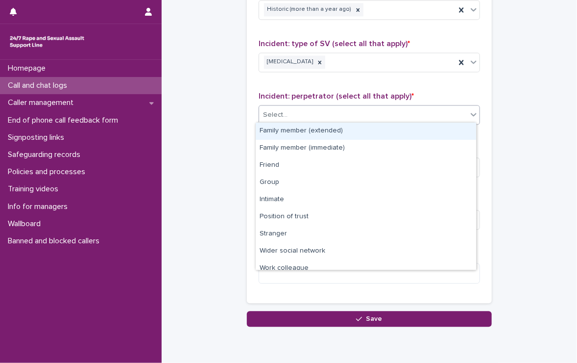
click at [311, 109] on div "Select..." at bounding box center [363, 115] width 208 height 16
click at [318, 131] on div "Family member (extended)" at bounding box center [366, 131] width 221 height 17
click at [369, 113] on div "Family member (extended)" at bounding box center [357, 114] width 197 height 17
click at [360, 134] on div "Family member (immediate)" at bounding box center [366, 131] width 221 height 17
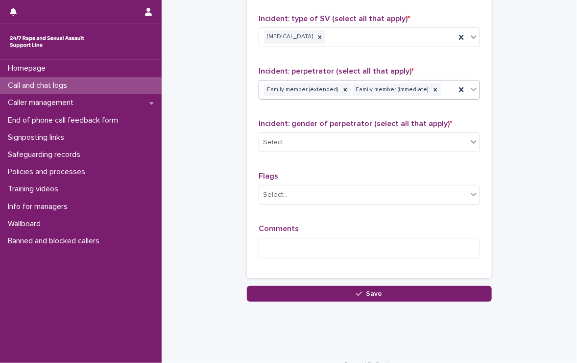
scroll to position [772, 0]
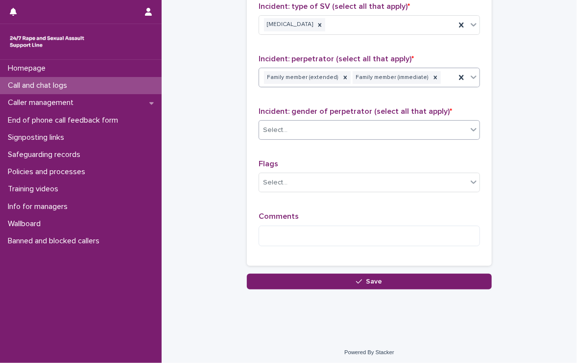
click at [291, 122] on div "Select..." at bounding box center [363, 130] width 208 height 16
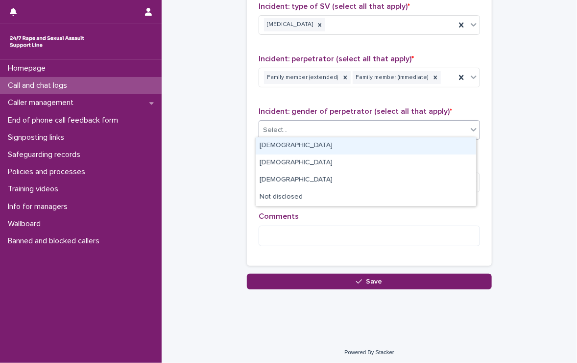
click at [270, 141] on div "Male" at bounding box center [366, 145] width 221 height 17
click at [329, 123] on div "Male" at bounding box center [357, 130] width 197 height 17
click at [317, 144] on div "Female" at bounding box center [366, 145] width 221 height 17
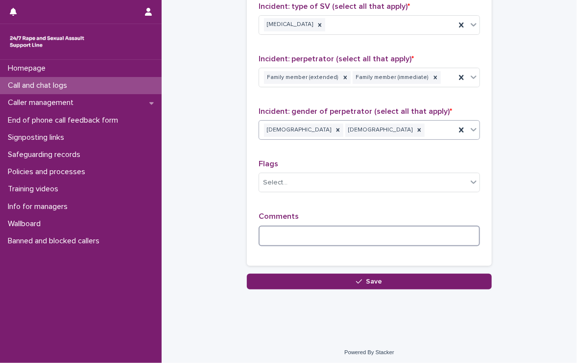
click at [319, 229] on textarea at bounding box center [369, 235] width 221 height 21
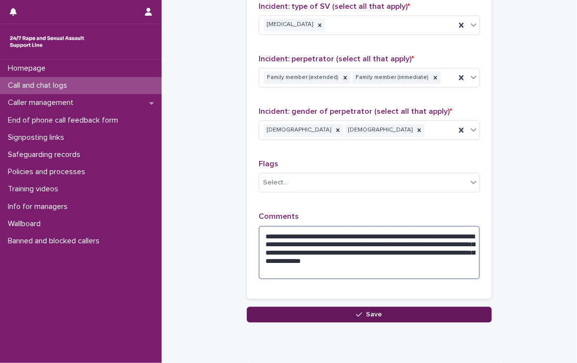
type textarea "**********"
click at [367, 311] on span "Save" at bounding box center [375, 314] width 16 height 7
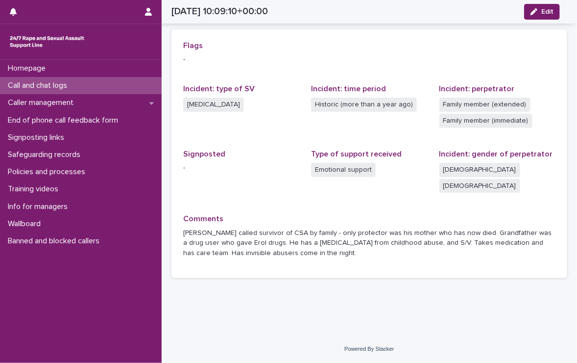
scroll to position [204, 0]
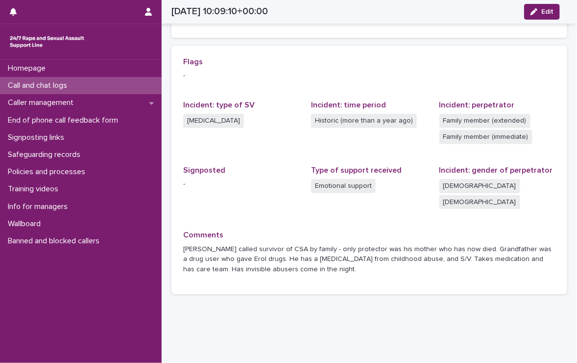
click at [20, 86] on p "Call and chat logs" at bounding box center [39, 85] width 71 height 9
